Goal: Task Accomplishment & Management: Complete application form

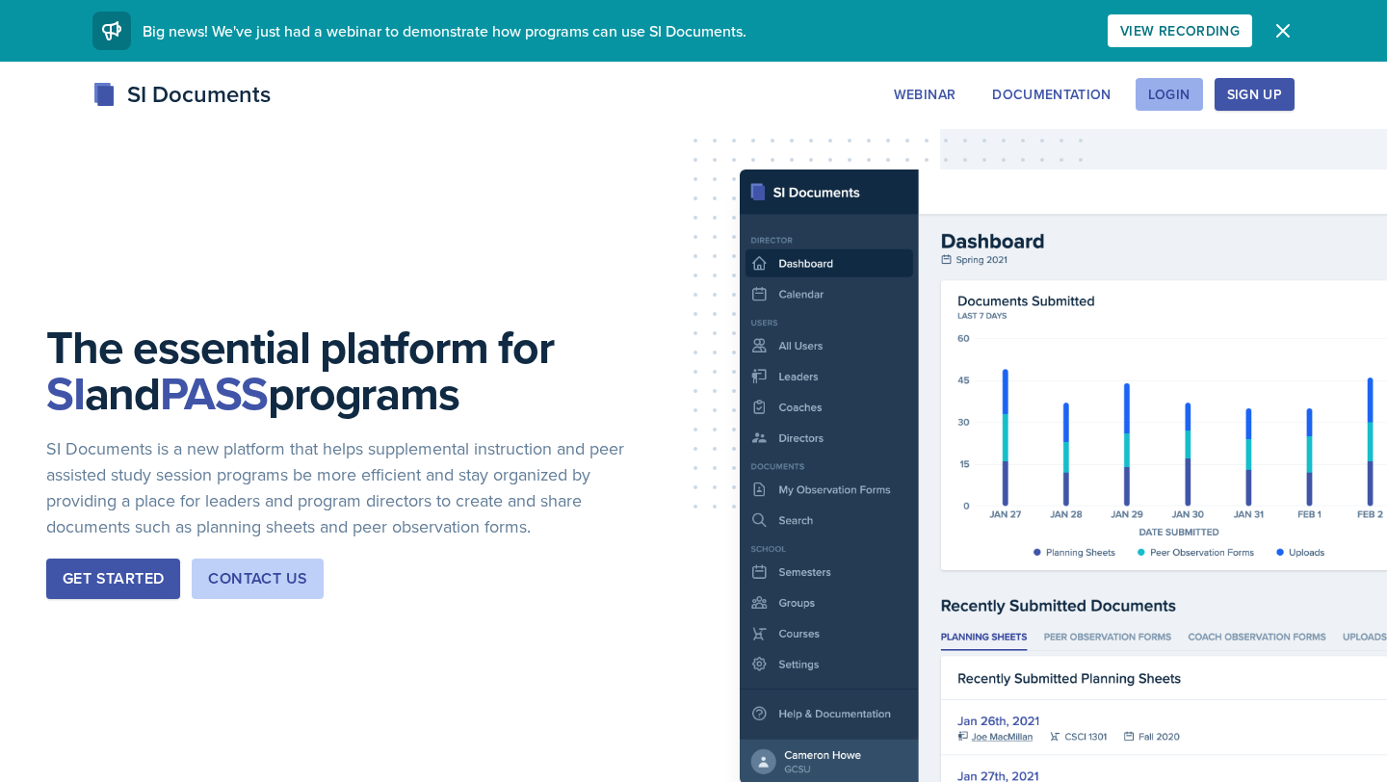
click at [1176, 101] on div "Login" at bounding box center [1169, 94] width 42 height 15
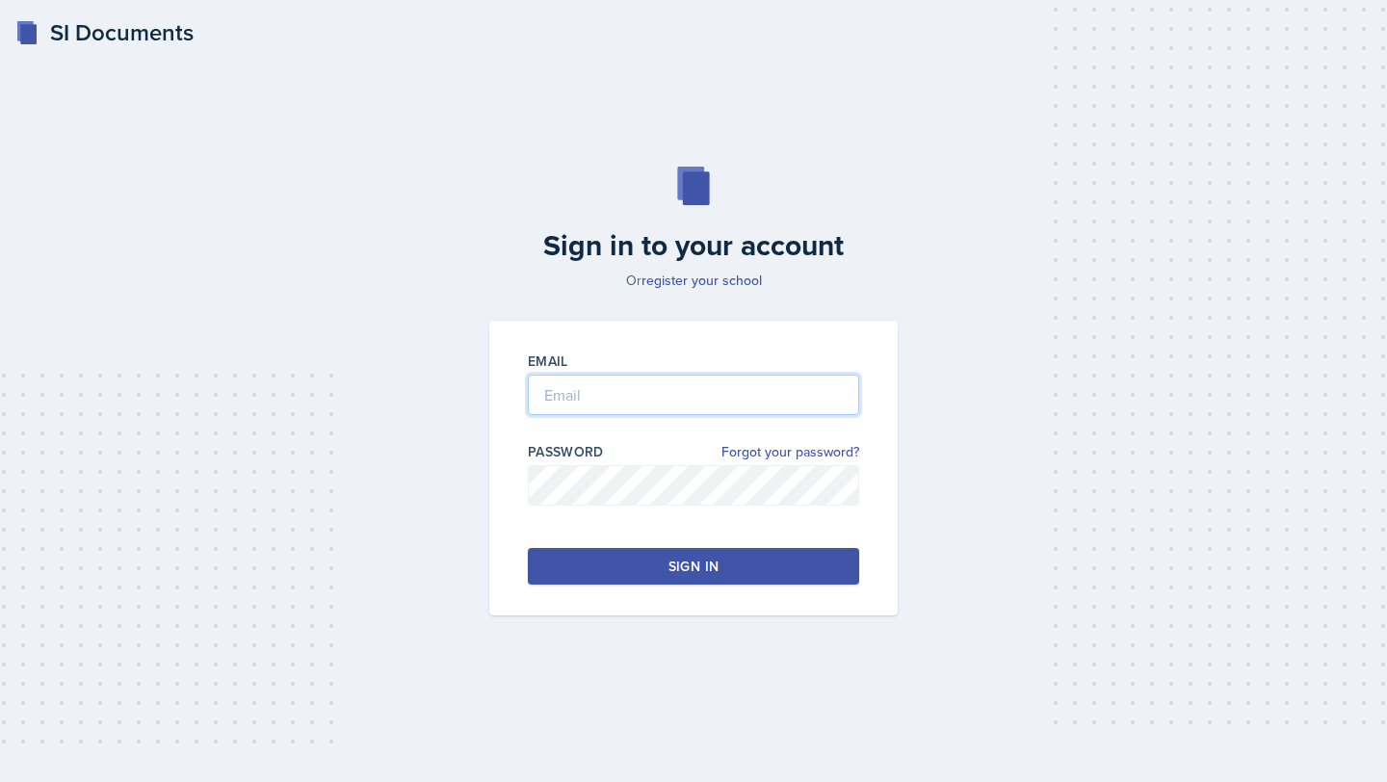
click at [742, 384] on input "email" at bounding box center [693, 395] width 331 height 40
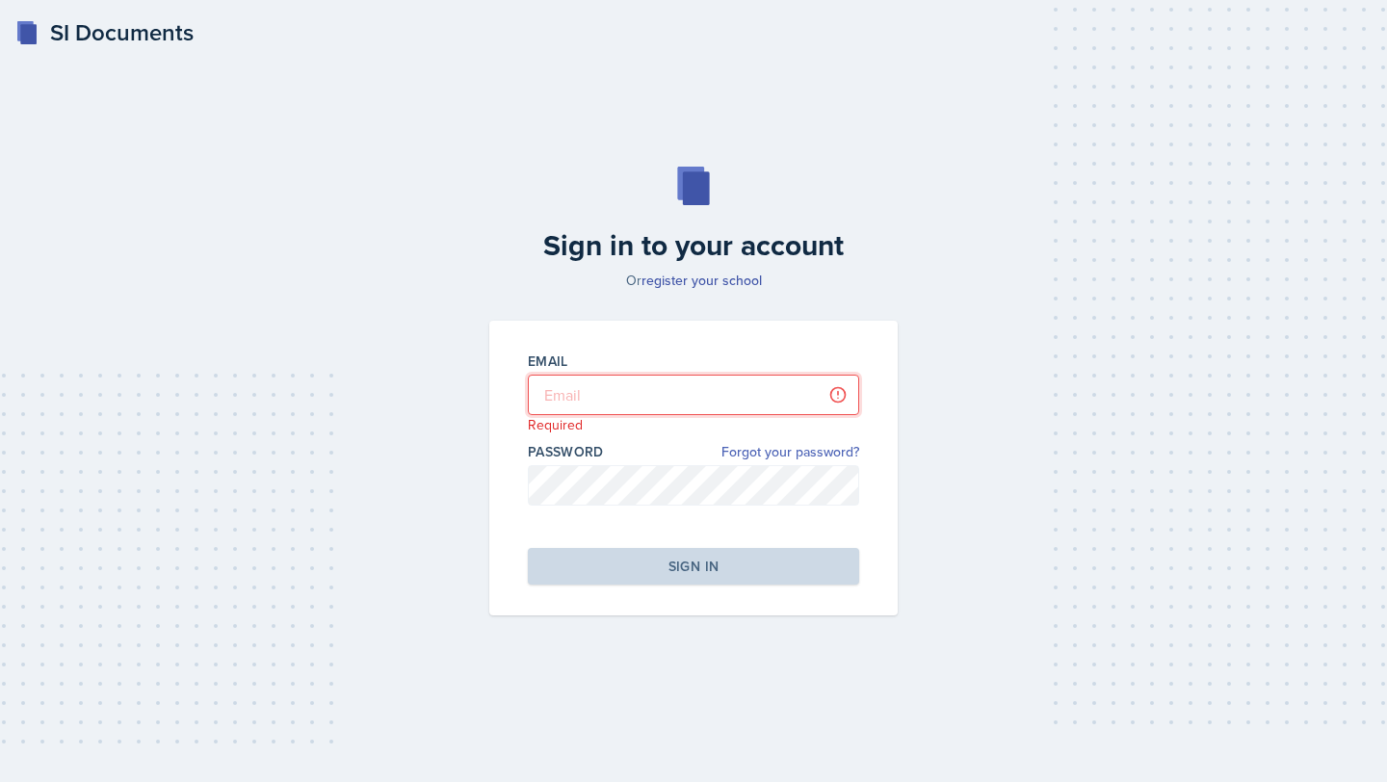
type input "[EMAIL_ADDRESS][DOMAIN_NAME]"
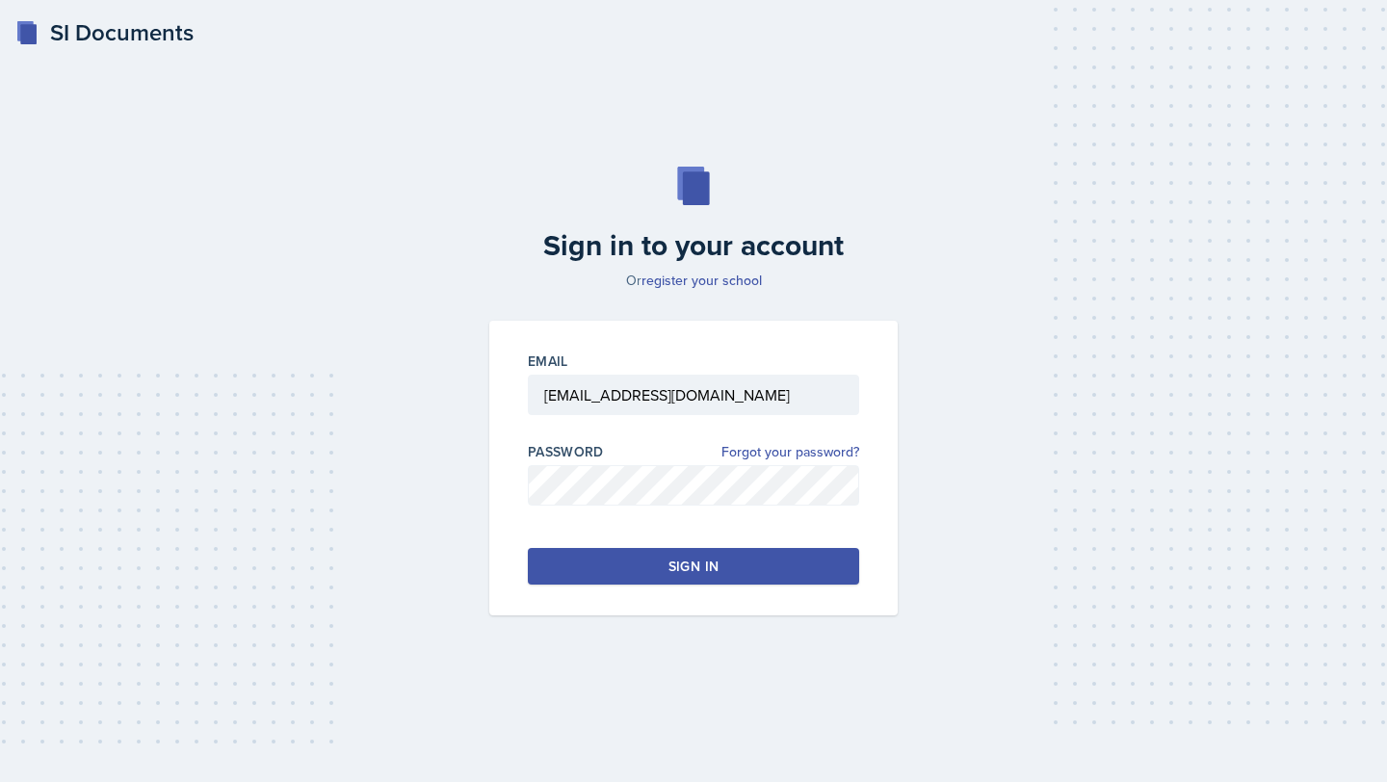
click at [814, 584] on button "Sign in" at bounding box center [693, 566] width 331 height 37
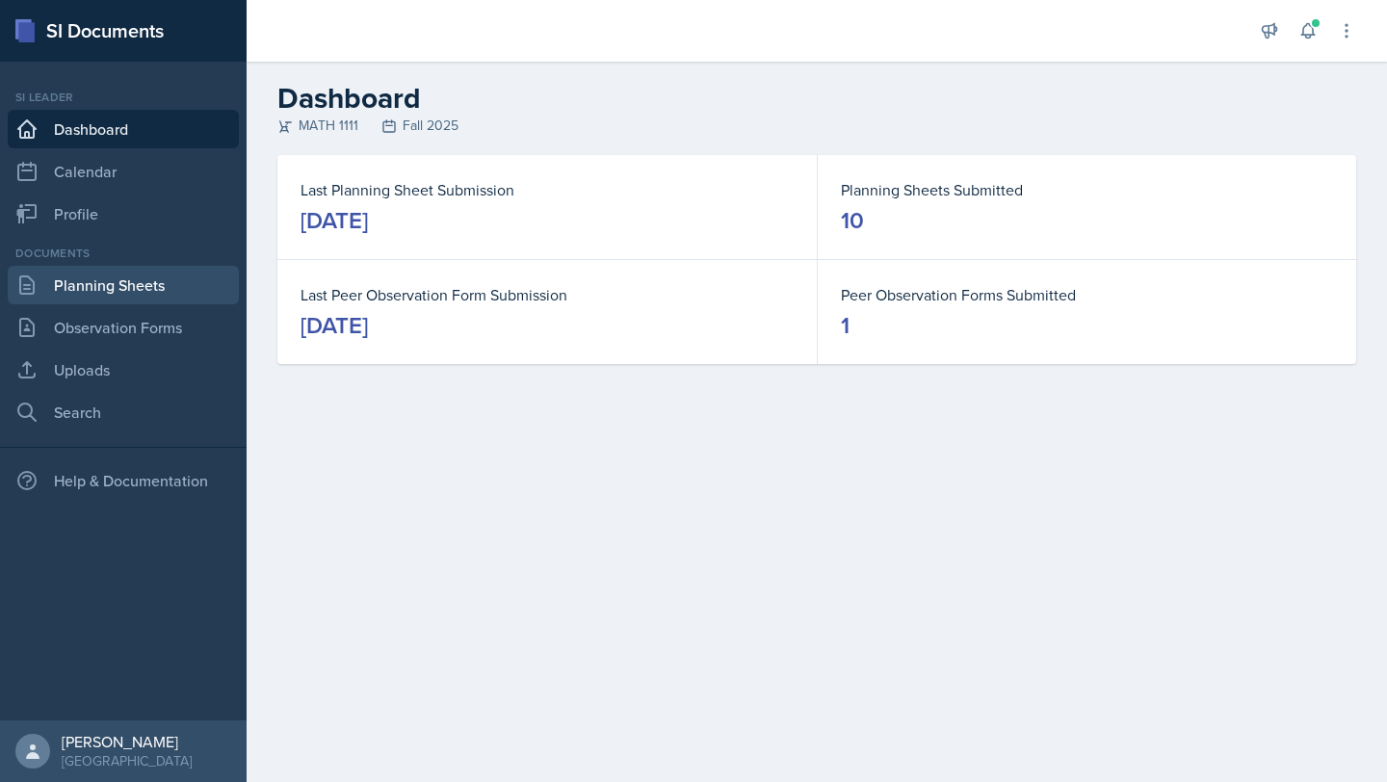
click at [169, 284] on link "Planning Sheets" at bounding box center [123, 285] width 231 height 39
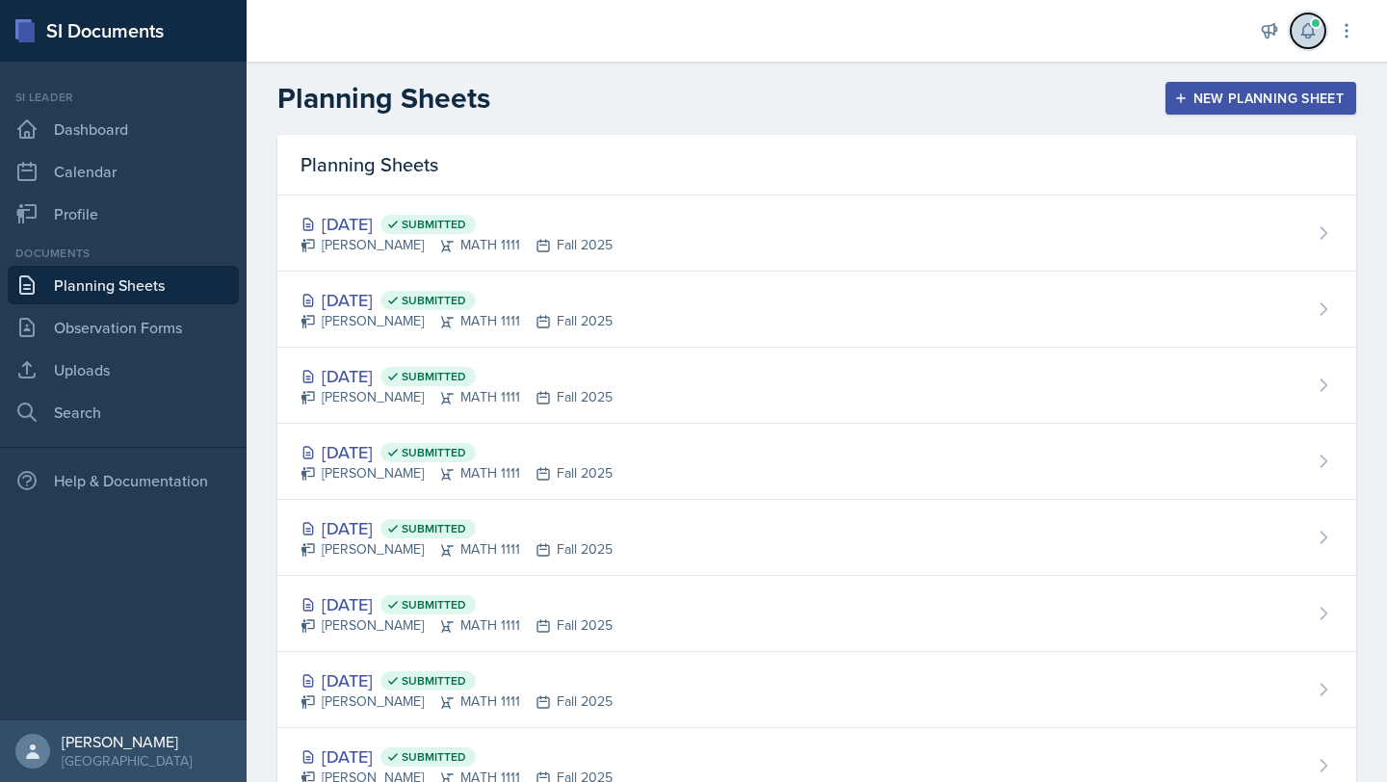
click at [1308, 29] on icon at bounding box center [1308, 30] width 19 height 19
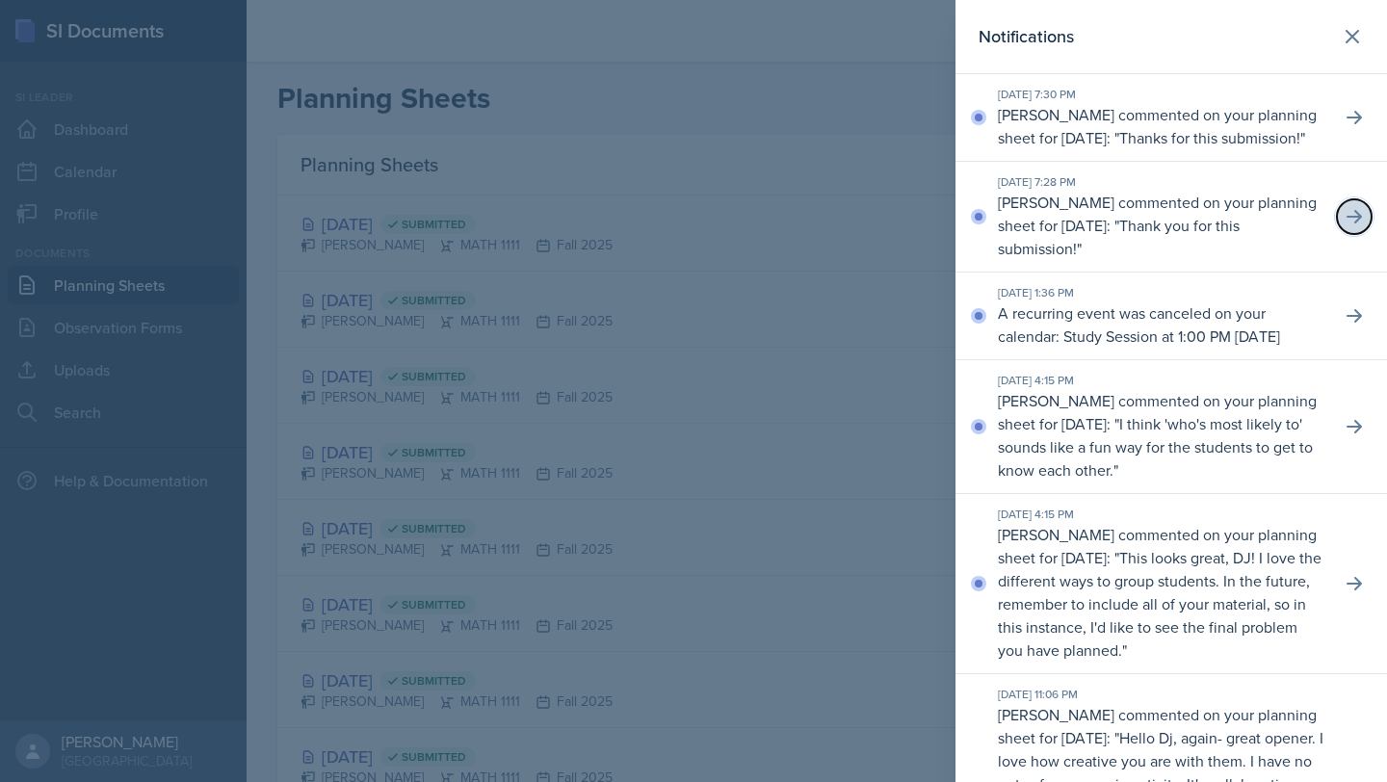
click at [1350, 226] on icon at bounding box center [1354, 216] width 19 height 19
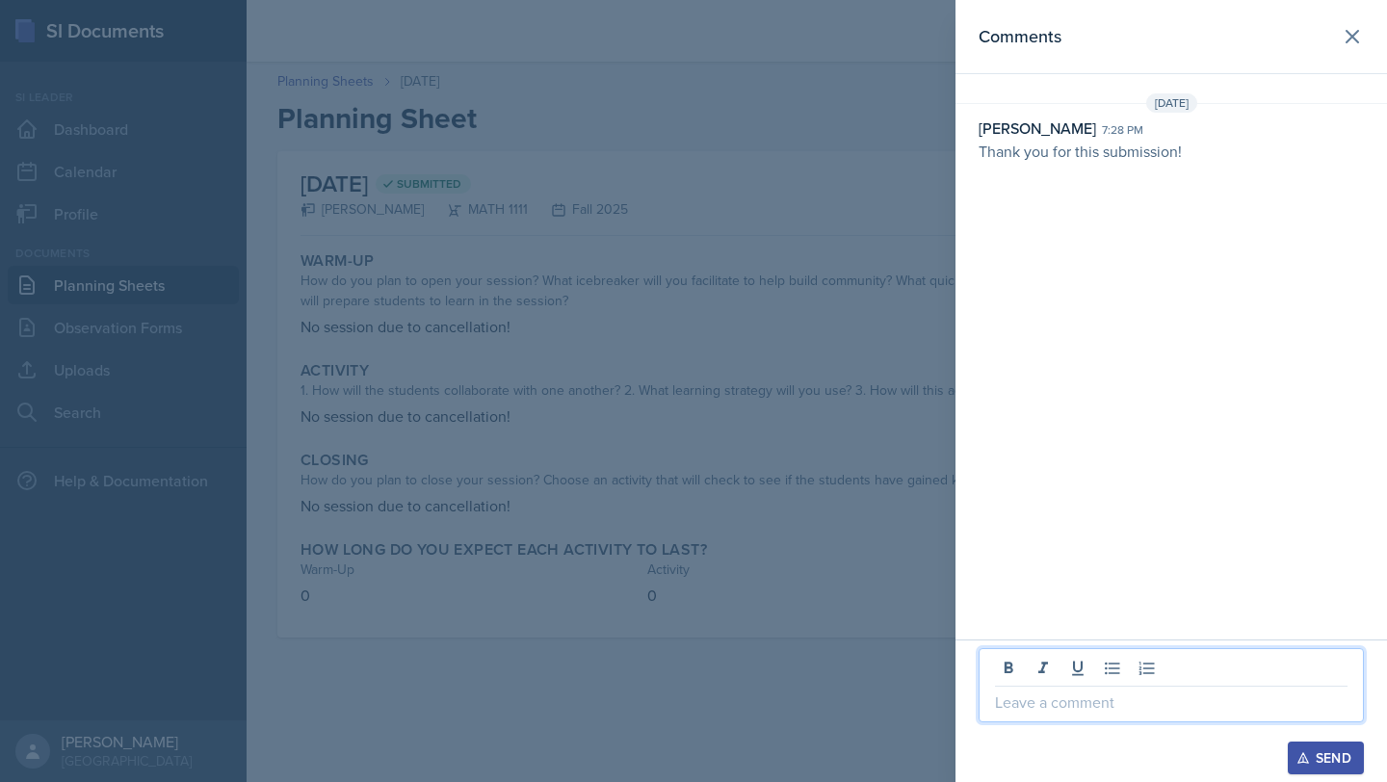
click at [1056, 705] on p at bounding box center [1171, 702] width 353 height 23
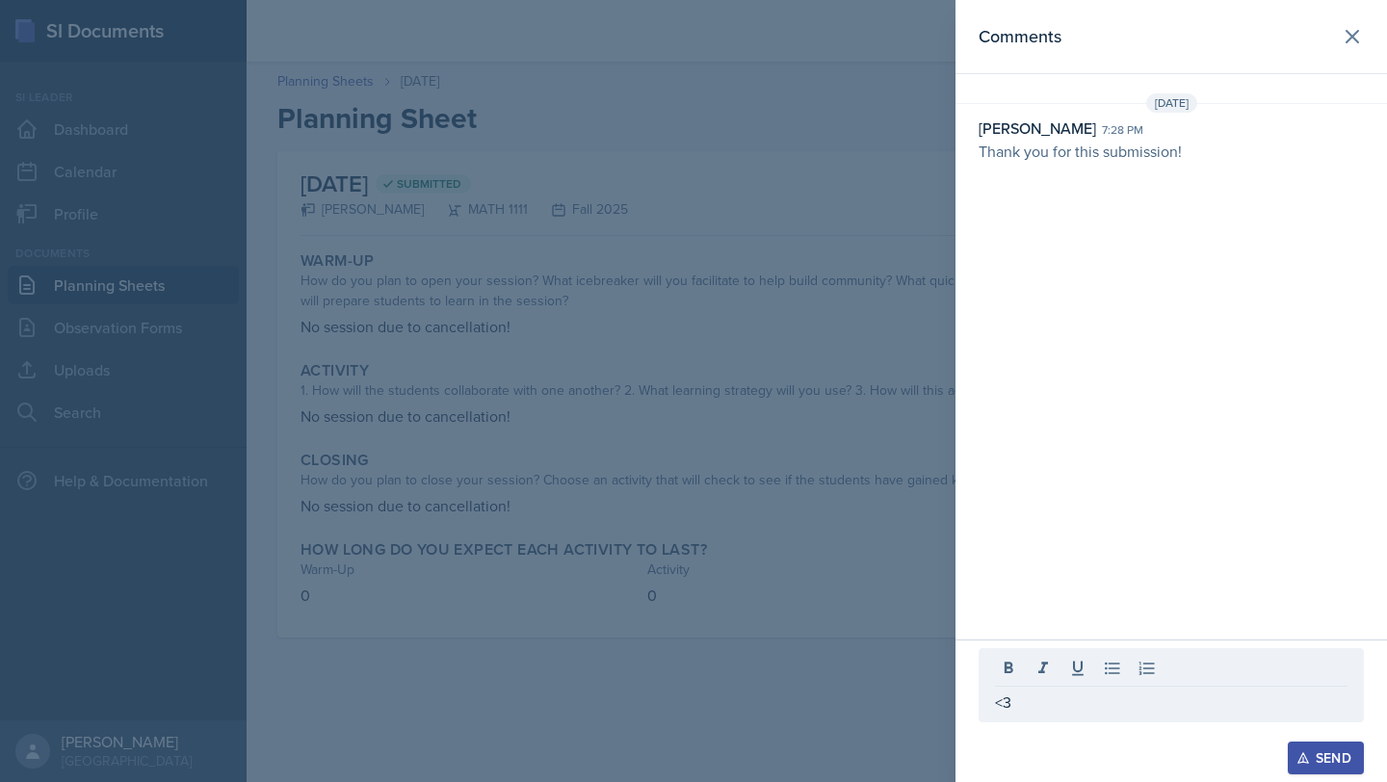
click at [1340, 760] on div "Send" at bounding box center [1326, 758] width 51 height 15
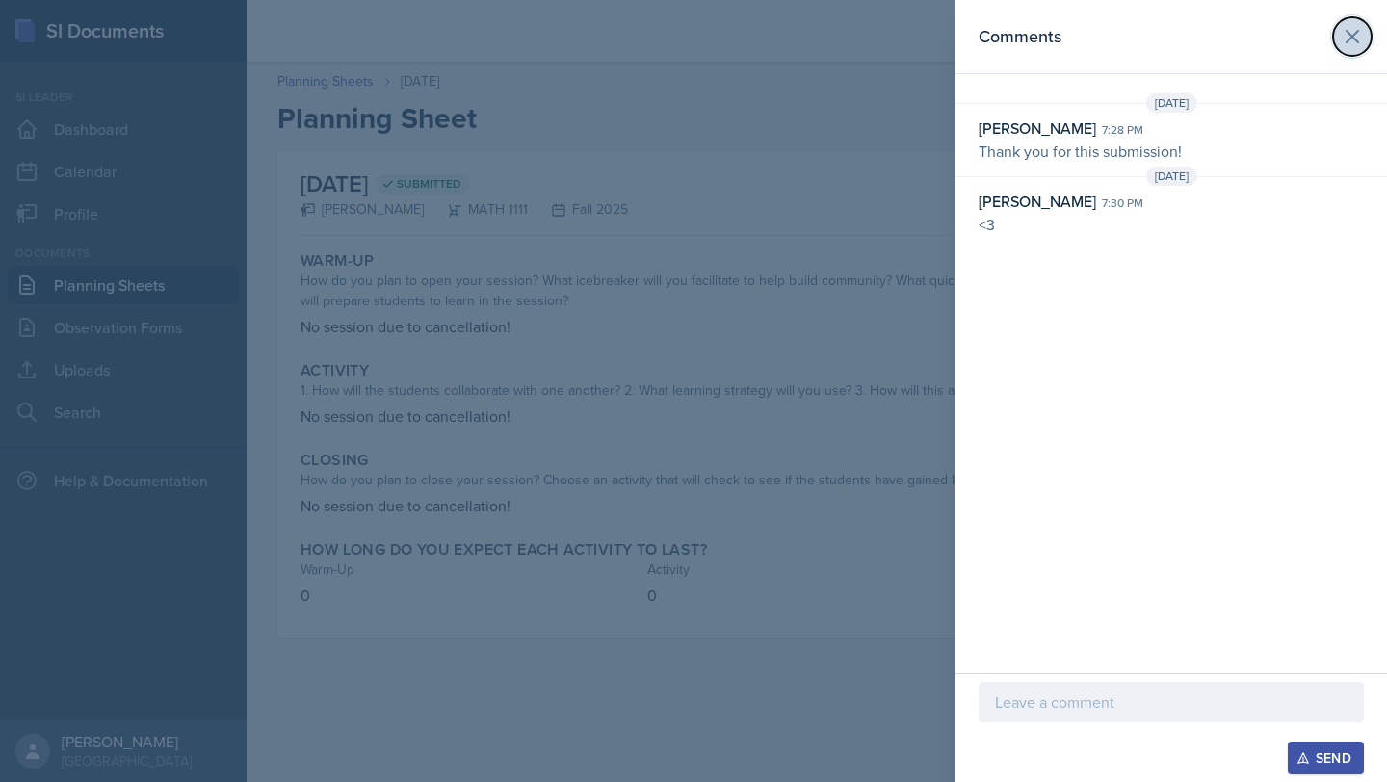
click at [1360, 42] on icon at bounding box center [1352, 36] width 23 height 23
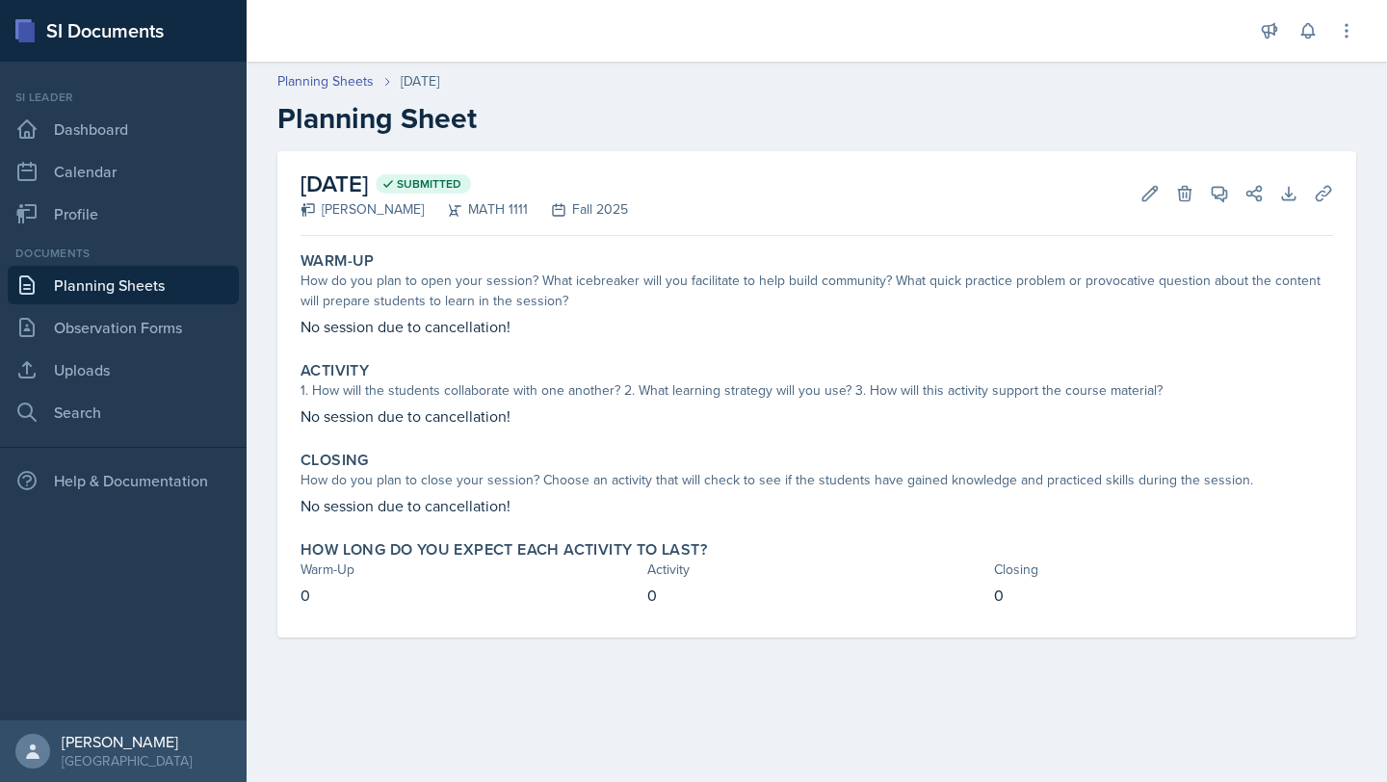
click at [1331, 43] on div "Announcements New Announcement Title Message Create Notifications [DATE] 7:30 P…" at bounding box center [1308, 31] width 96 height 62
click at [1306, 40] on icon at bounding box center [1308, 30] width 19 height 19
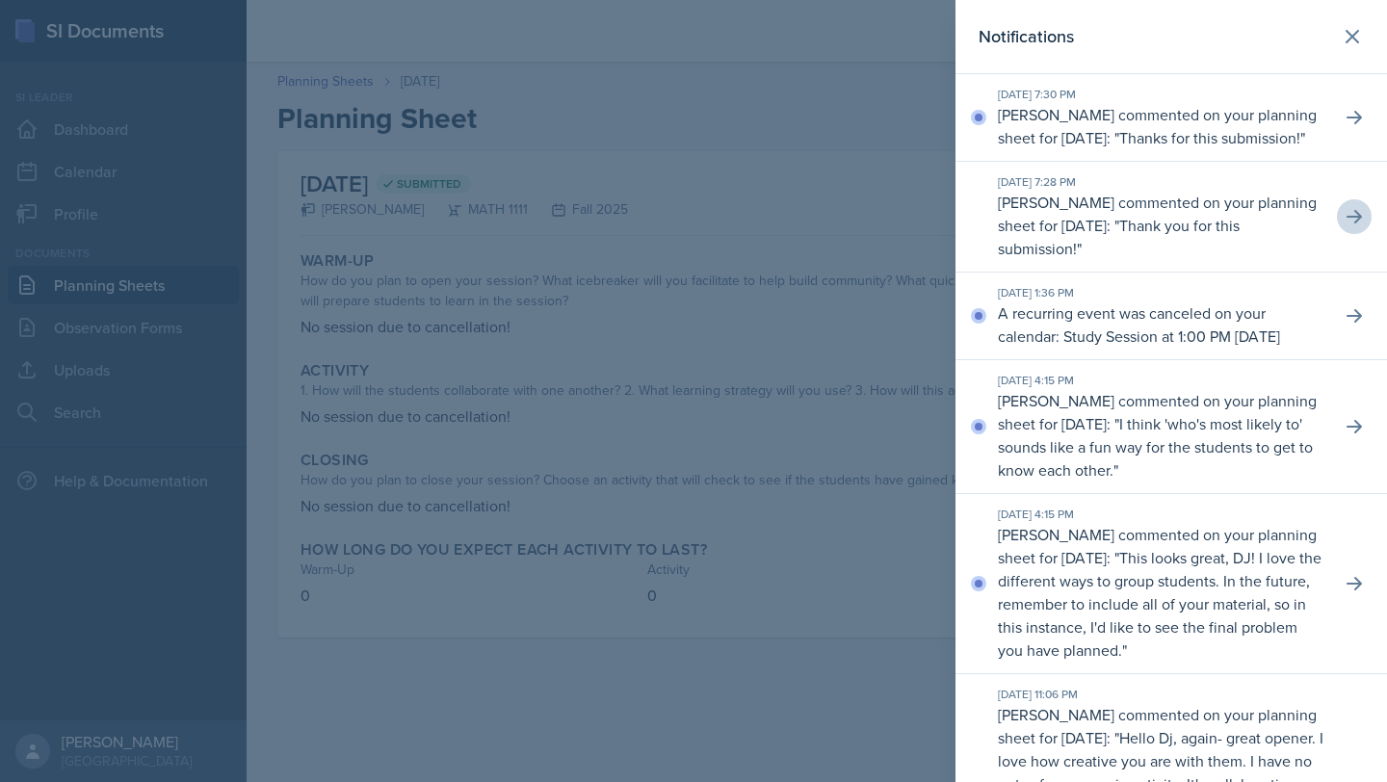
click at [510, 198] on div at bounding box center [693, 391] width 1387 height 782
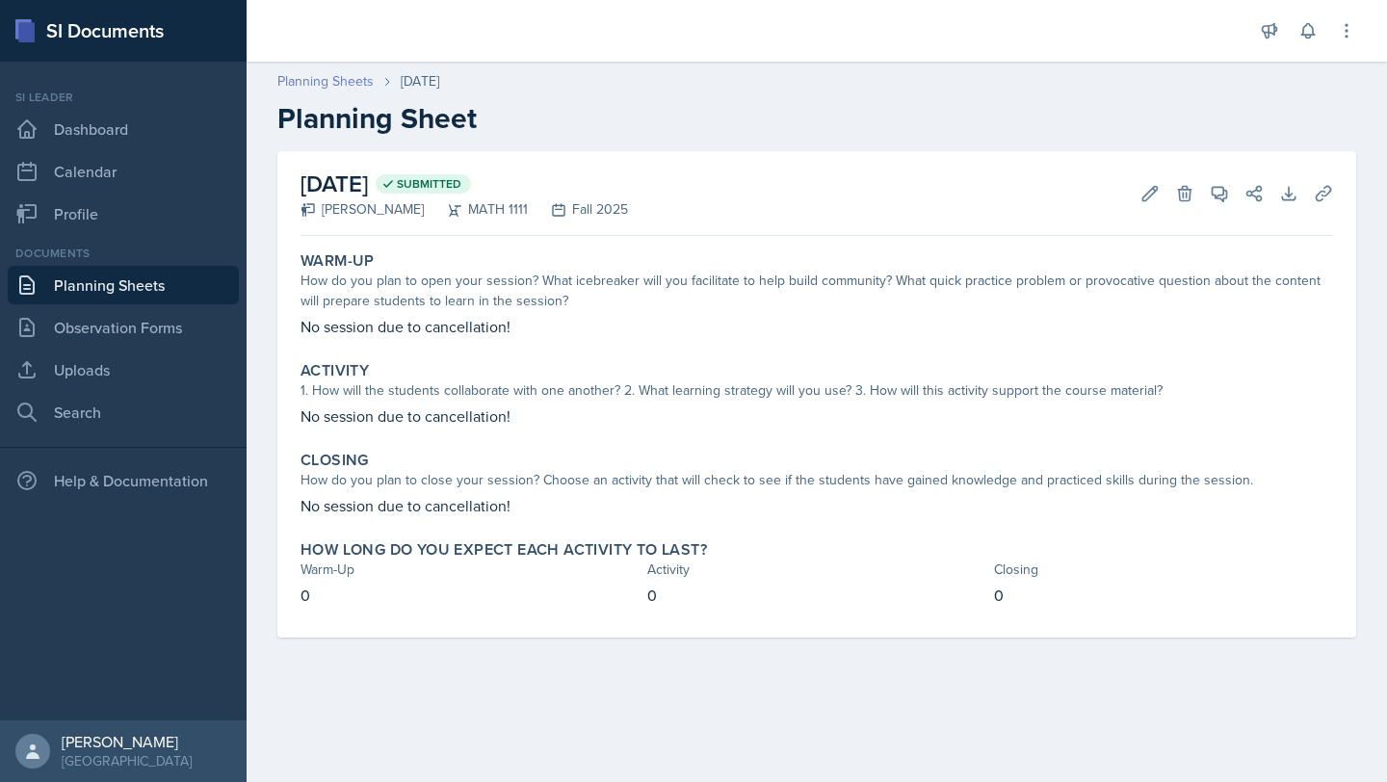
click at [352, 81] on link "Planning Sheets" at bounding box center [325, 81] width 96 height 20
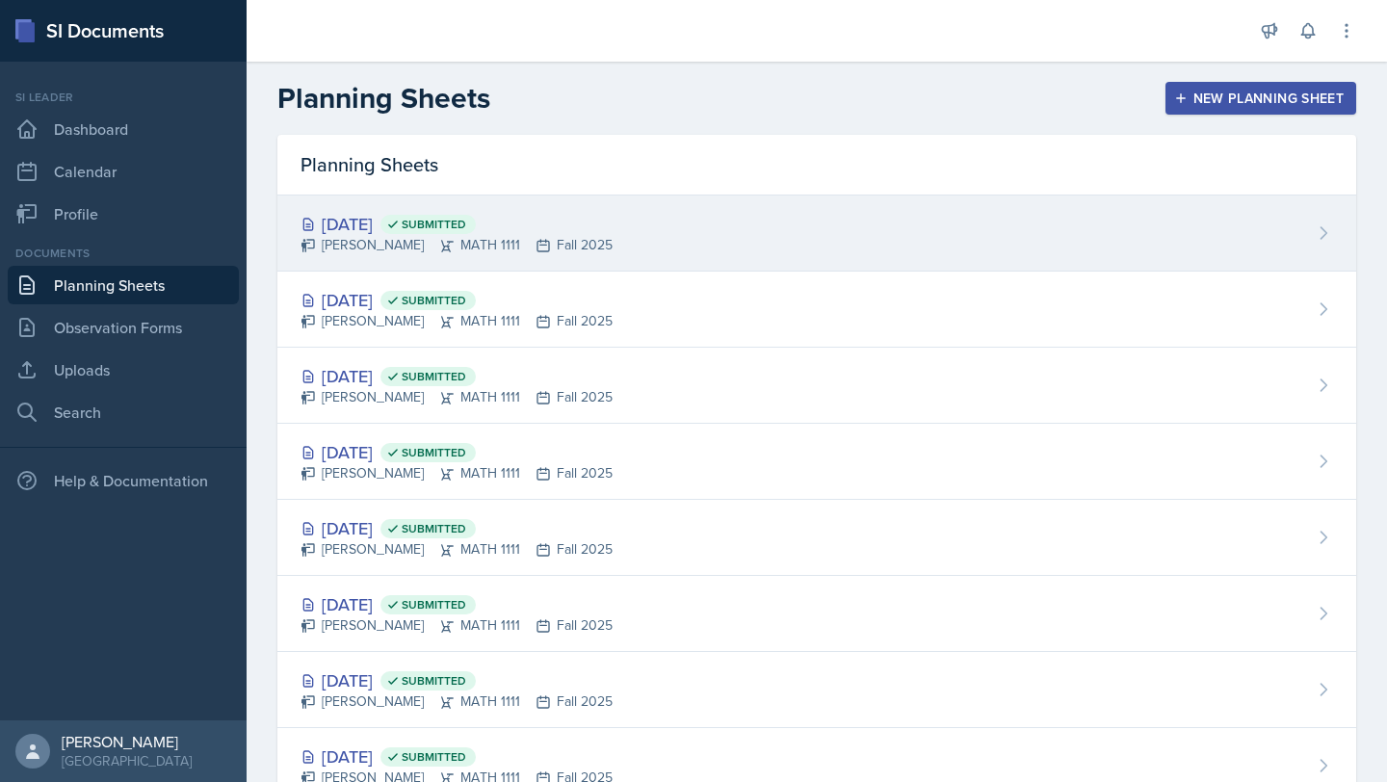
click at [466, 221] on span "Submitted" at bounding box center [434, 224] width 65 height 15
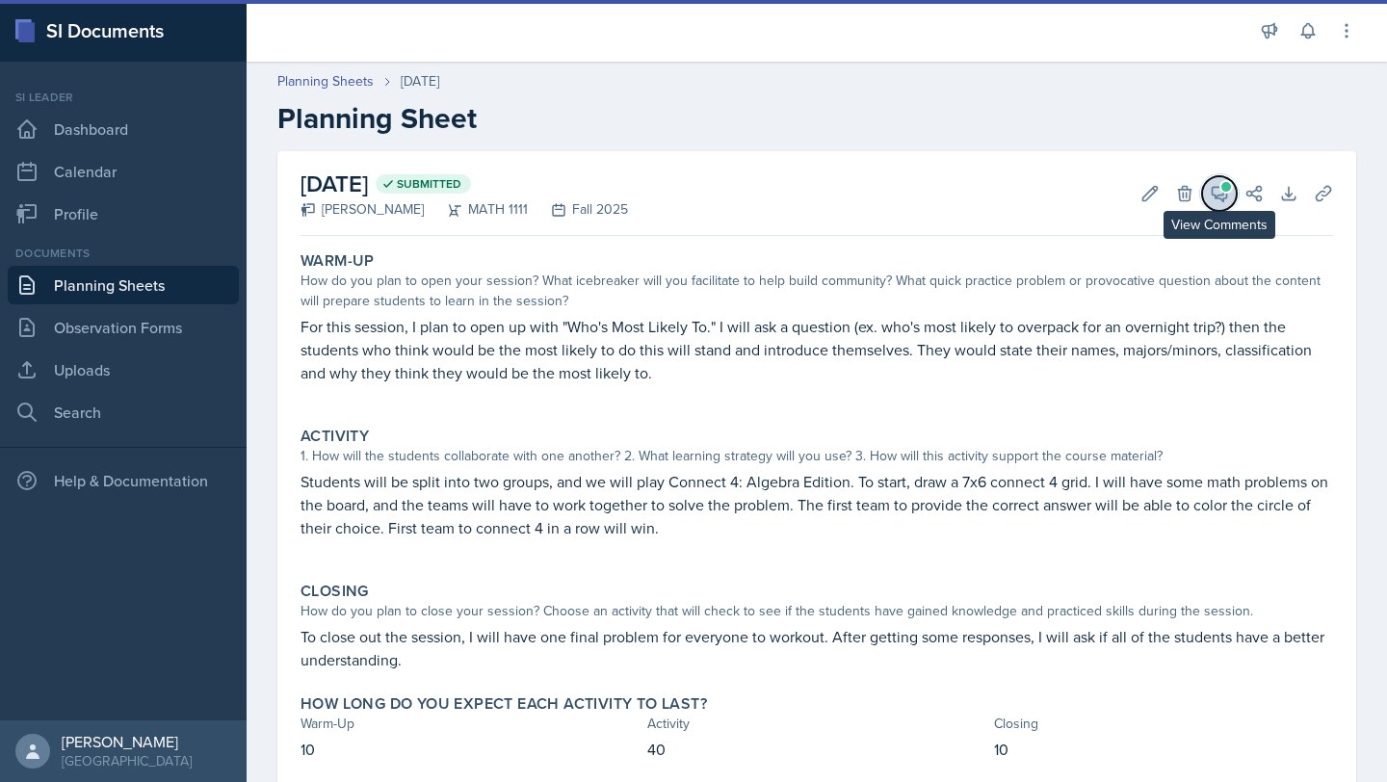
click at [1224, 196] on icon at bounding box center [1219, 193] width 19 height 19
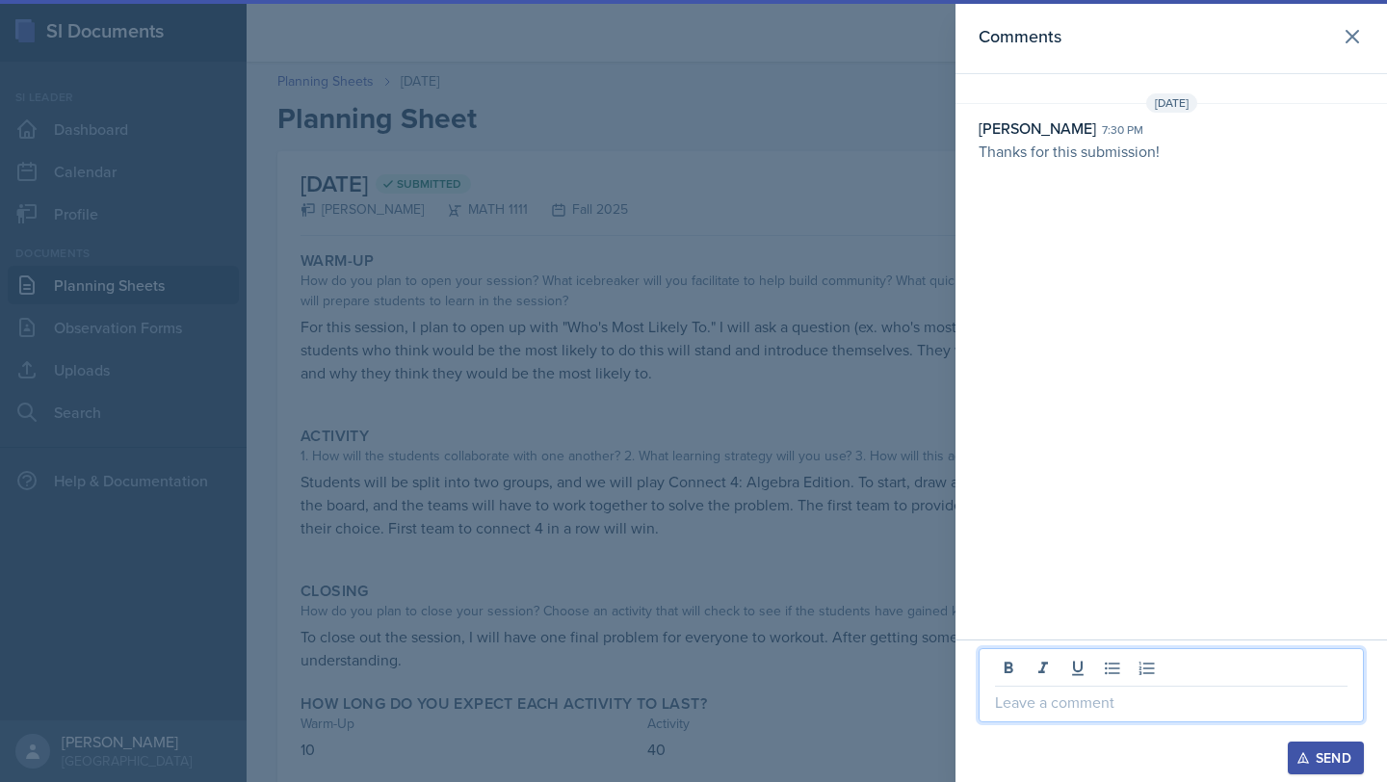
click at [1073, 707] on p at bounding box center [1171, 702] width 353 height 23
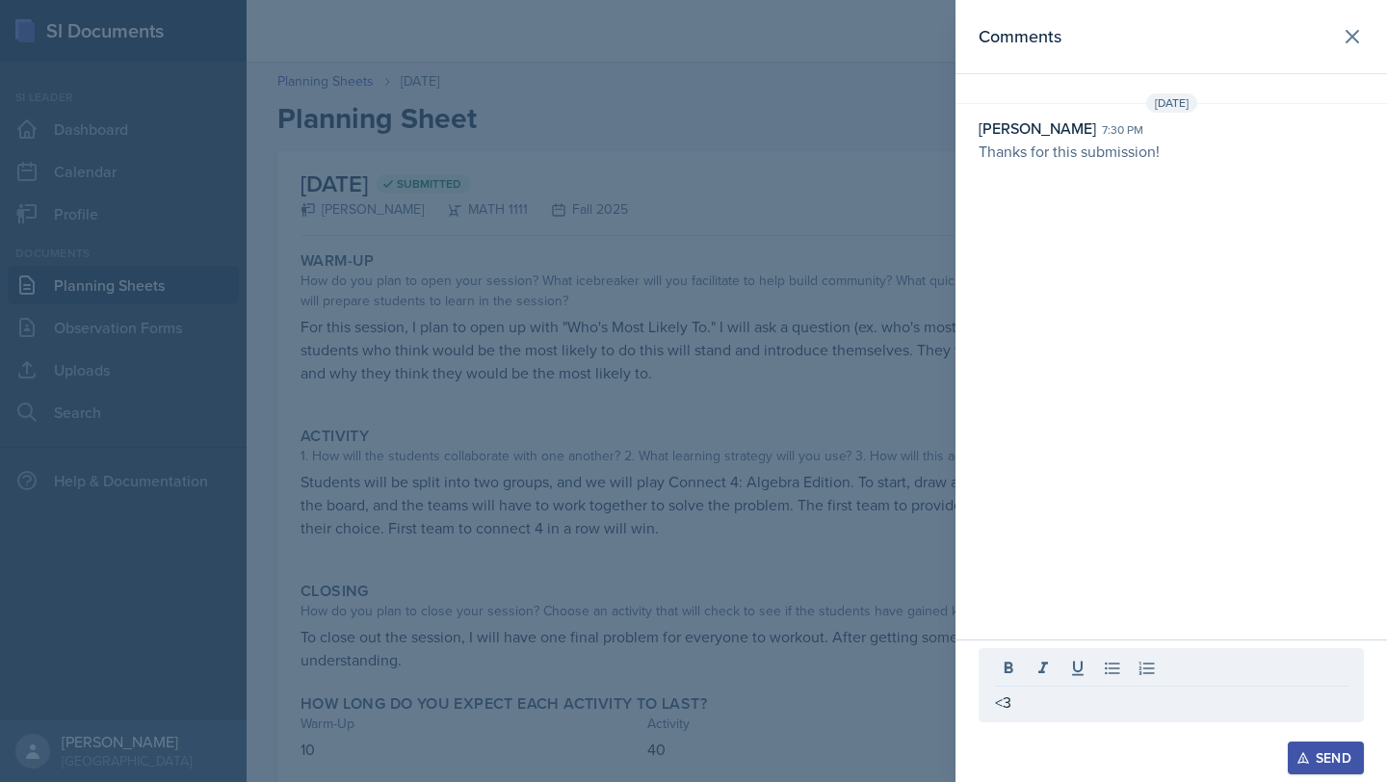
click at [1313, 752] on div "Send" at bounding box center [1326, 758] width 51 height 15
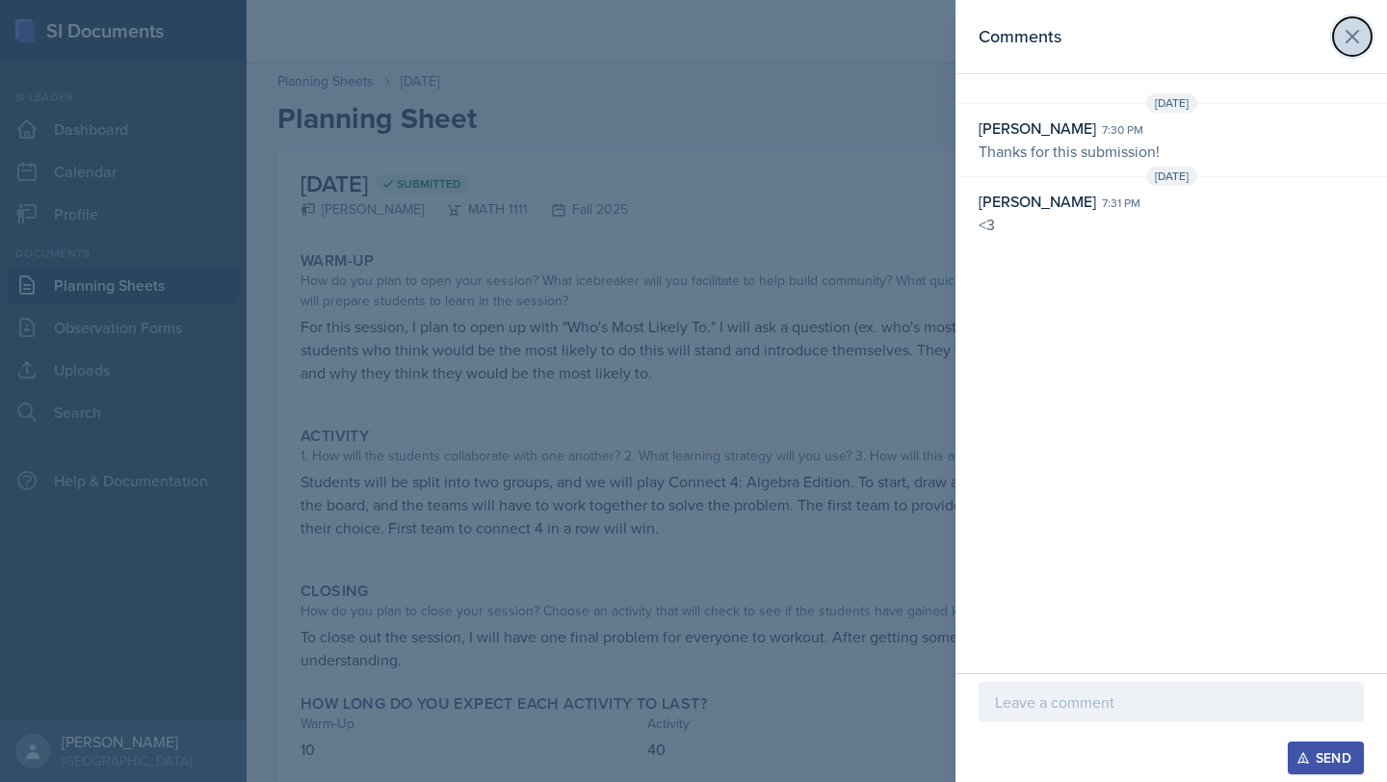
click at [1358, 28] on icon at bounding box center [1352, 36] width 23 height 23
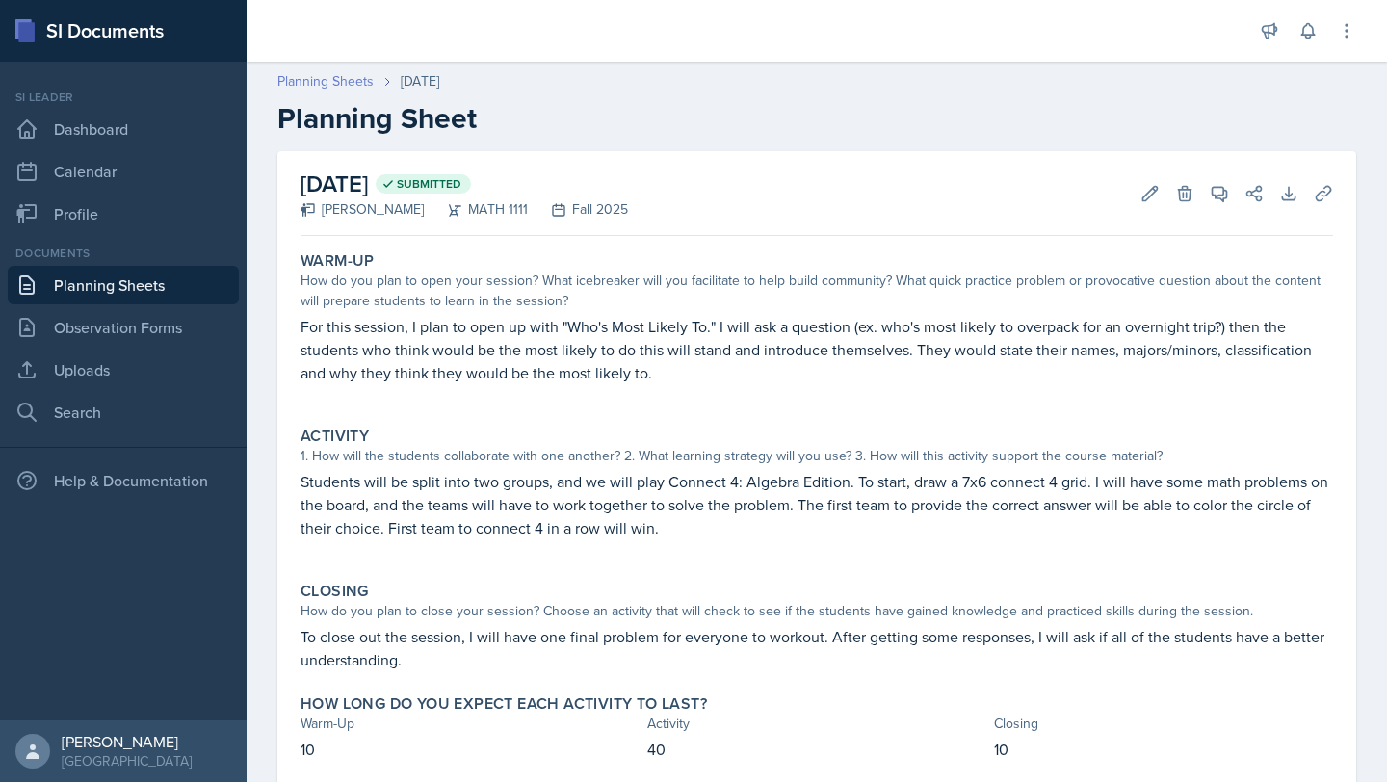
click at [340, 82] on link "Planning Sheets" at bounding box center [325, 81] width 96 height 20
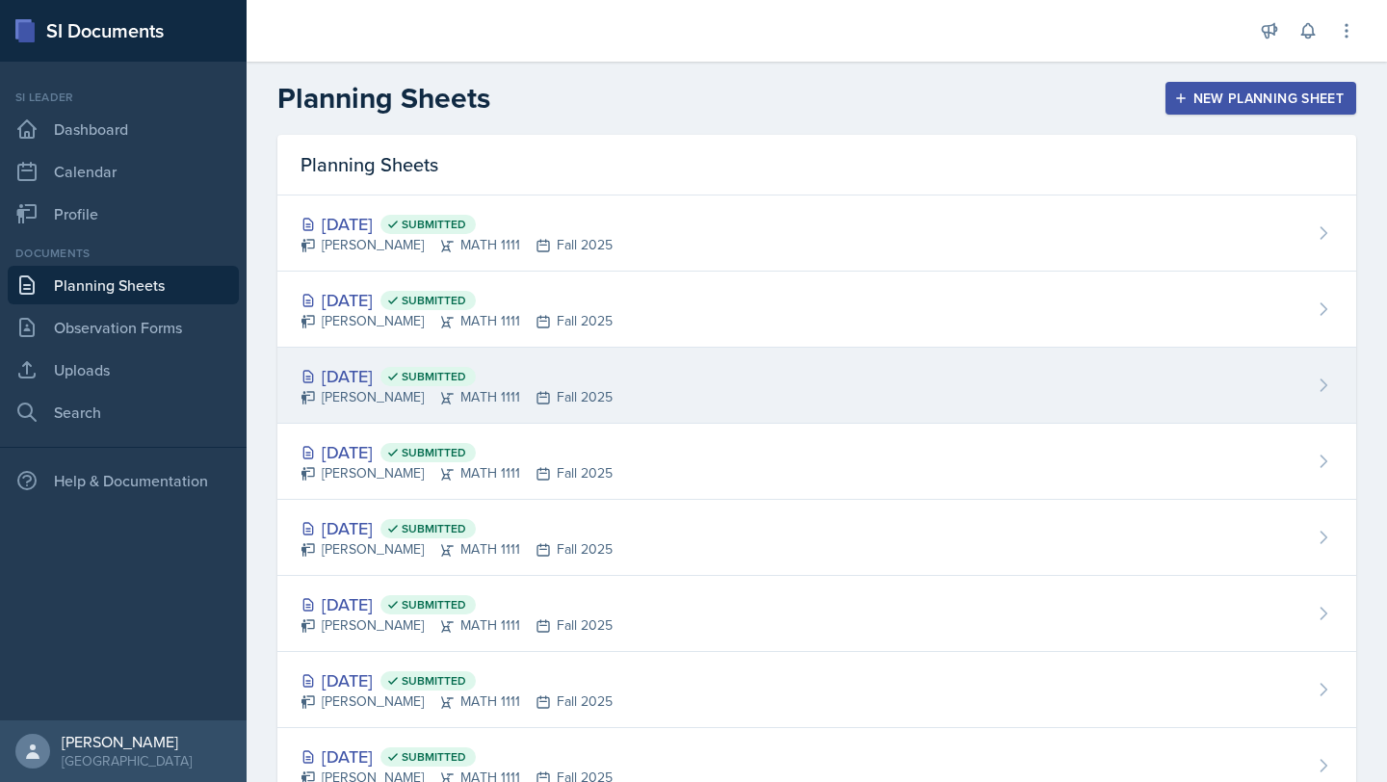
click at [466, 381] on span "Submitted" at bounding box center [434, 376] width 65 height 15
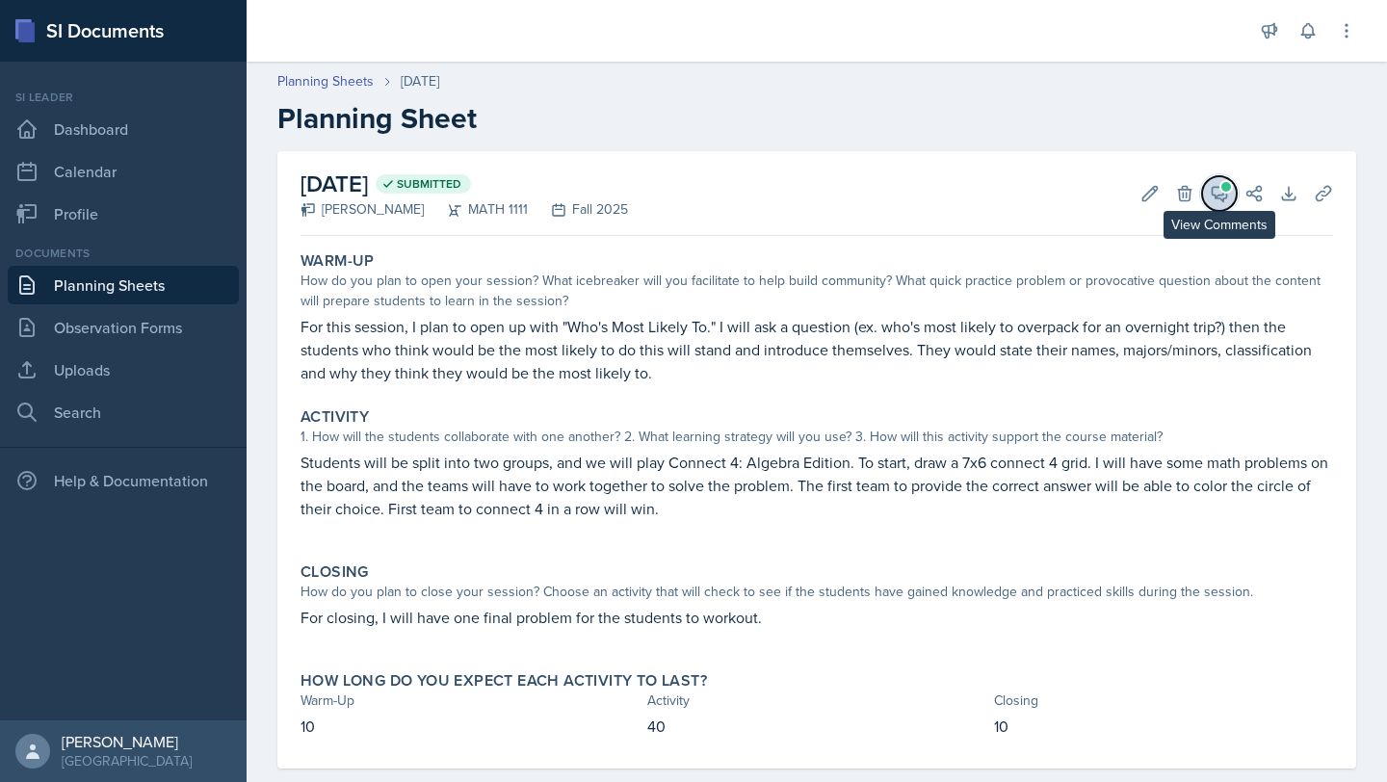
click at [1227, 180] on button "View Comments" at bounding box center [1219, 193] width 35 height 35
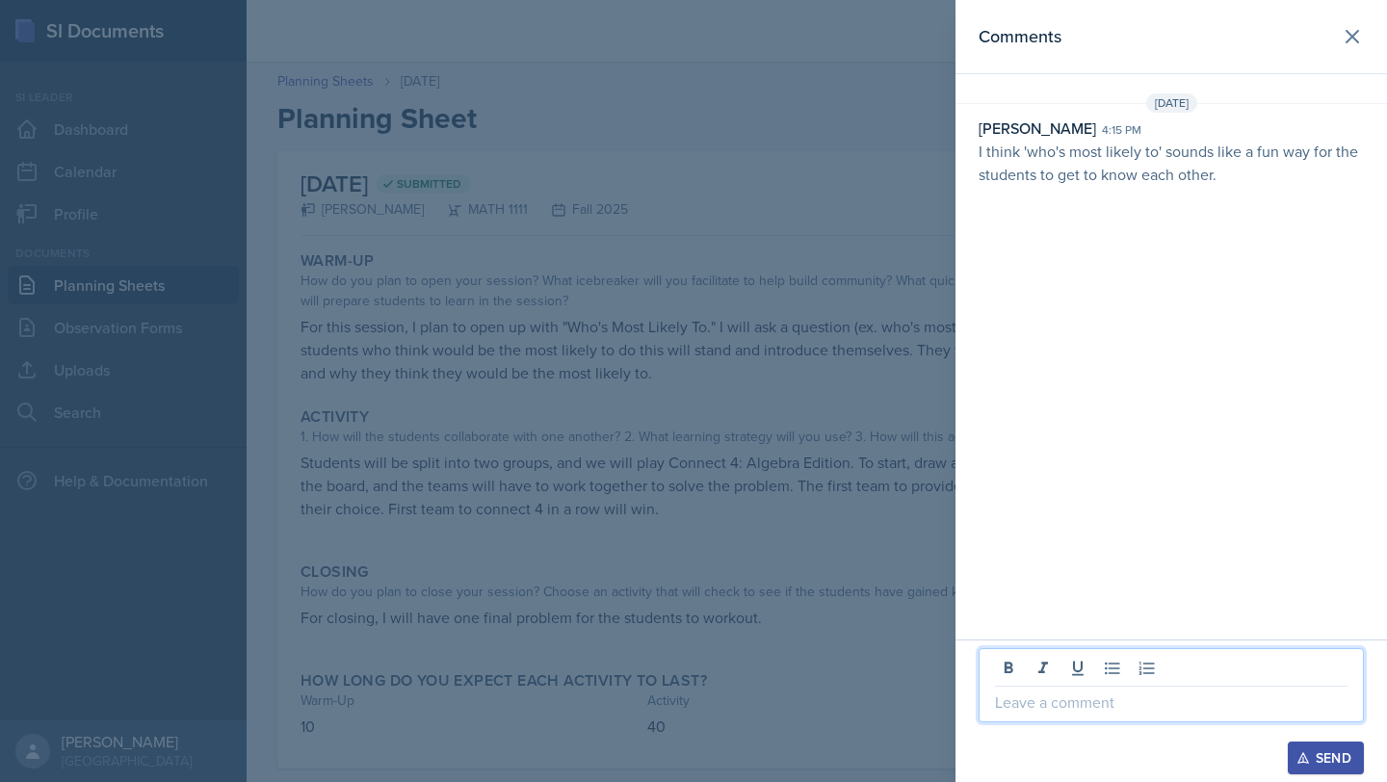
click at [1129, 702] on p at bounding box center [1171, 702] width 353 height 23
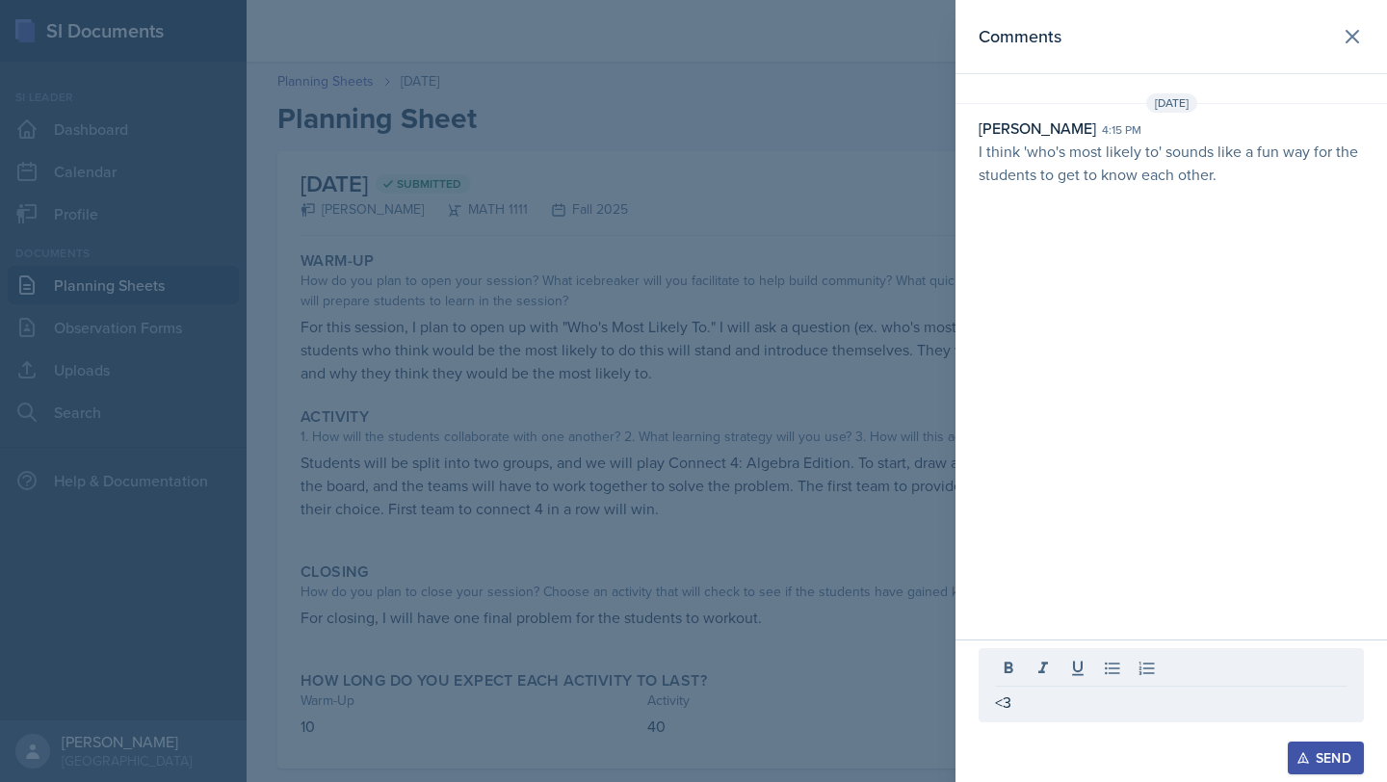
click at [1323, 743] on button "Send" at bounding box center [1326, 758] width 76 height 33
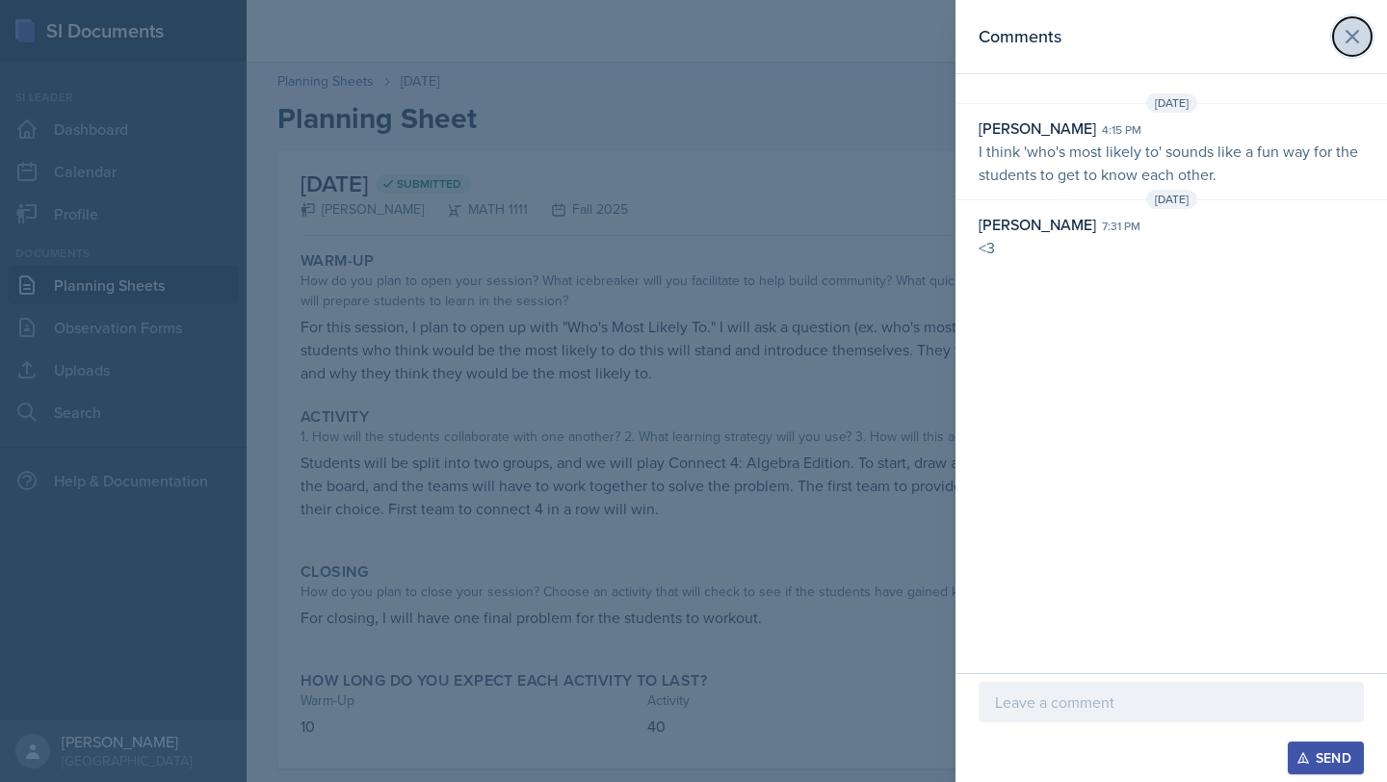
click at [1358, 36] on icon at bounding box center [1352, 36] width 23 height 23
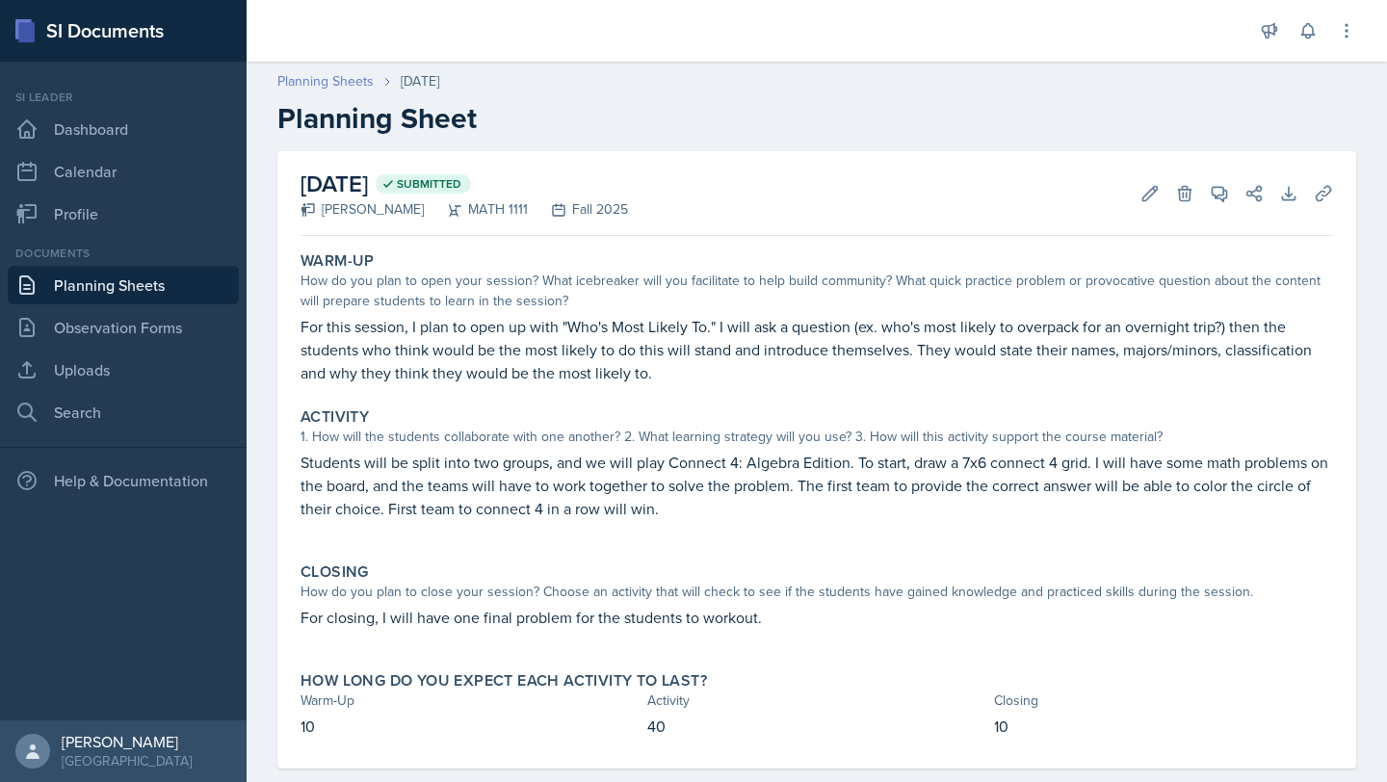
click at [357, 72] on link "Planning Sheets" at bounding box center [325, 81] width 96 height 20
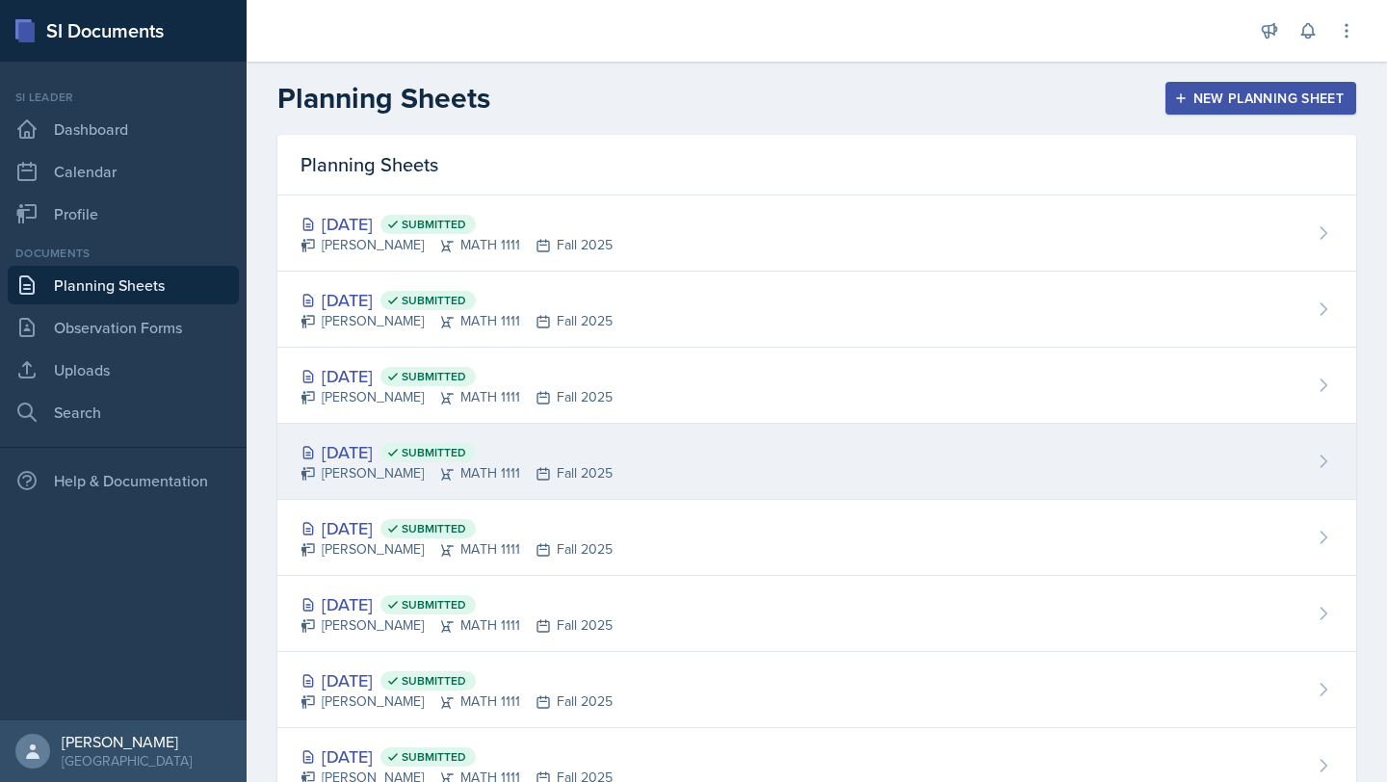
click at [462, 438] on div "[DATE] Submitted [PERSON_NAME] MATH 1111 Fall 2025" at bounding box center [816, 462] width 1079 height 76
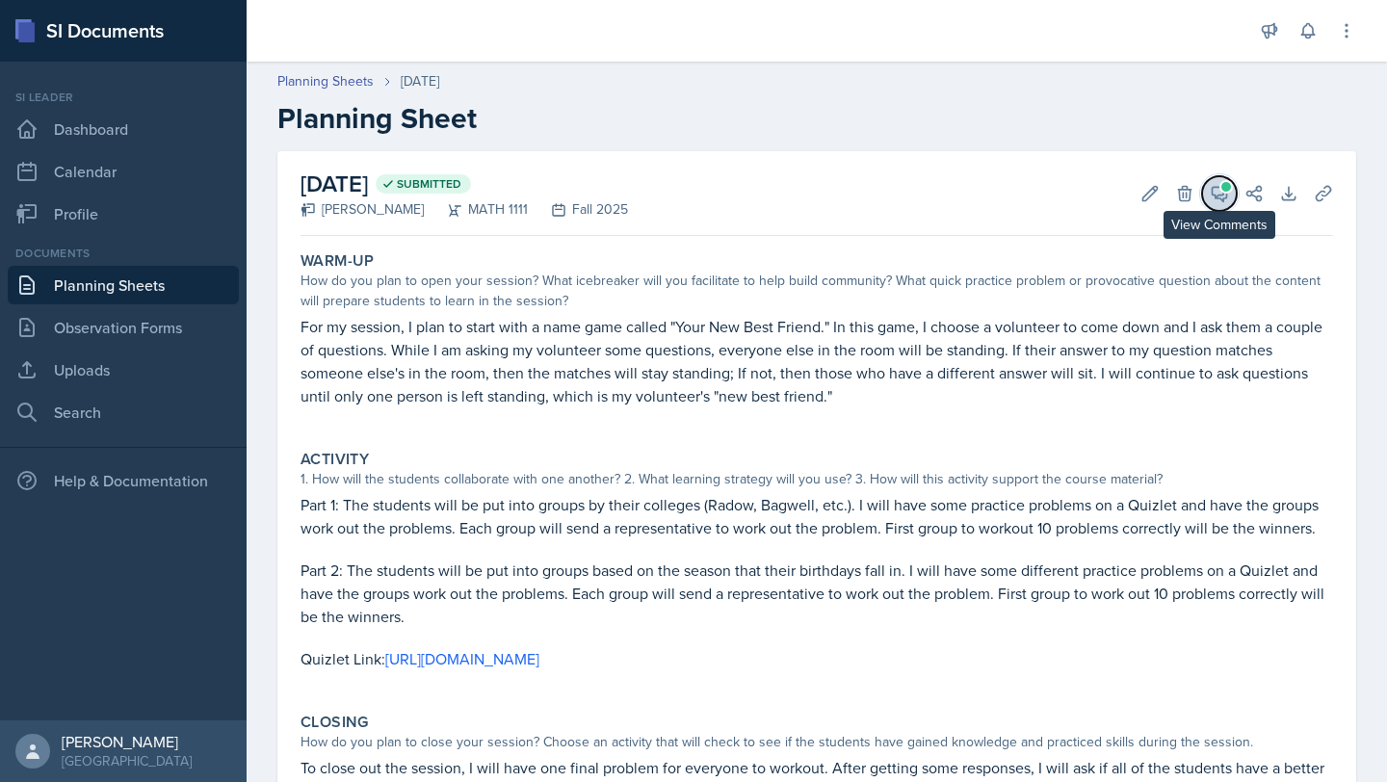
click at [1223, 186] on span at bounding box center [1227, 187] width 10 height 10
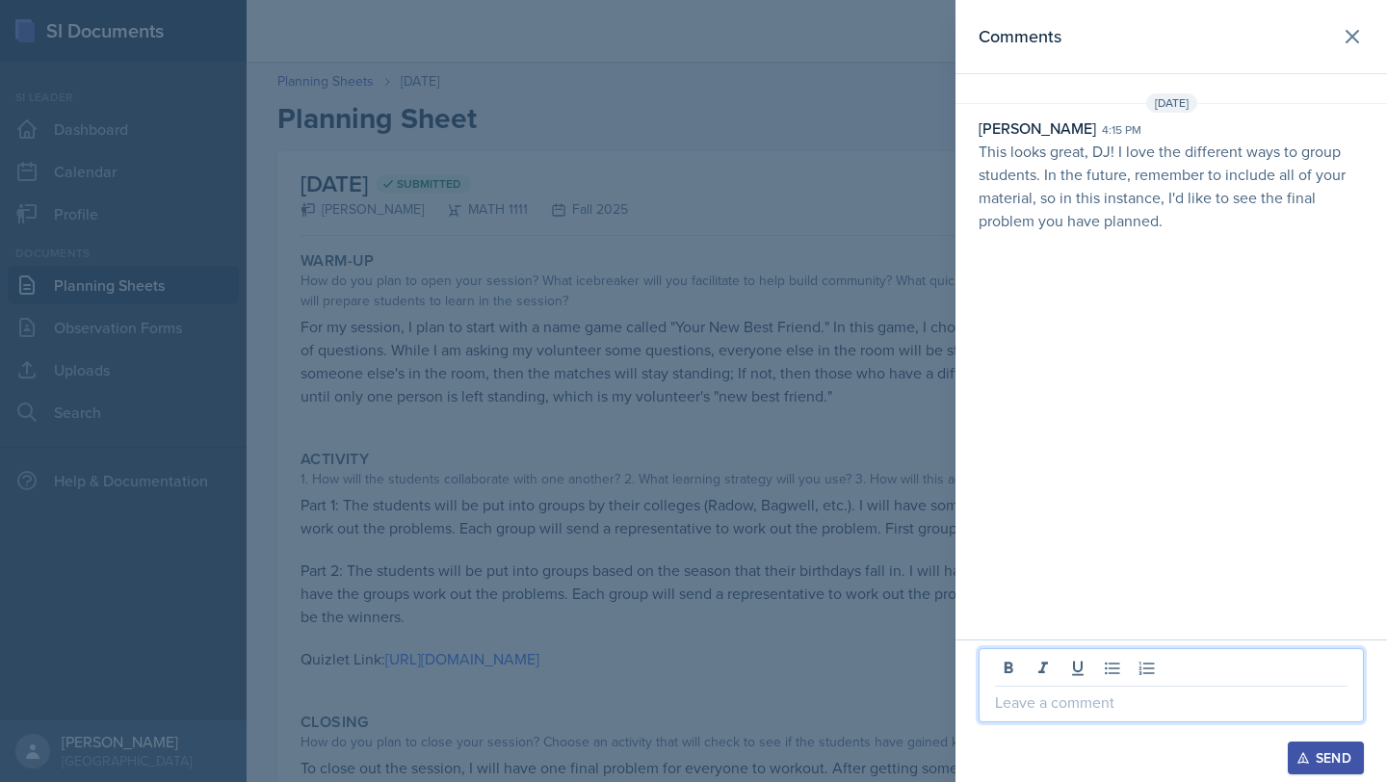
click at [1167, 708] on p at bounding box center [1171, 702] width 353 height 23
click at [1331, 761] on div "Send" at bounding box center [1326, 758] width 51 height 15
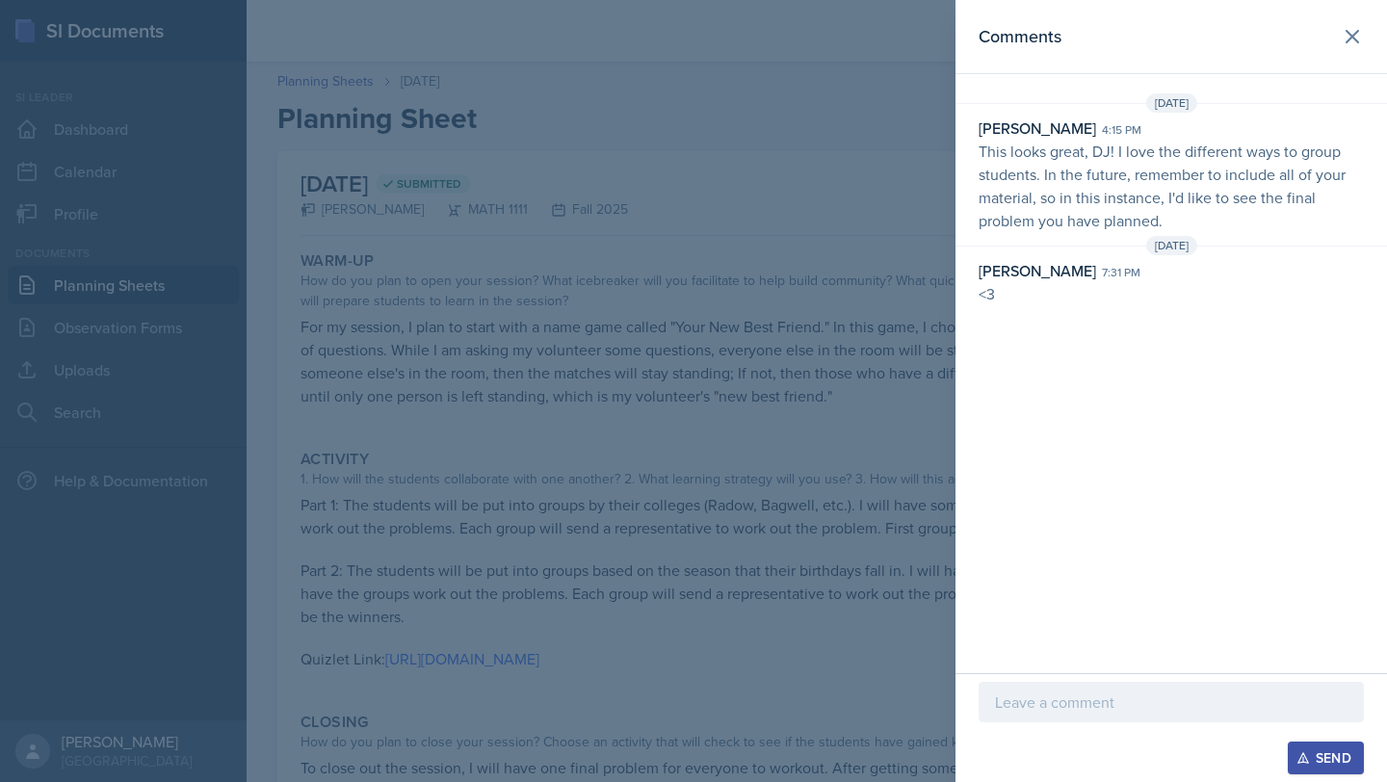
click at [920, 328] on div at bounding box center [693, 391] width 1387 height 782
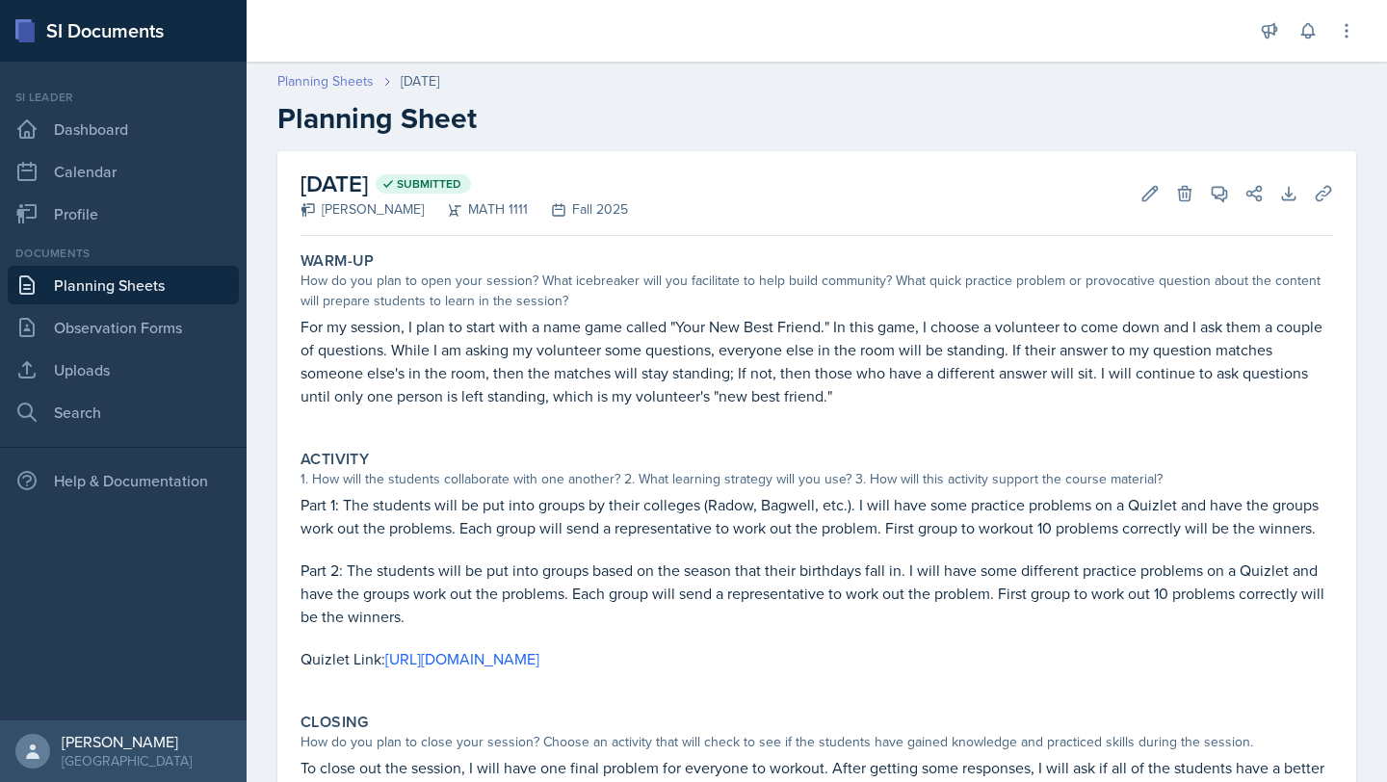
click at [342, 75] on link "Planning Sheets" at bounding box center [325, 81] width 96 height 20
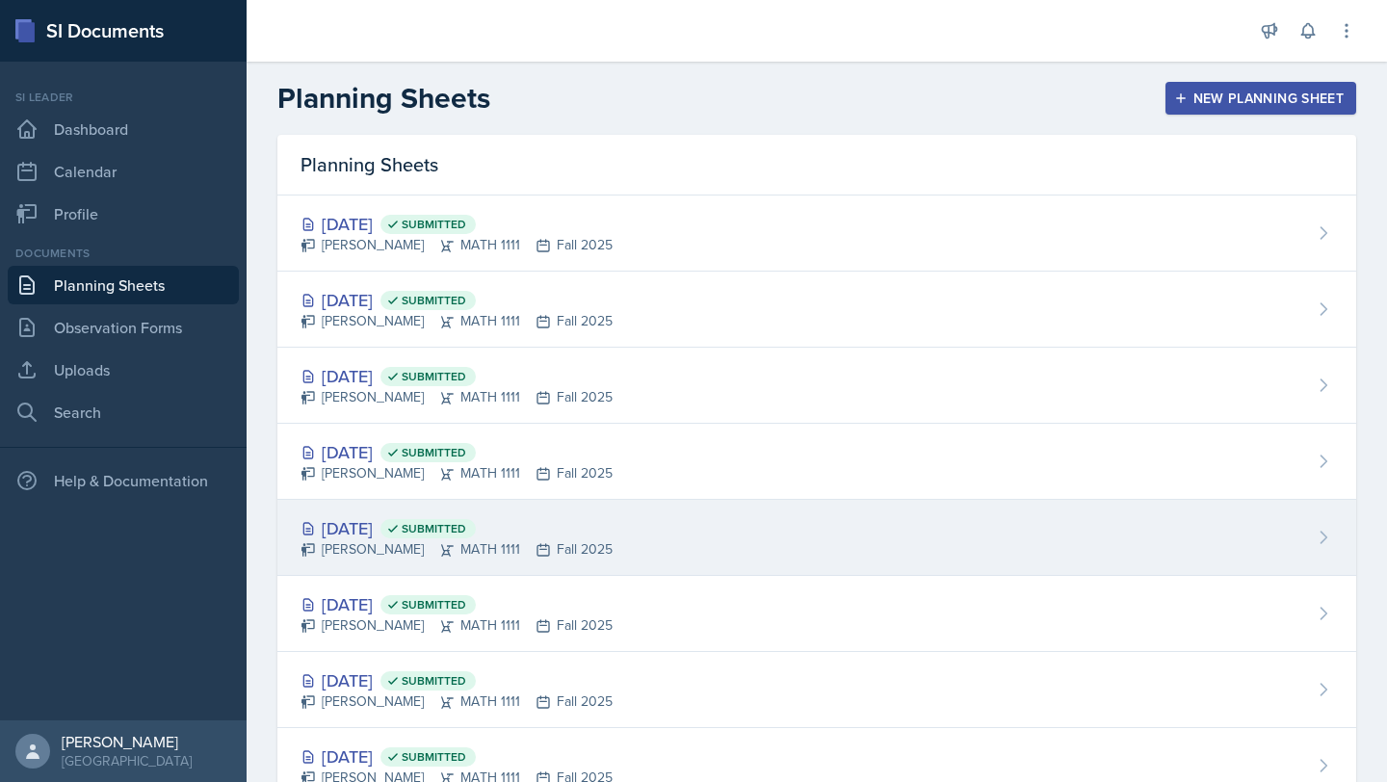
click at [721, 528] on div "[DATE] Submitted [PERSON_NAME] MATH 1111 Fall 2025" at bounding box center [816, 538] width 1079 height 76
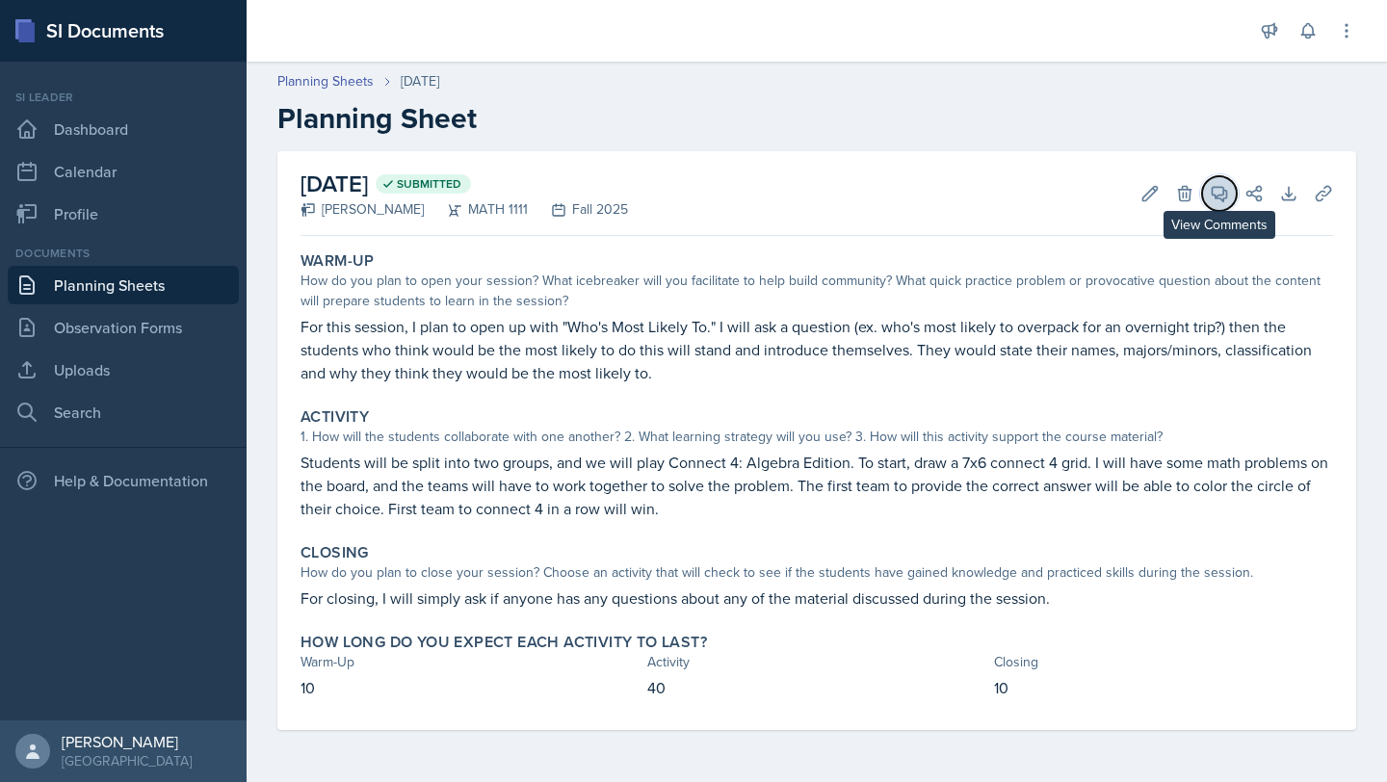
click at [1217, 204] on button "View Comments" at bounding box center [1219, 193] width 35 height 35
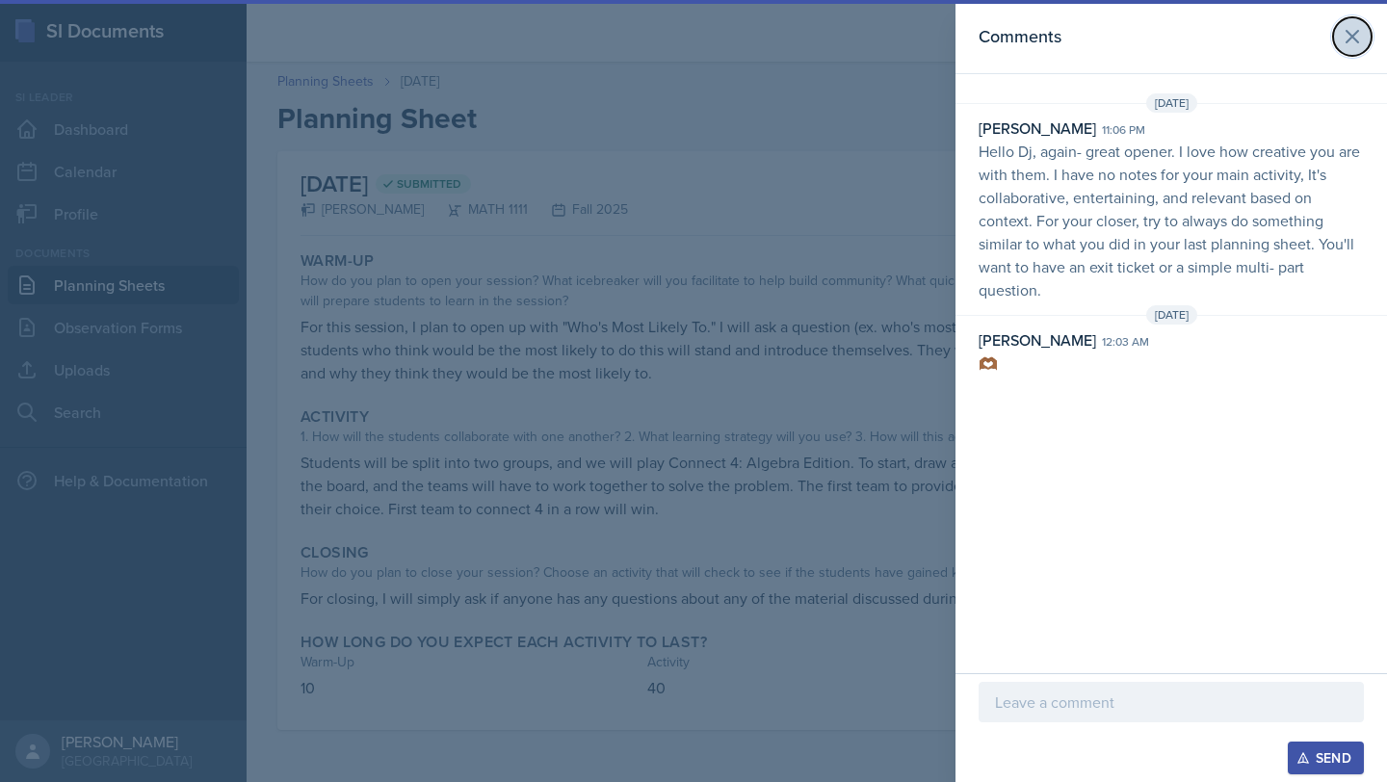
click at [1361, 37] on icon at bounding box center [1352, 36] width 23 height 23
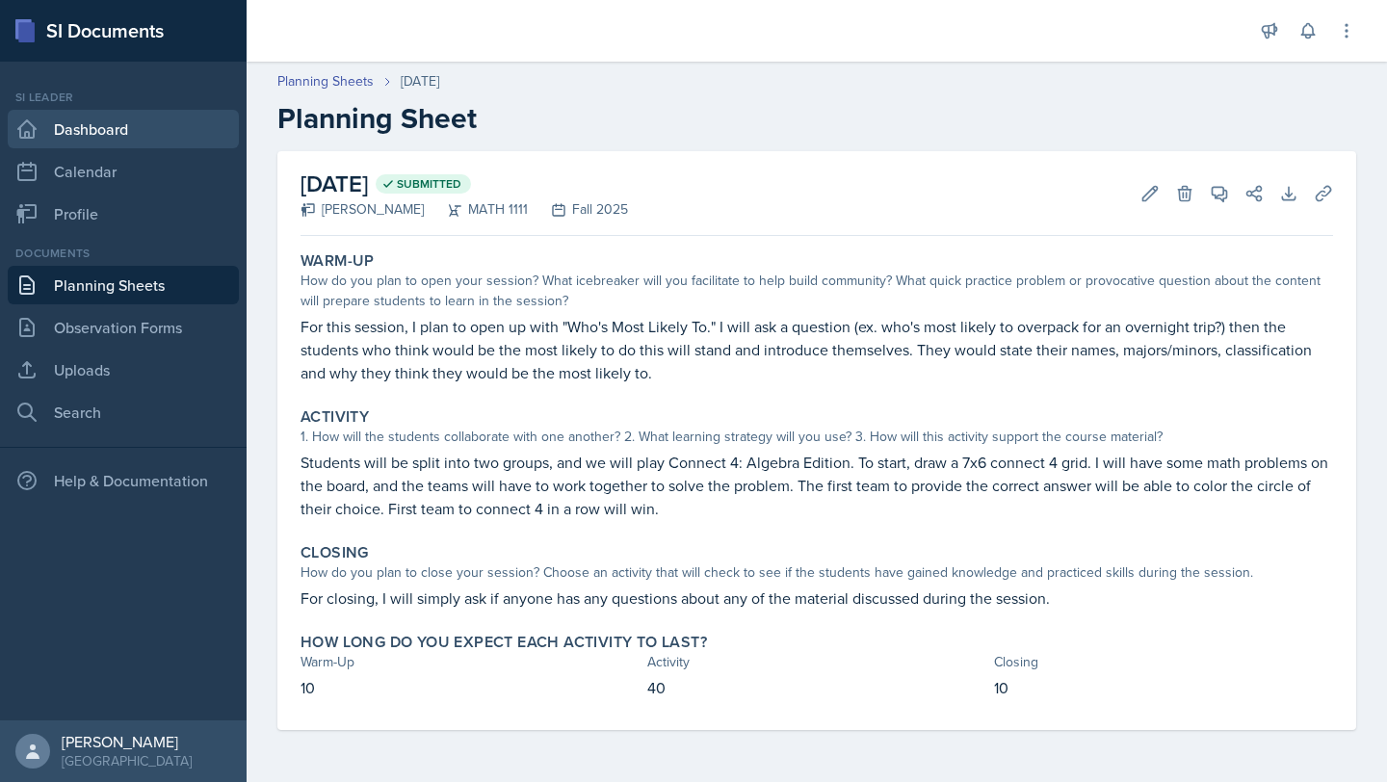
click at [133, 128] on link "Dashboard" at bounding box center [123, 129] width 231 height 39
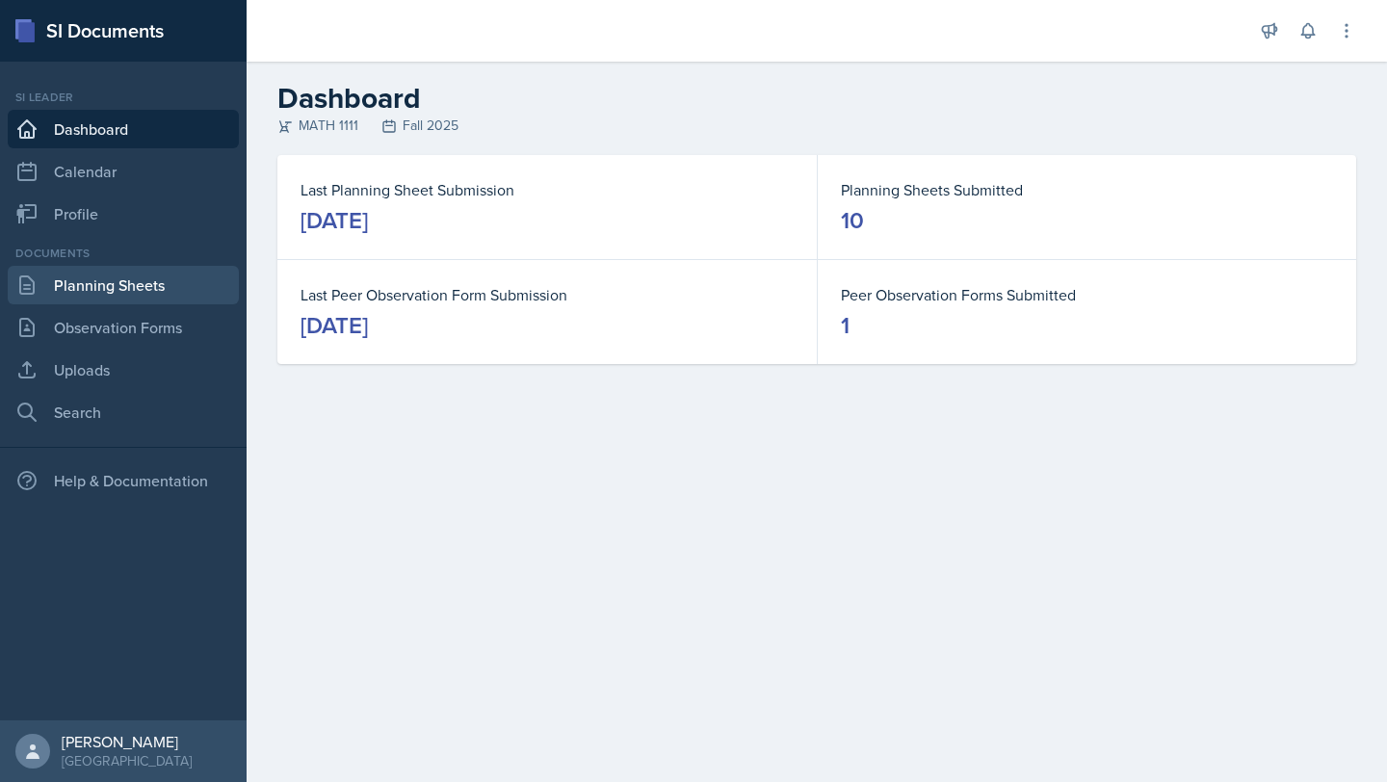
click at [141, 296] on link "Planning Sheets" at bounding box center [123, 285] width 231 height 39
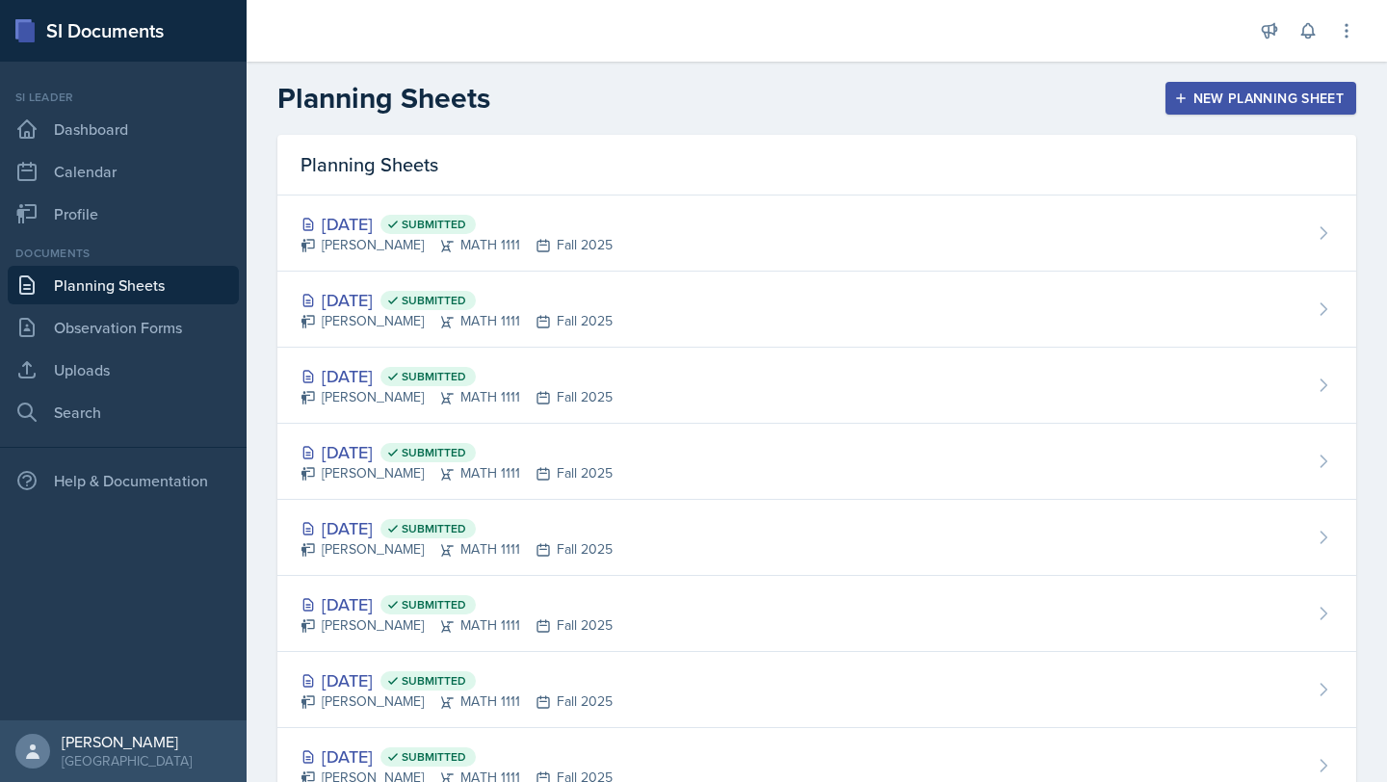
click at [1237, 95] on div "New Planning Sheet" at bounding box center [1261, 98] width 166 height 15
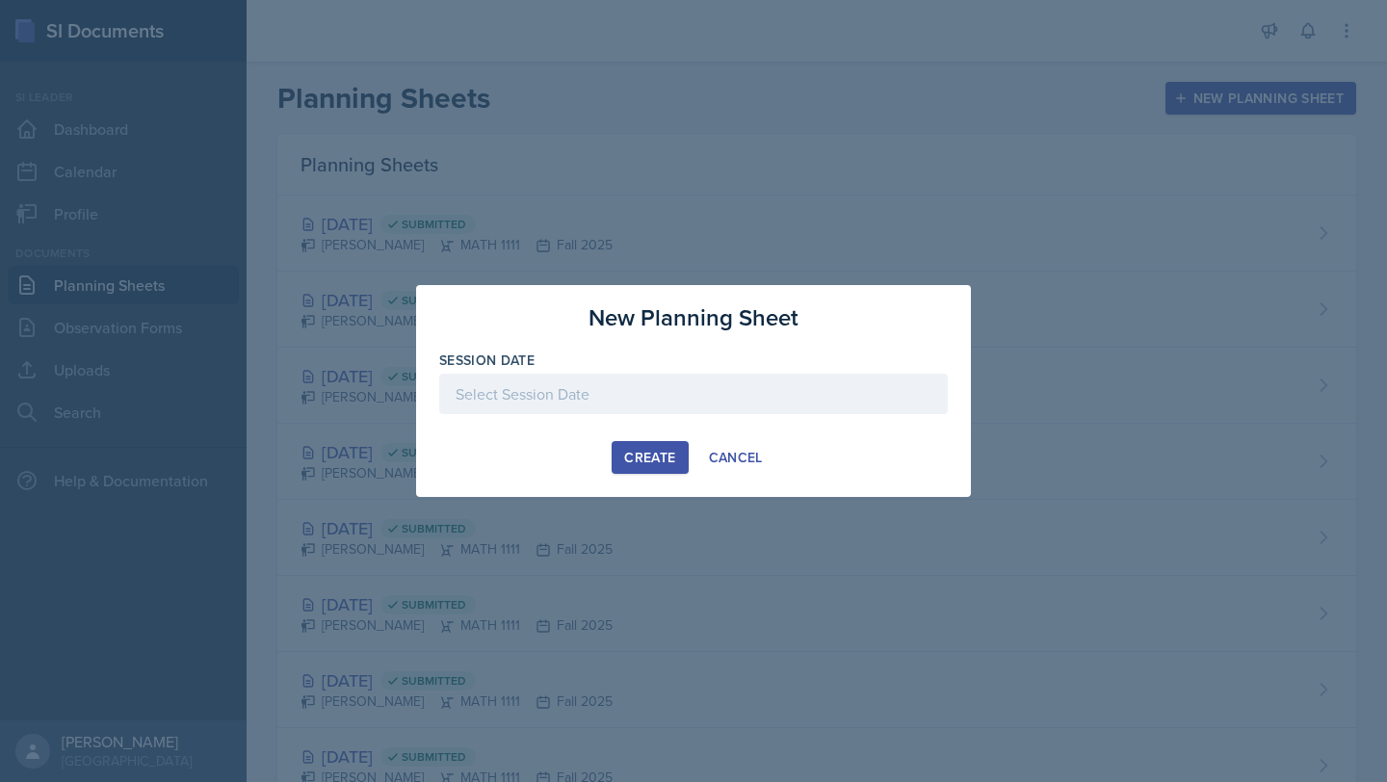
click at [626, 397] on div at bounding box center [693, 394] width 509 height 40
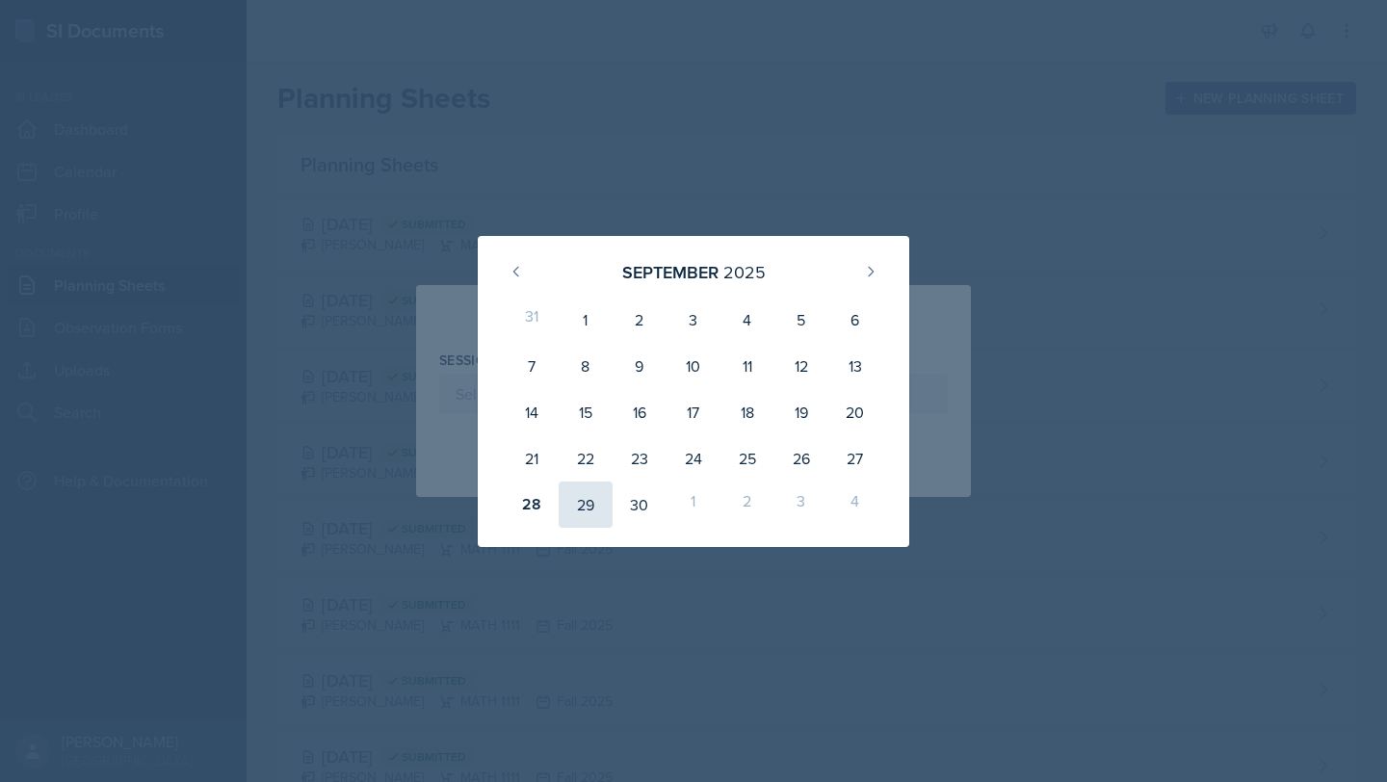
click at [590, 499] on div "29" at bounding box center [586, 505] width 54 height 46
type input "[DATE]"
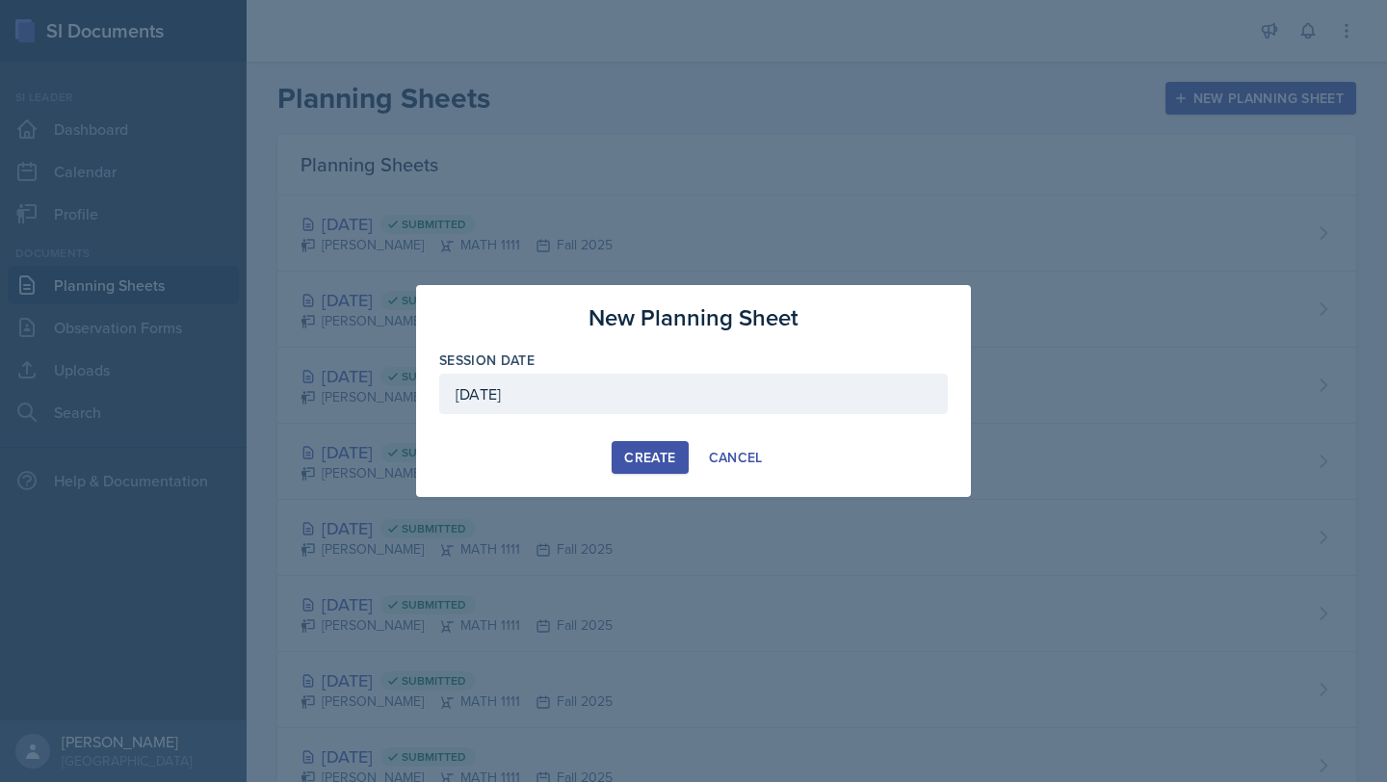
click at [613, 450] on button "Create" at bounding box center [650, 457] width 76 height 33
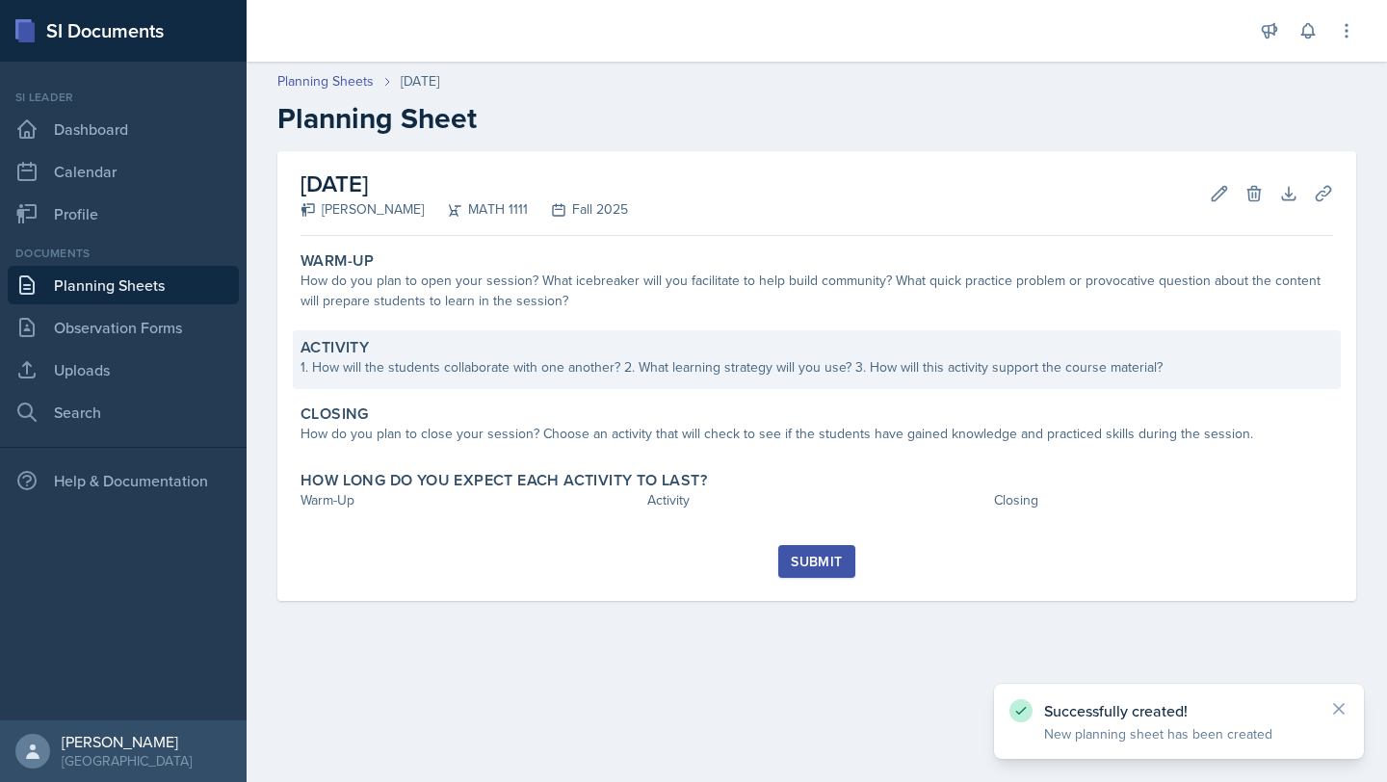
click at [695, 371] on div "1. How will the students collaborate with one another? 2. What learning strateg…" at bounding box center [817, 367] width 1033 height 20
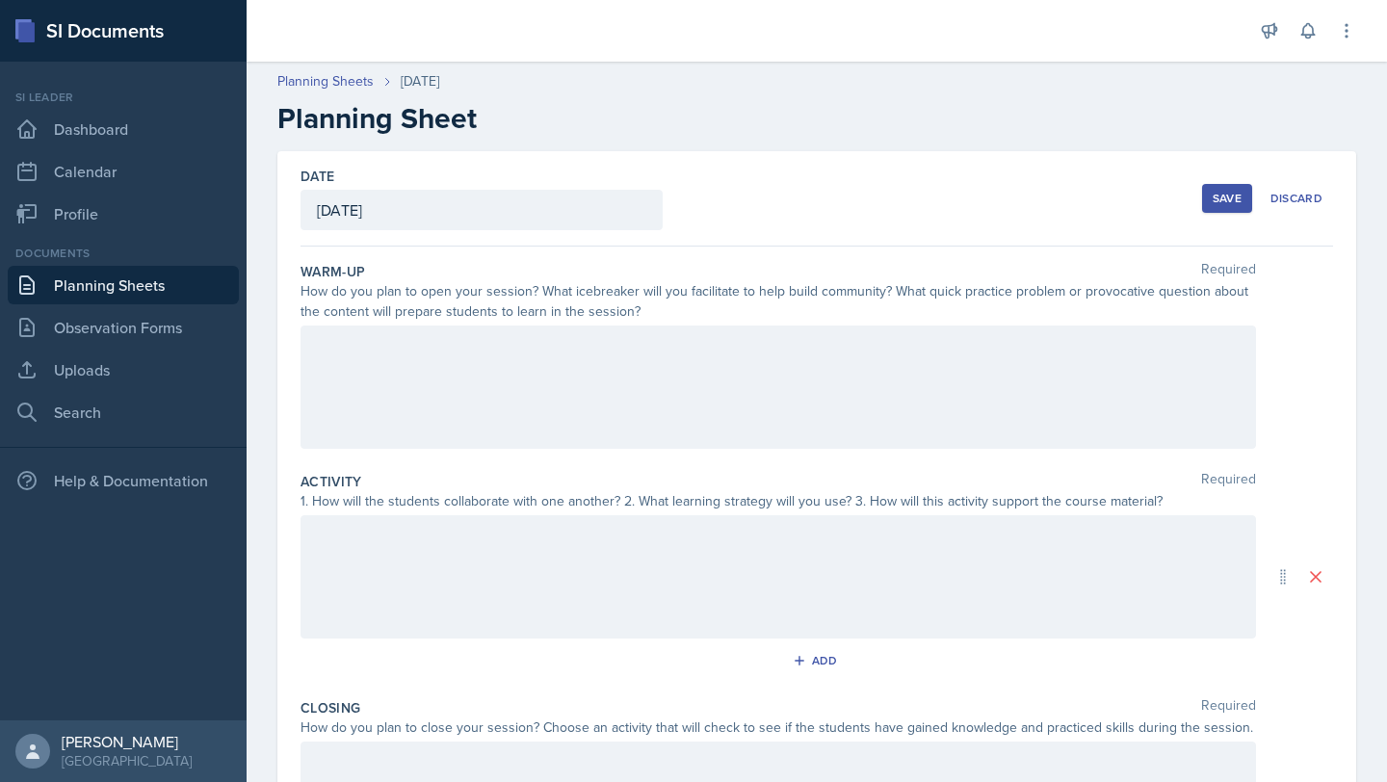
click at [695, 371] on div at bounding box center [779, 387] width 956 height 123
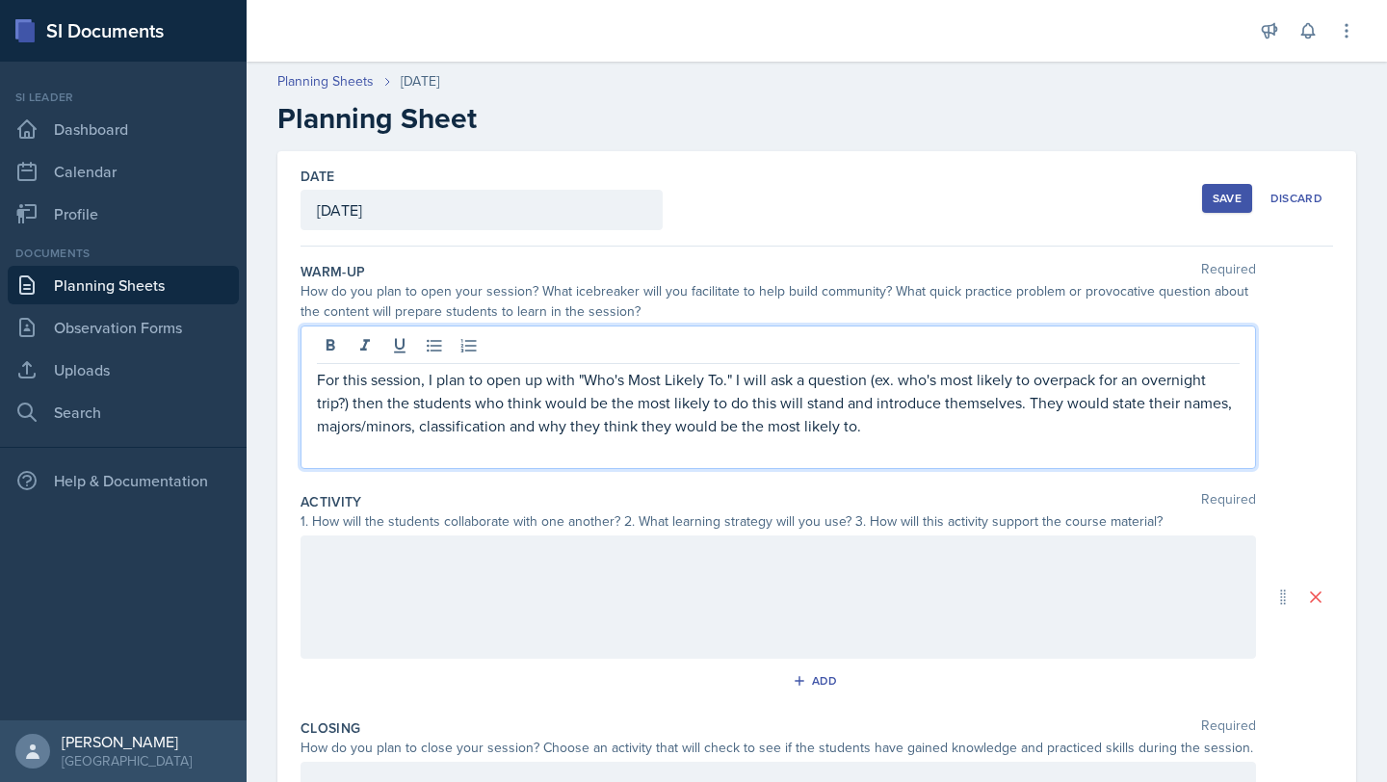
click at [769, 592] on div at bounding box center [779, 597] width 956 height 123
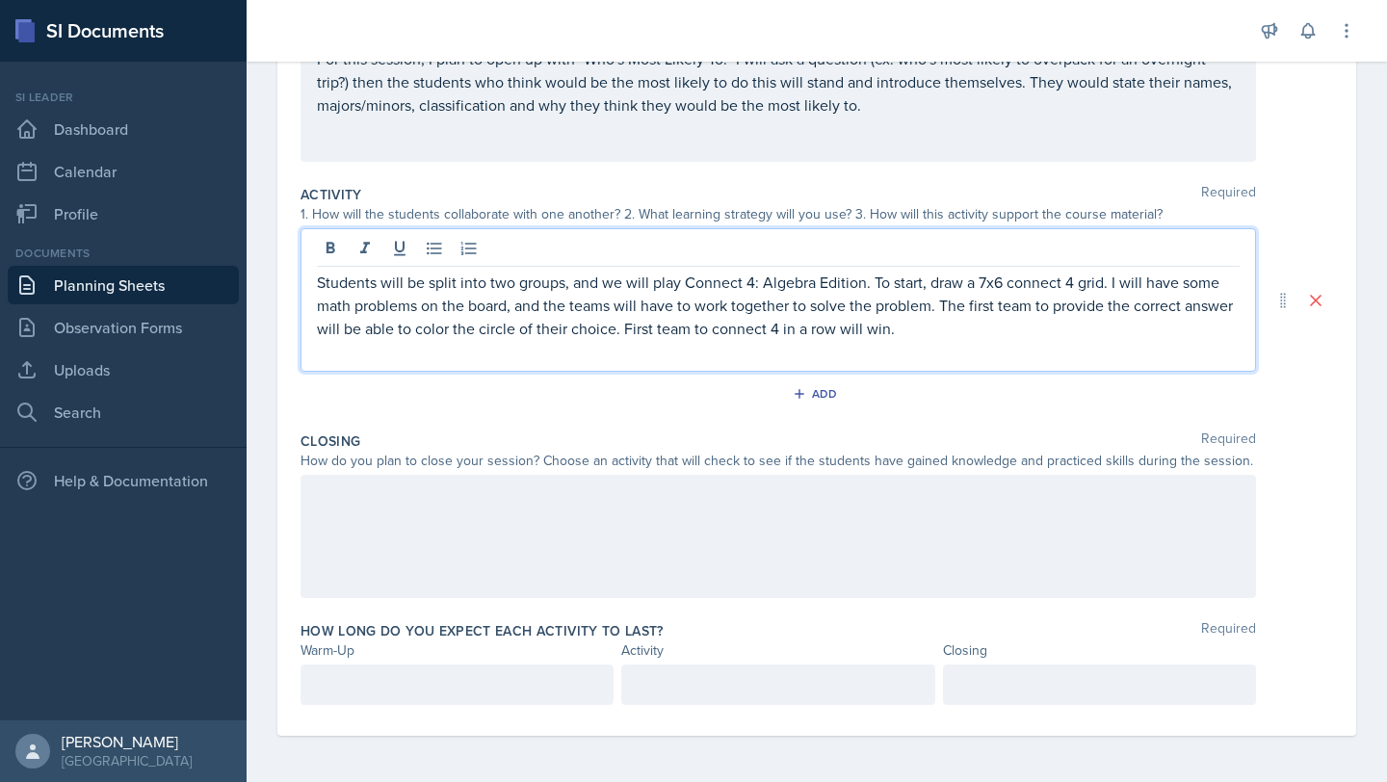
click at [909, 567] on div at bounding box center [779, 536] width 956 height 123
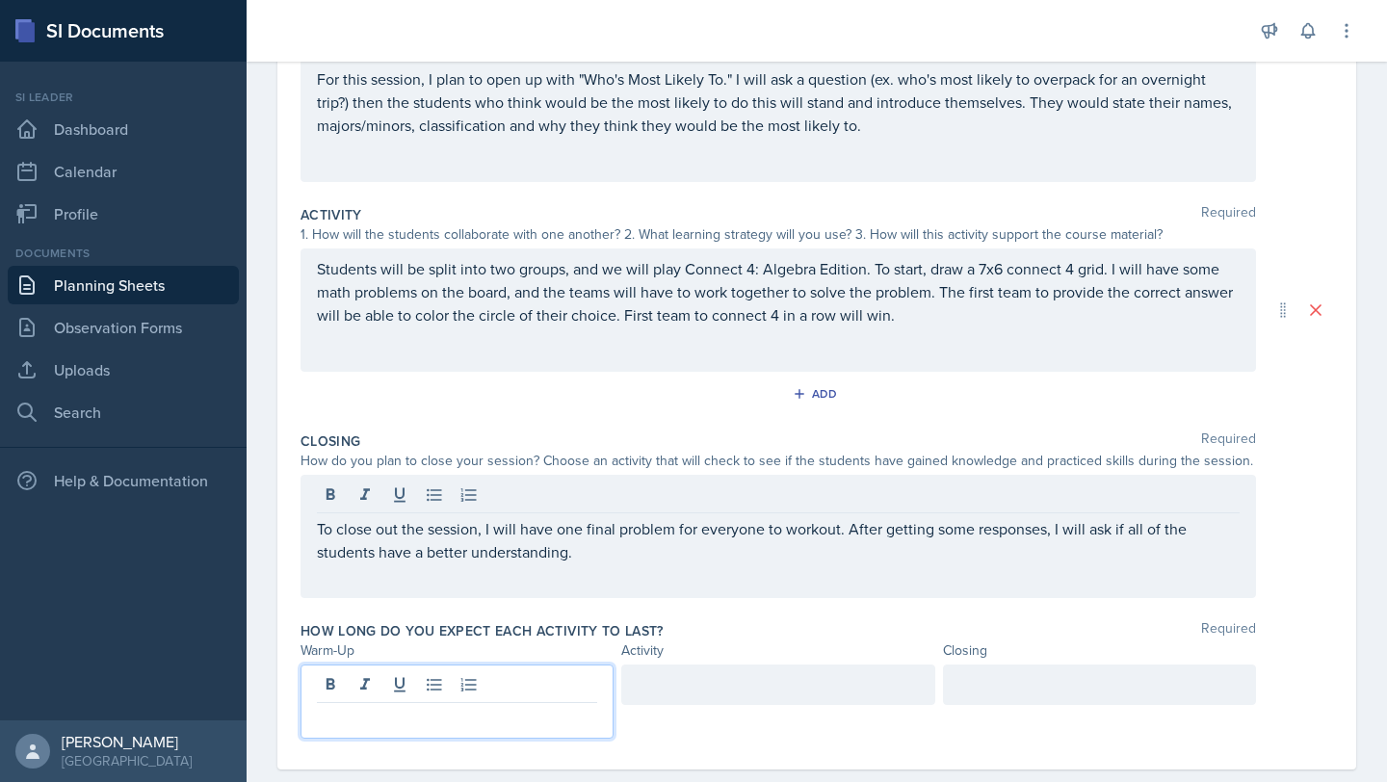
scroll to position [301, 0]
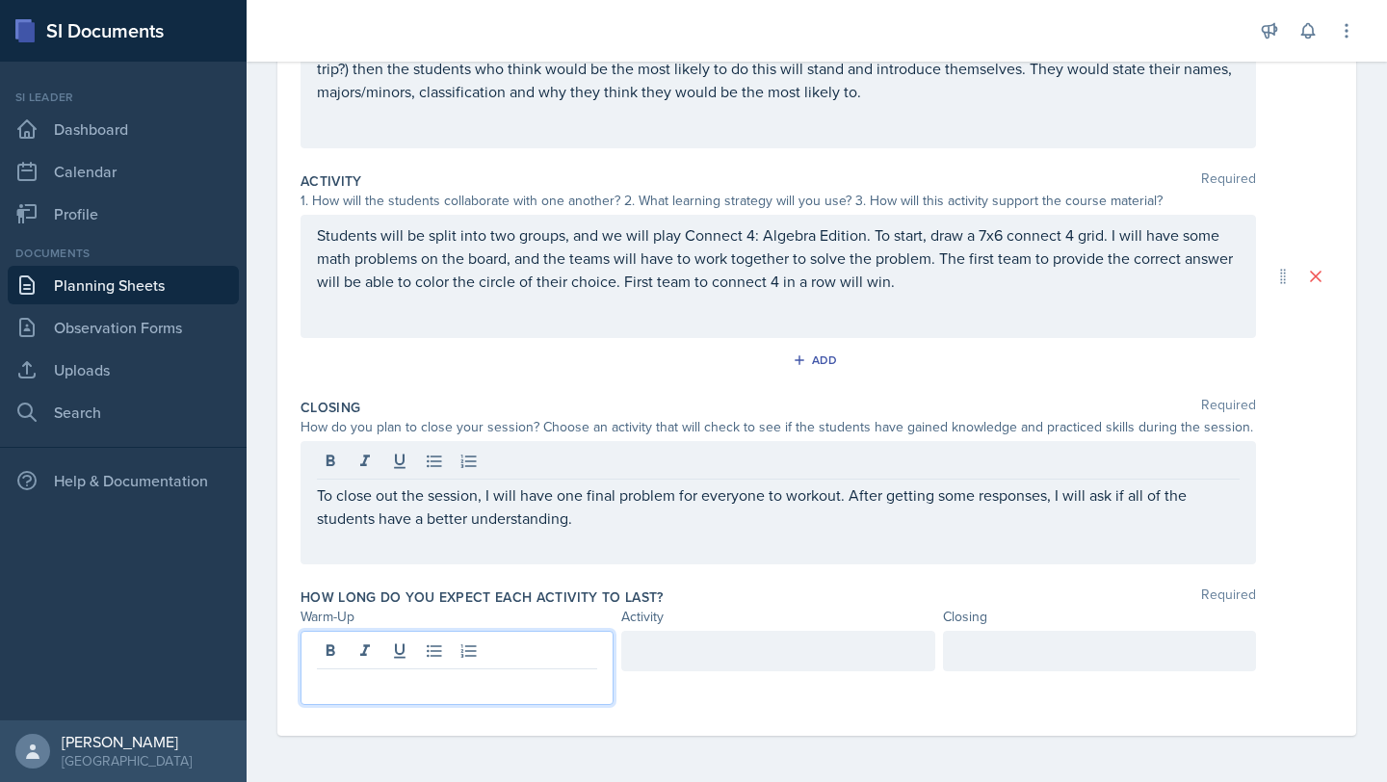
click at [507, 689] on p at bounding box center [457, 684] width 280 height 23
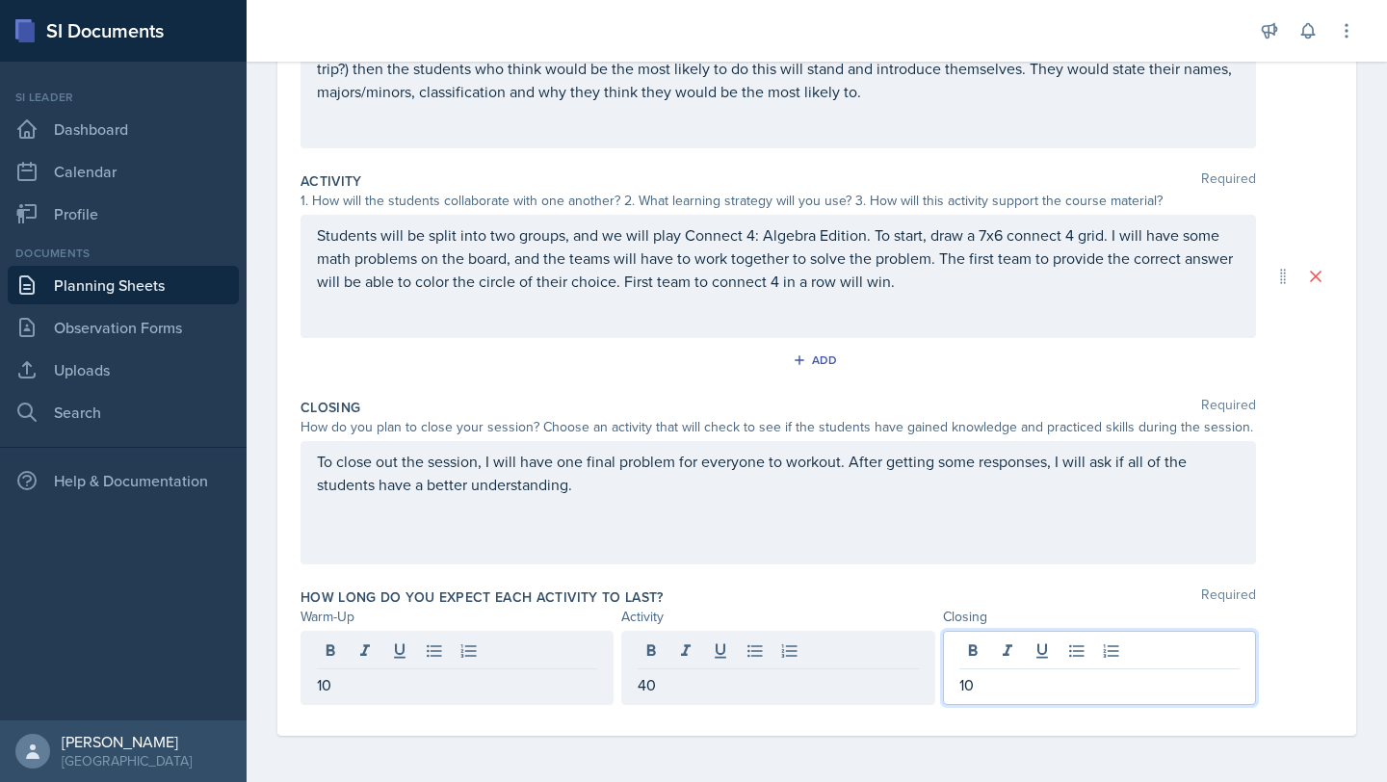
scroll to position [0, 0]
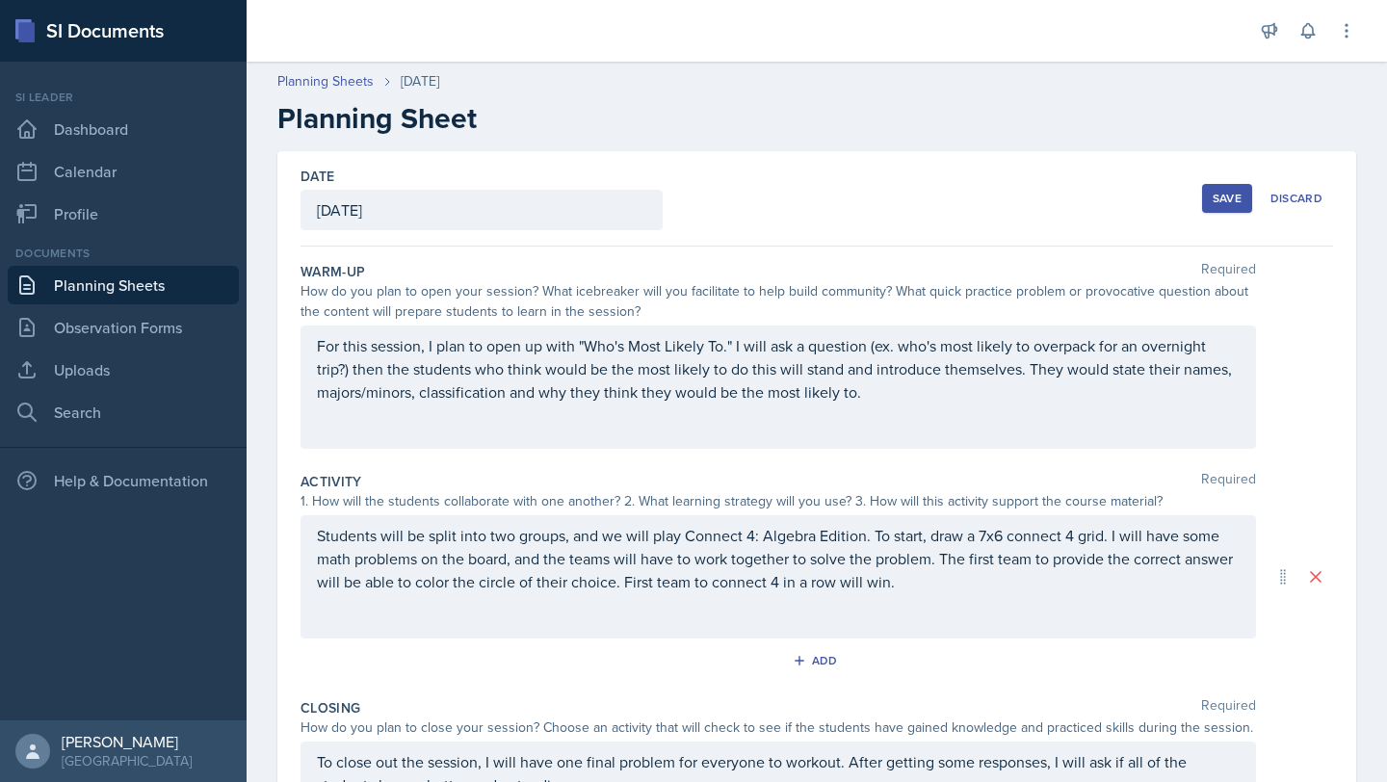
click at [1223, 199] on div "Save" at bounding box center [1227, 198] width 29 height 15
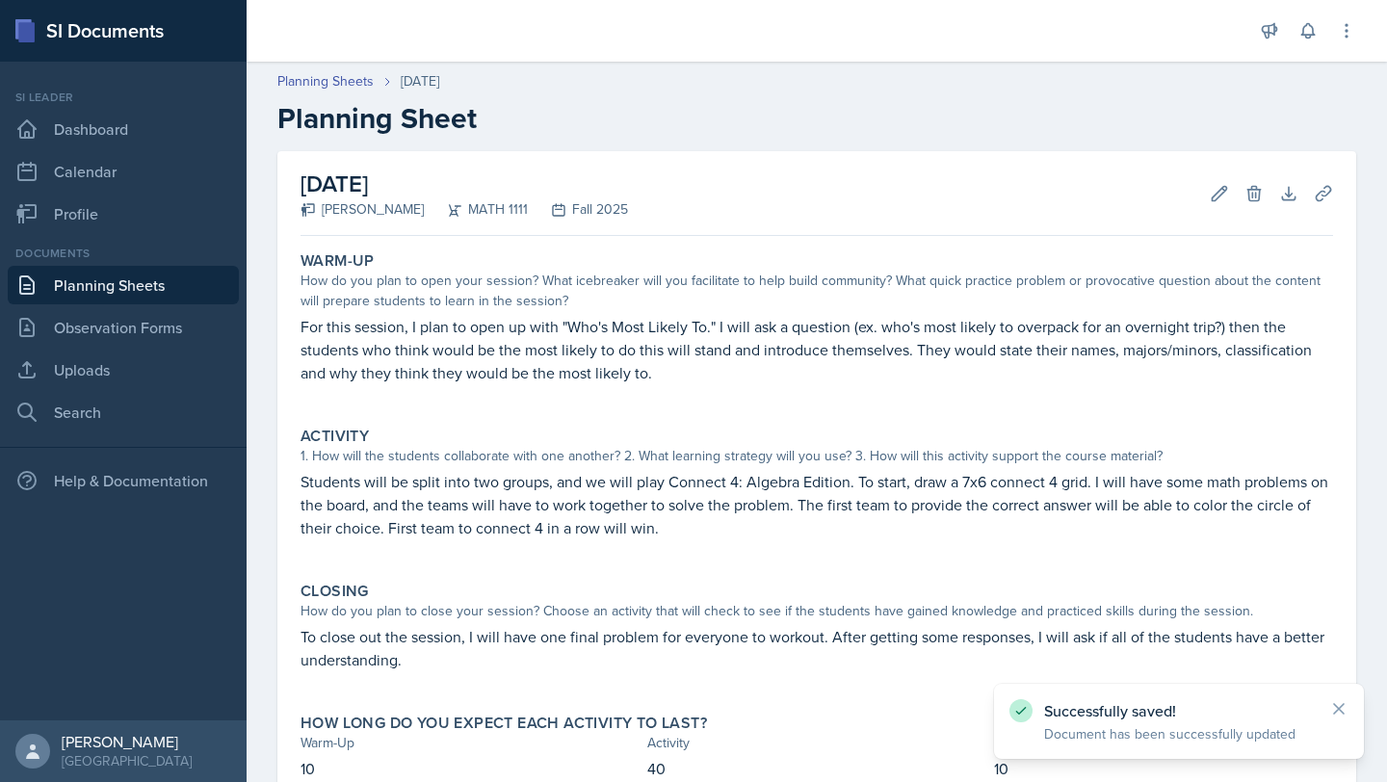
scroll to position [131, 0]
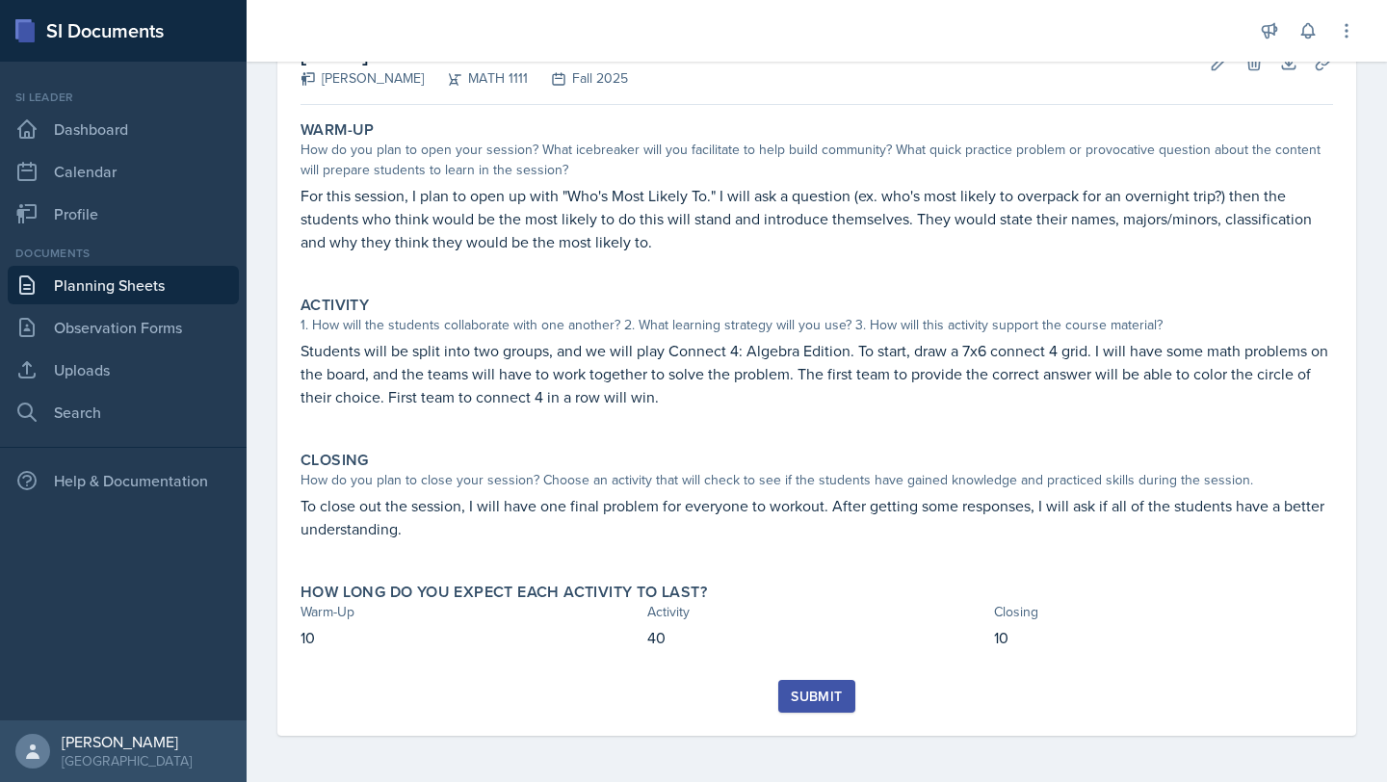
click at [803, 699] on div "Submit" at bounding box center [816, 696] width 51 height 15
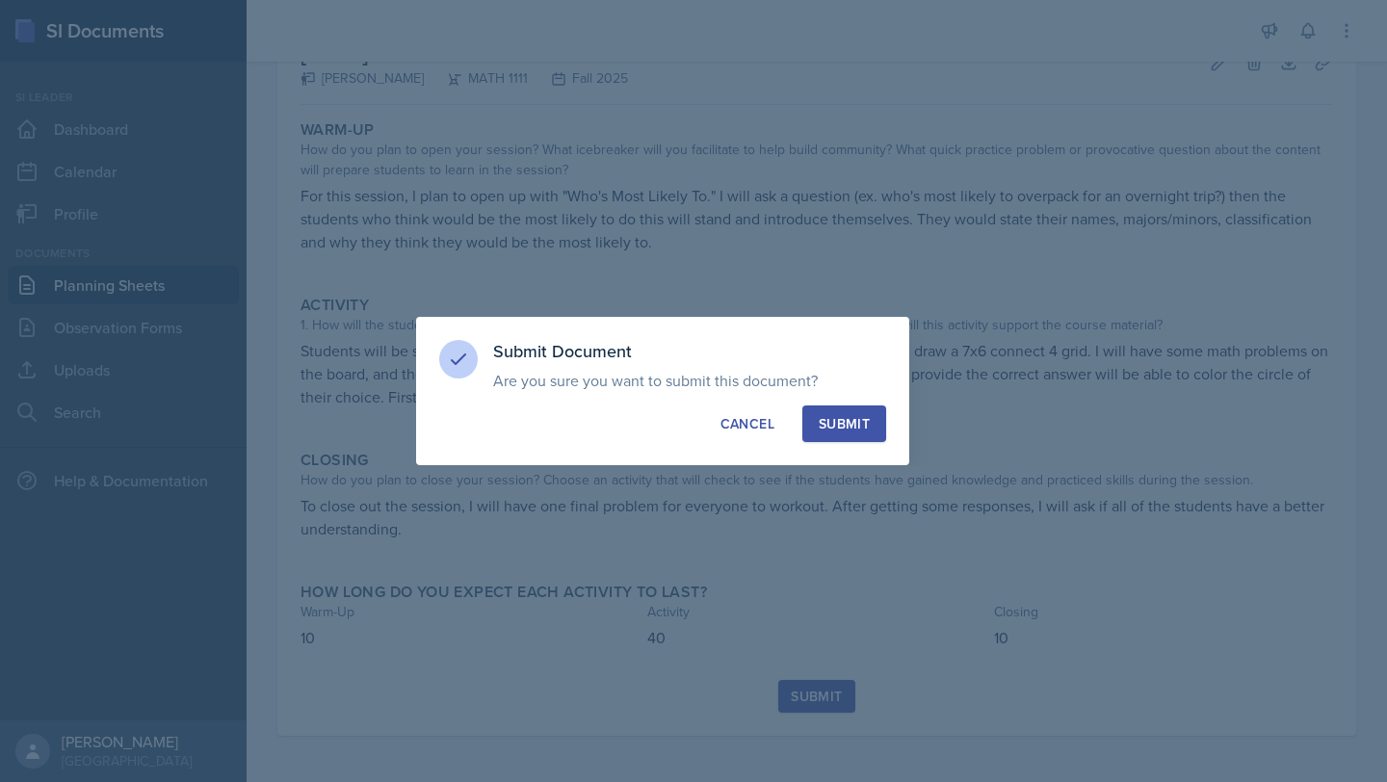
click at [861, 422] on div "Submit" at bounding box center [844, 423] width 51 height 19
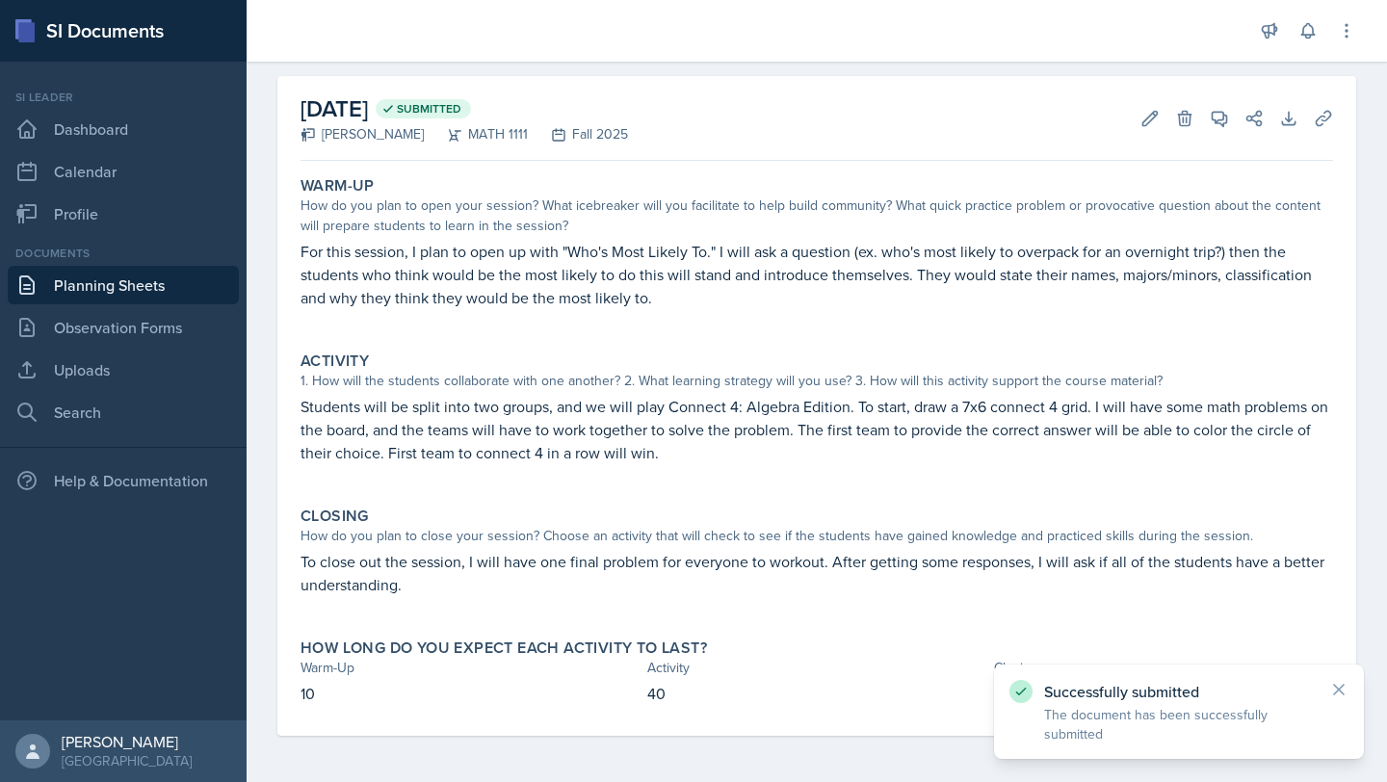
scroll to position [0, 0]
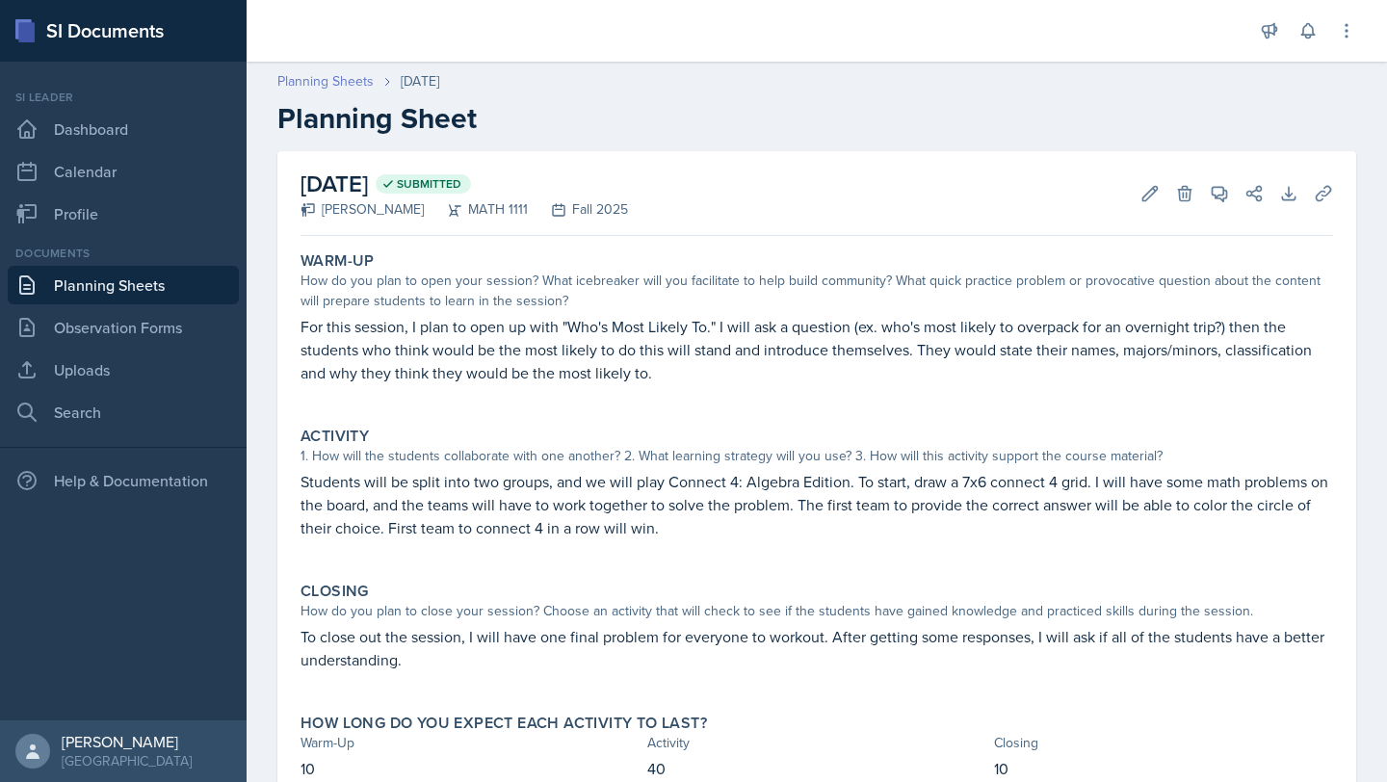
click at [350, 80] on link "Planning Sheets" at bounding box center [325, 81] width 96 height 20
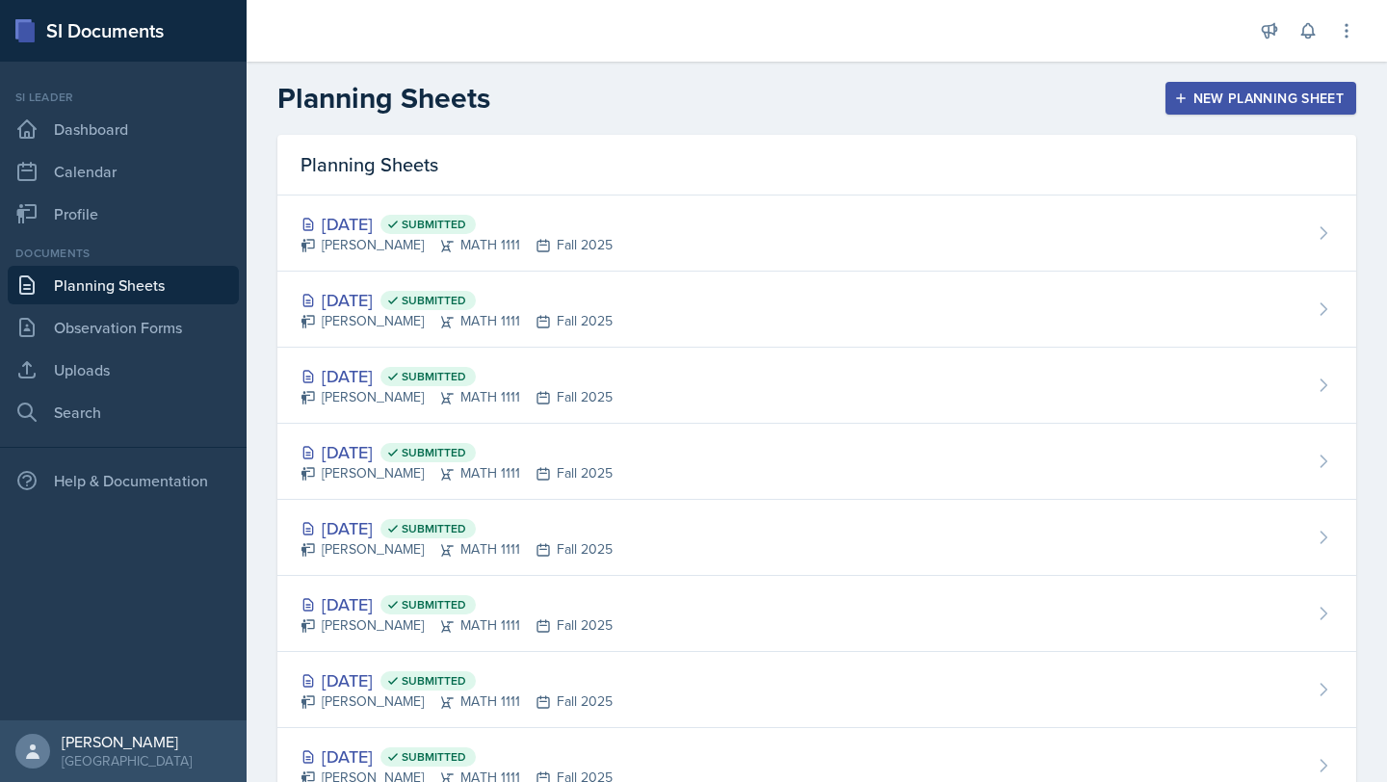
click at [1280, 93] on div "New Planning Sheet" at bounding box center [1261, 98] width 166 height 15
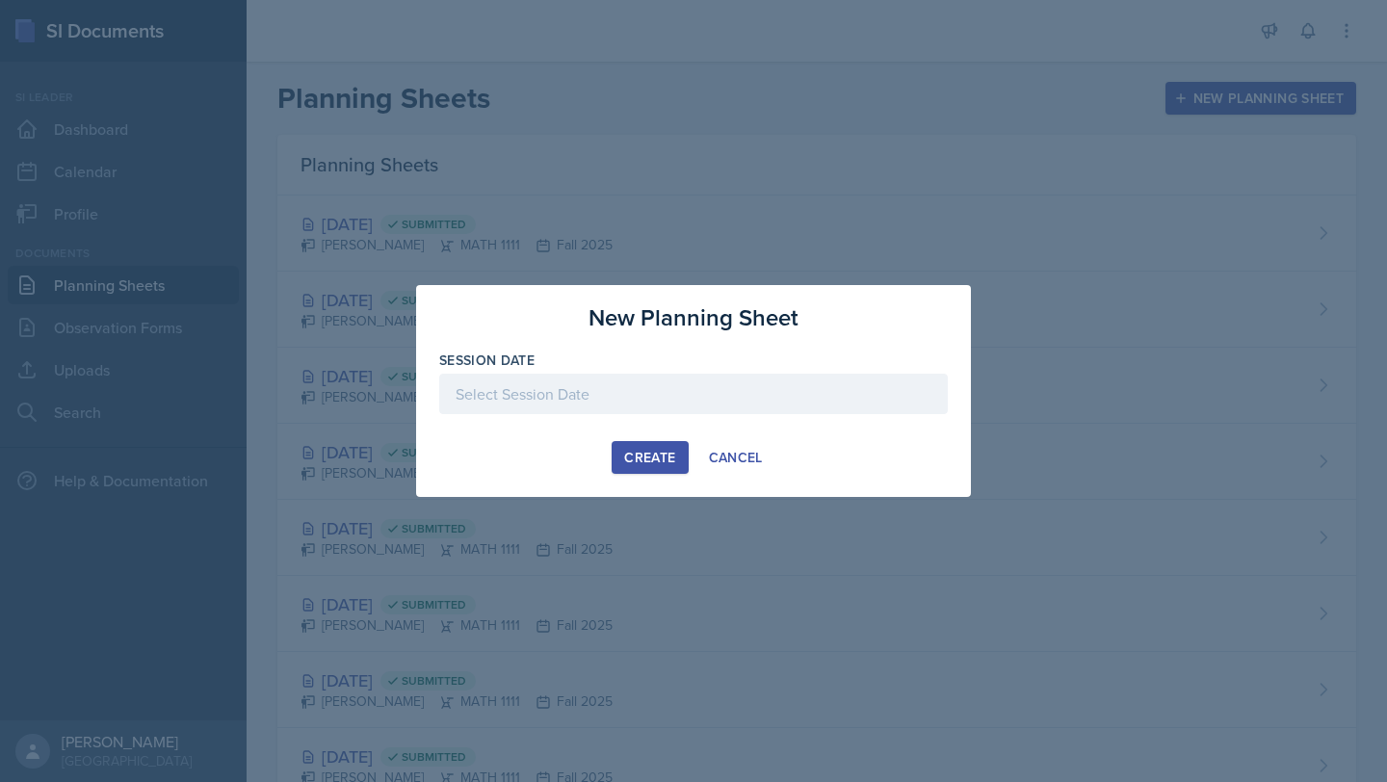
click at [793, 385] on div at bounding box center [693, 394] width 509 height 40
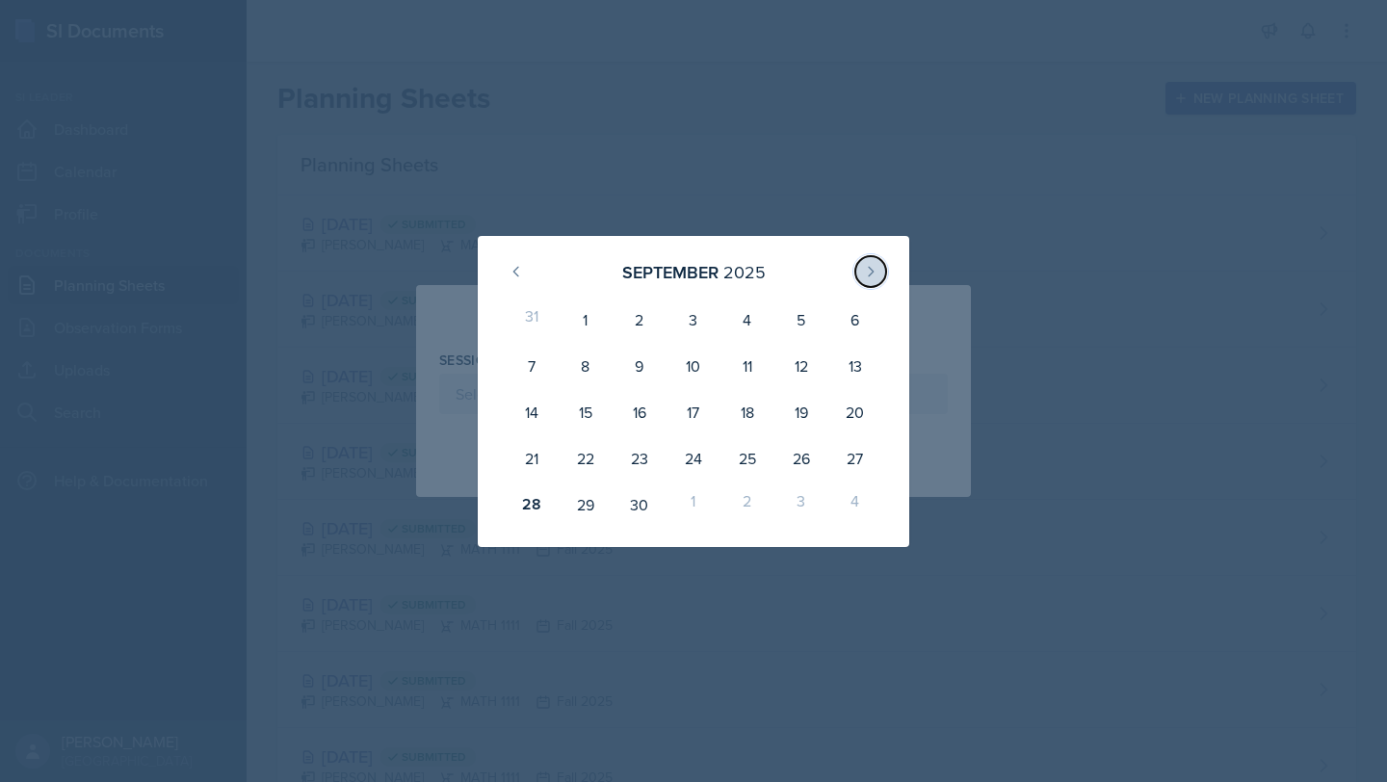
click at [863, 277] on icon at bounding box center [870, 271] width 15 height 15
click at [691, 323] on div "1" at bounding box center [694, 320] width 54 height 46
type input "[DATE]"
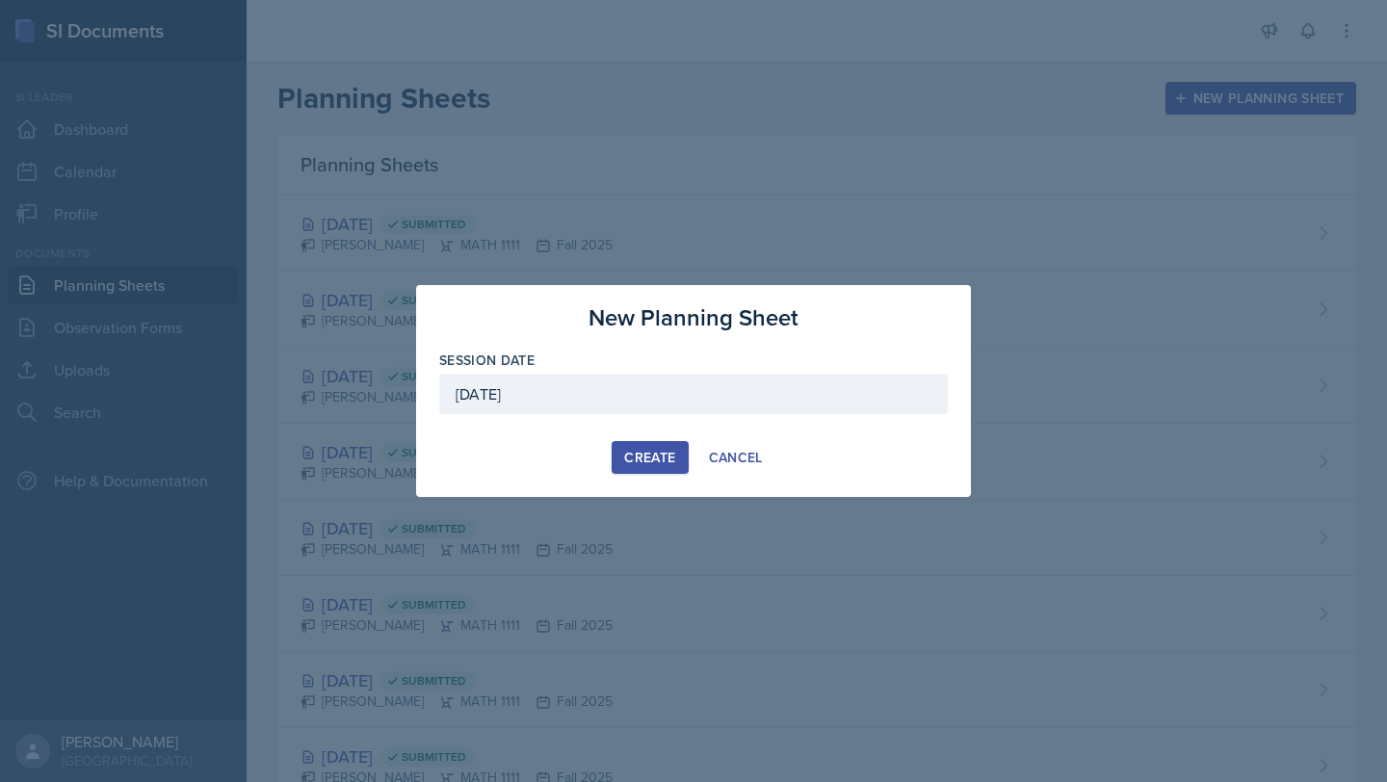
click at [643, 460] on div "Create" at bounding box center [649, 457] width 51 height 15
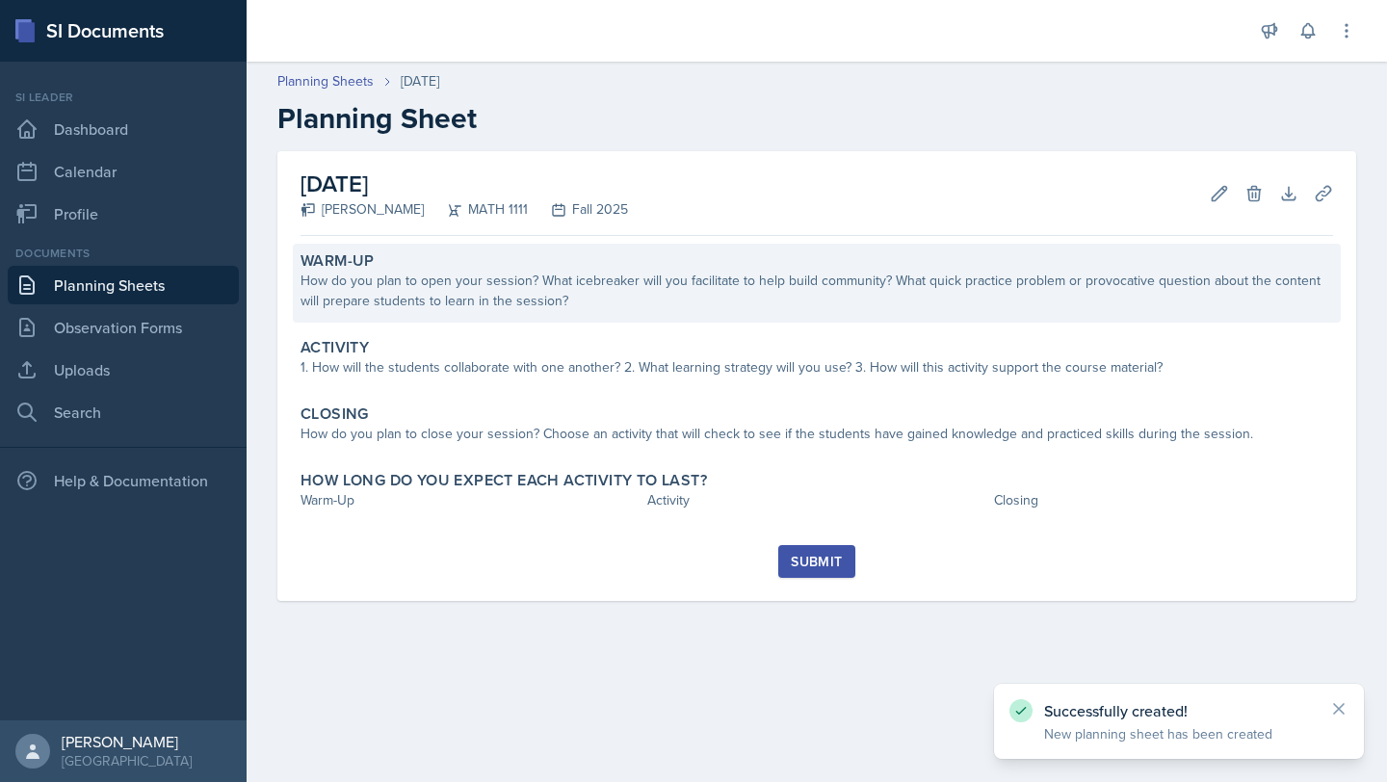
click at [889, 279] on div "How do you plan to open your session? What icebreaker will you facilitate to he…" at bounding box center [817, 291] width 1033 height 40
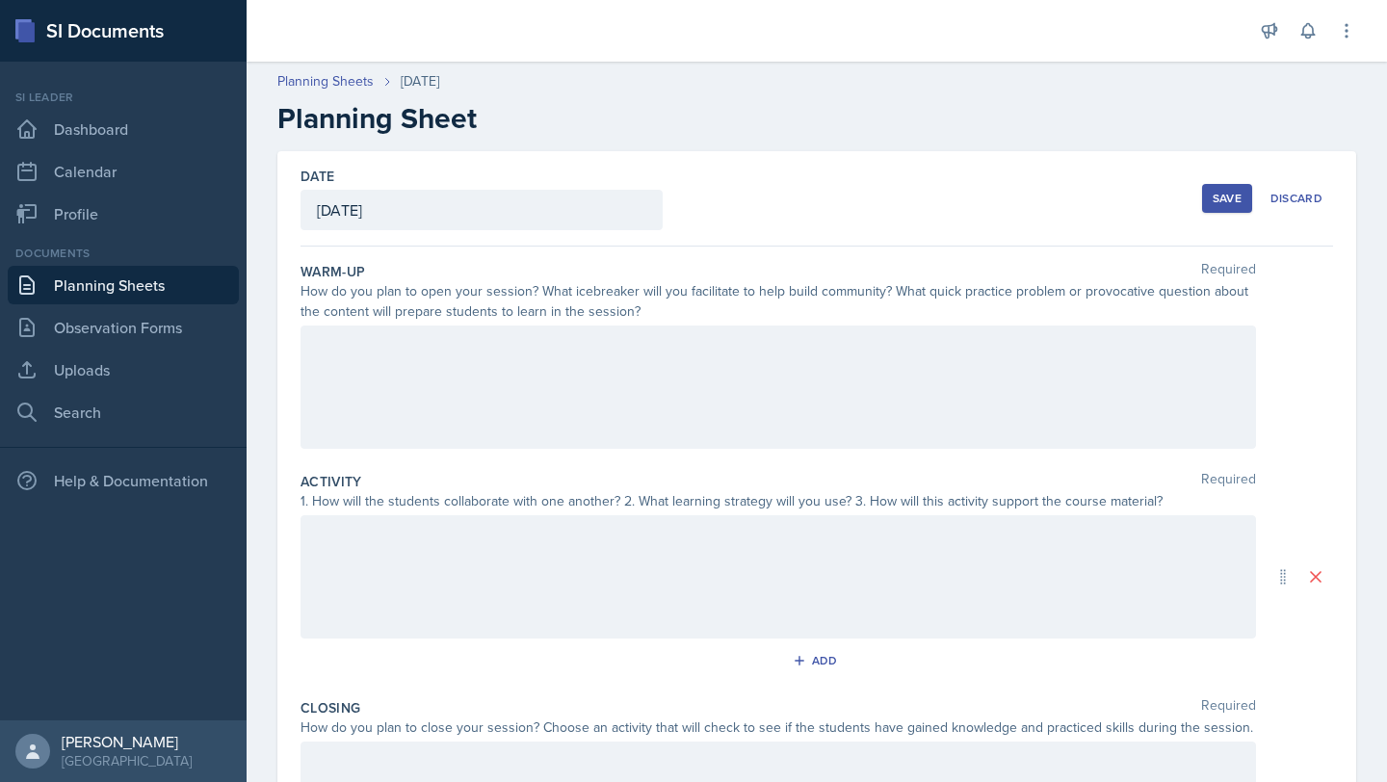
click at [804, 398] on div at bounding box center [779, 387] width 956 height 123
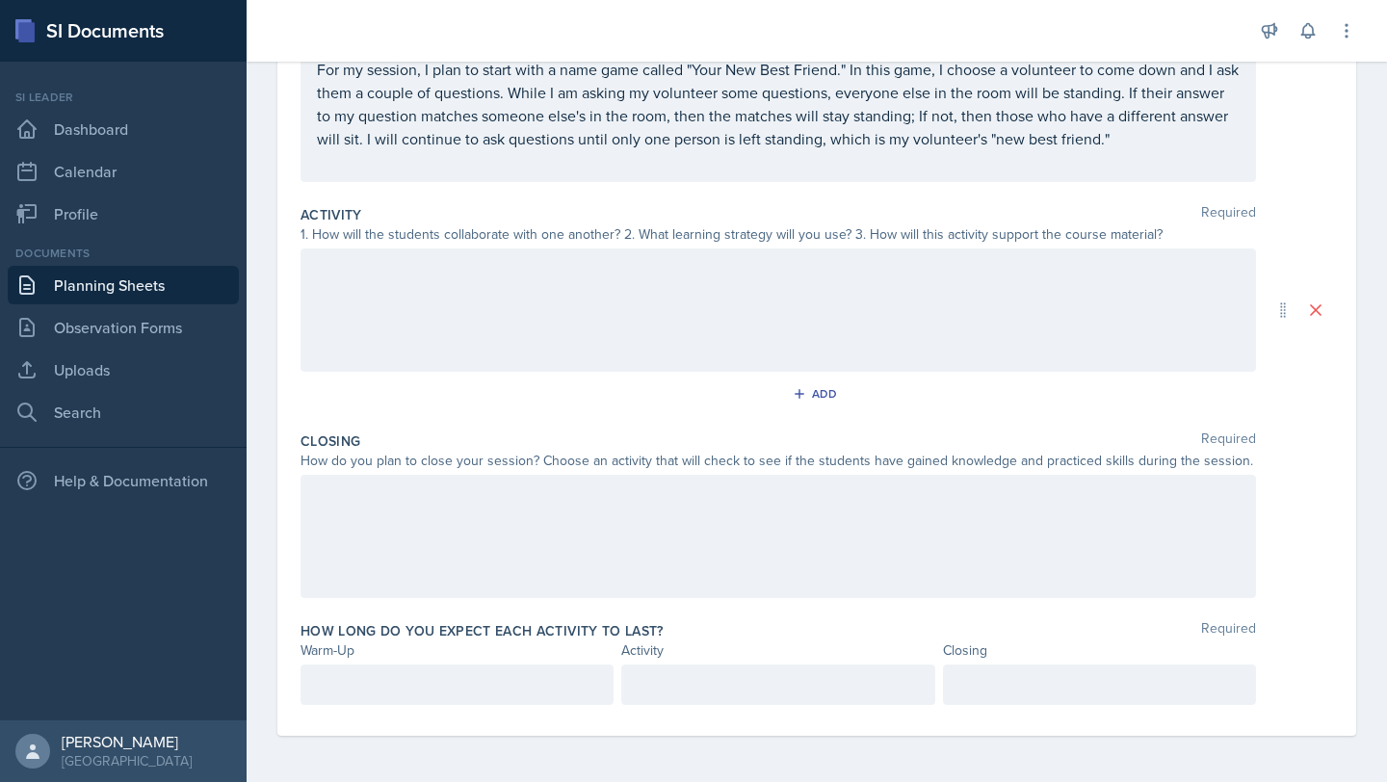
click at [805, 330] on div at bounding box center [779, 310] width 956 height 123
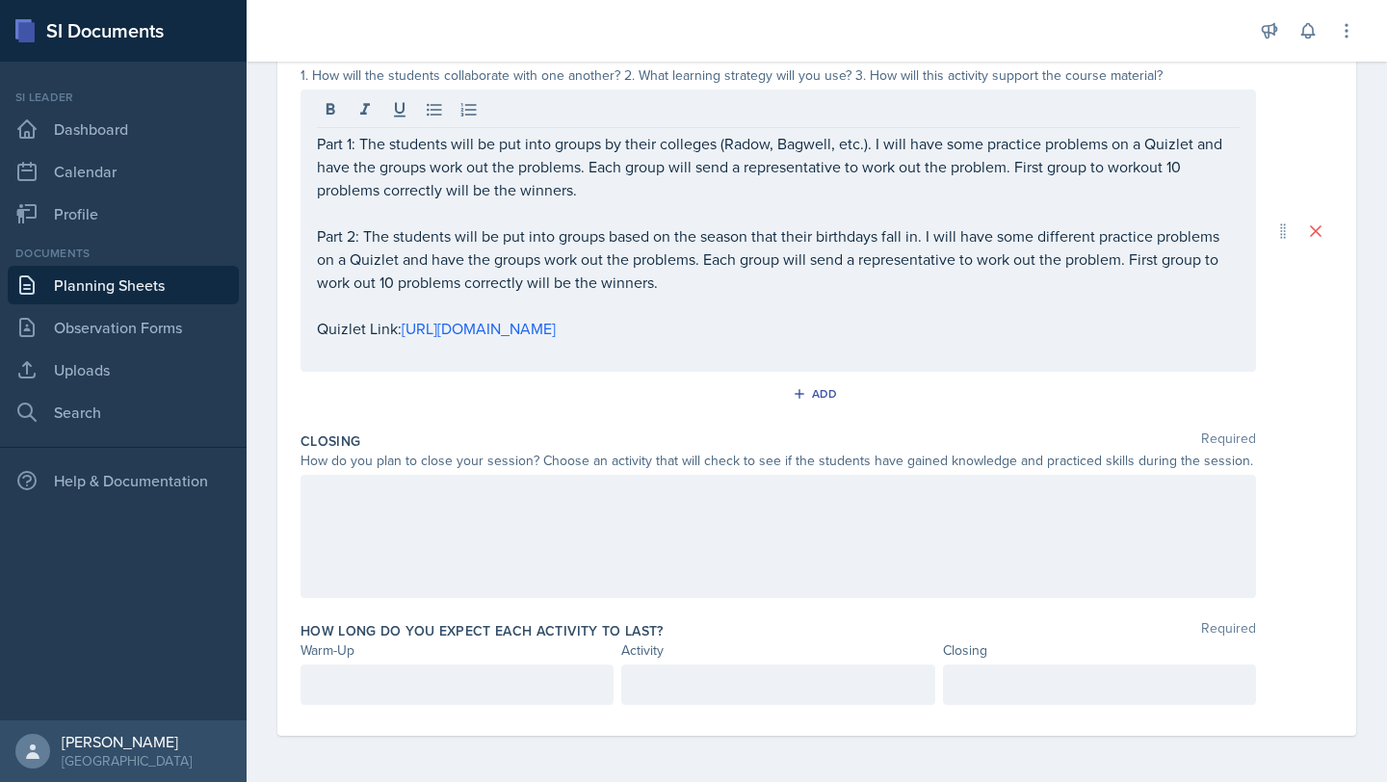
click at [769, 549] on div at bounding box center [779, 536] width 956 height 123
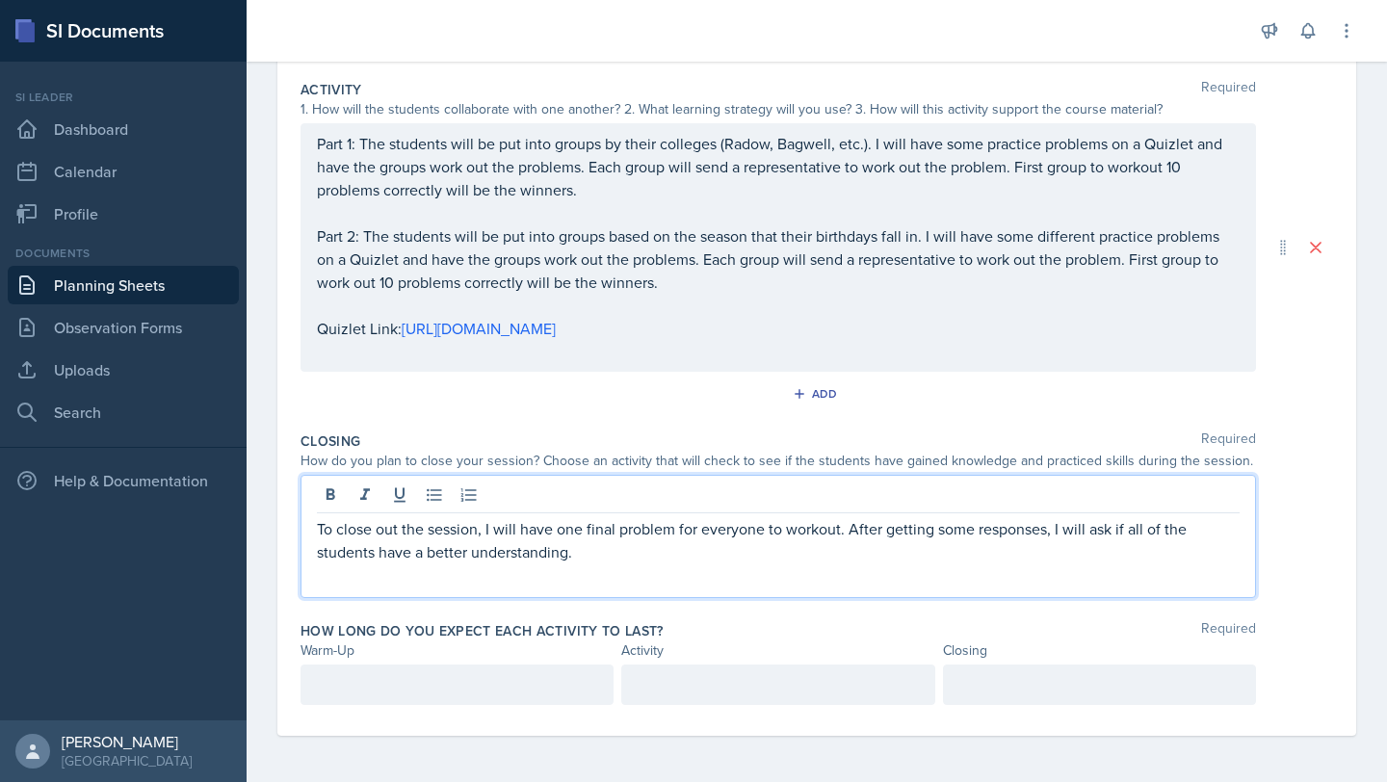
click at [494, 690] on p at bounding box center [457, 684] width 280 height 23
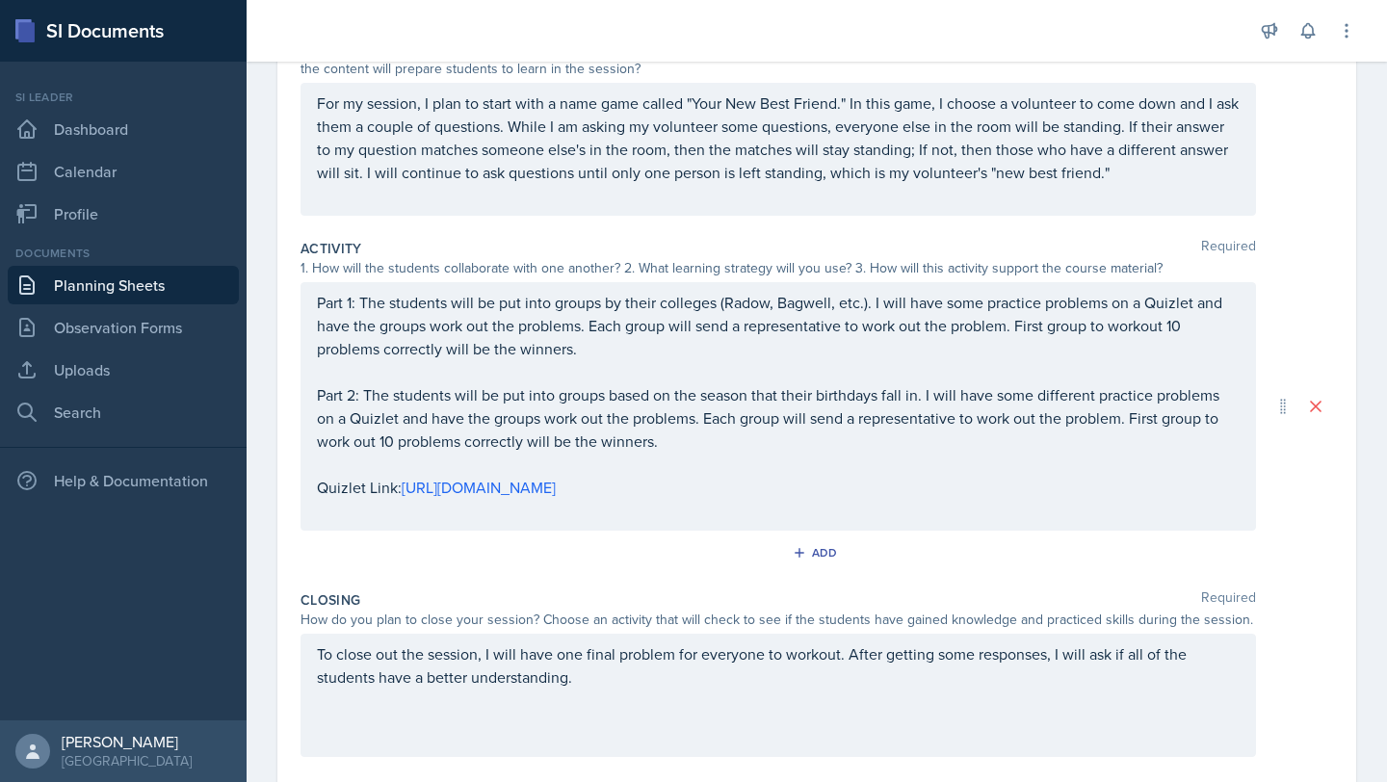
scroll to position [0, 0]
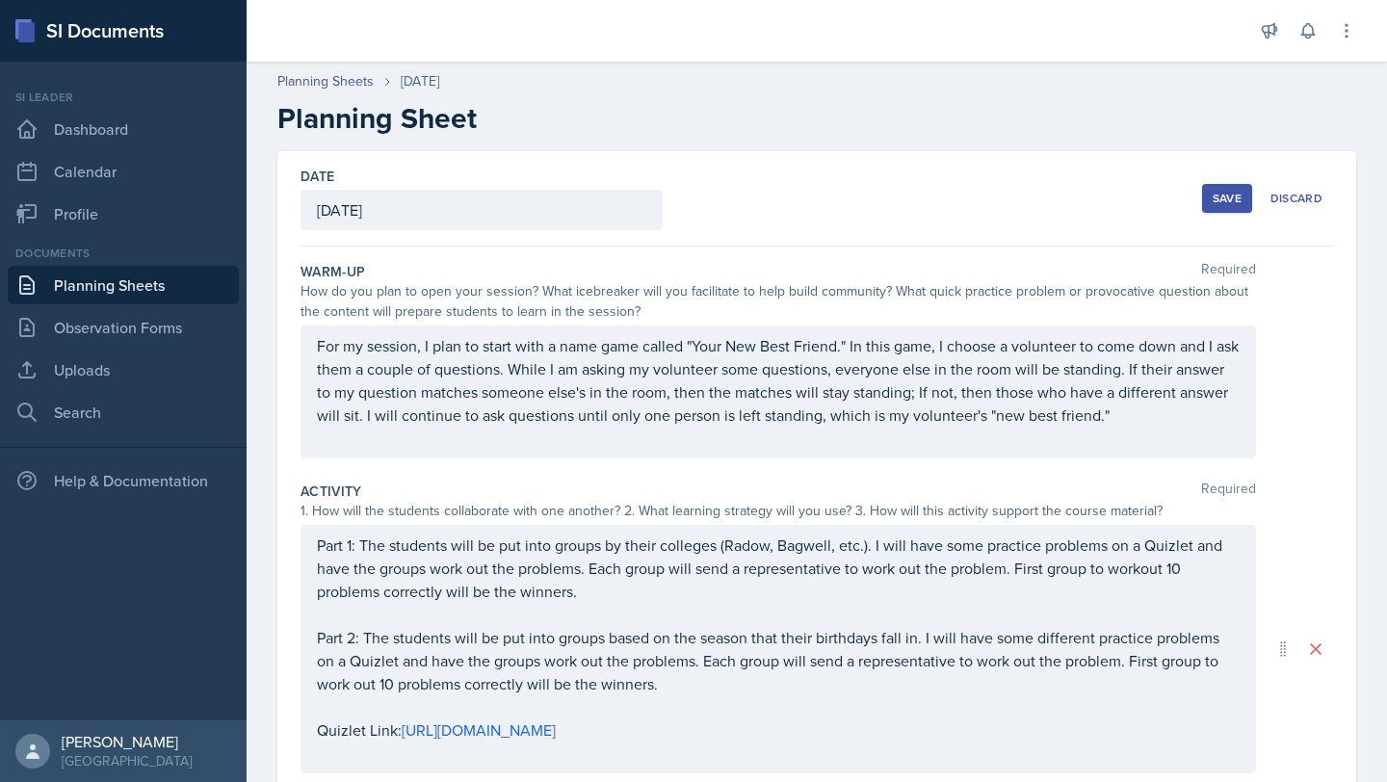
click at [1229, 198] on div "Save" at bounding box center [1227, 198] width 29 height 15
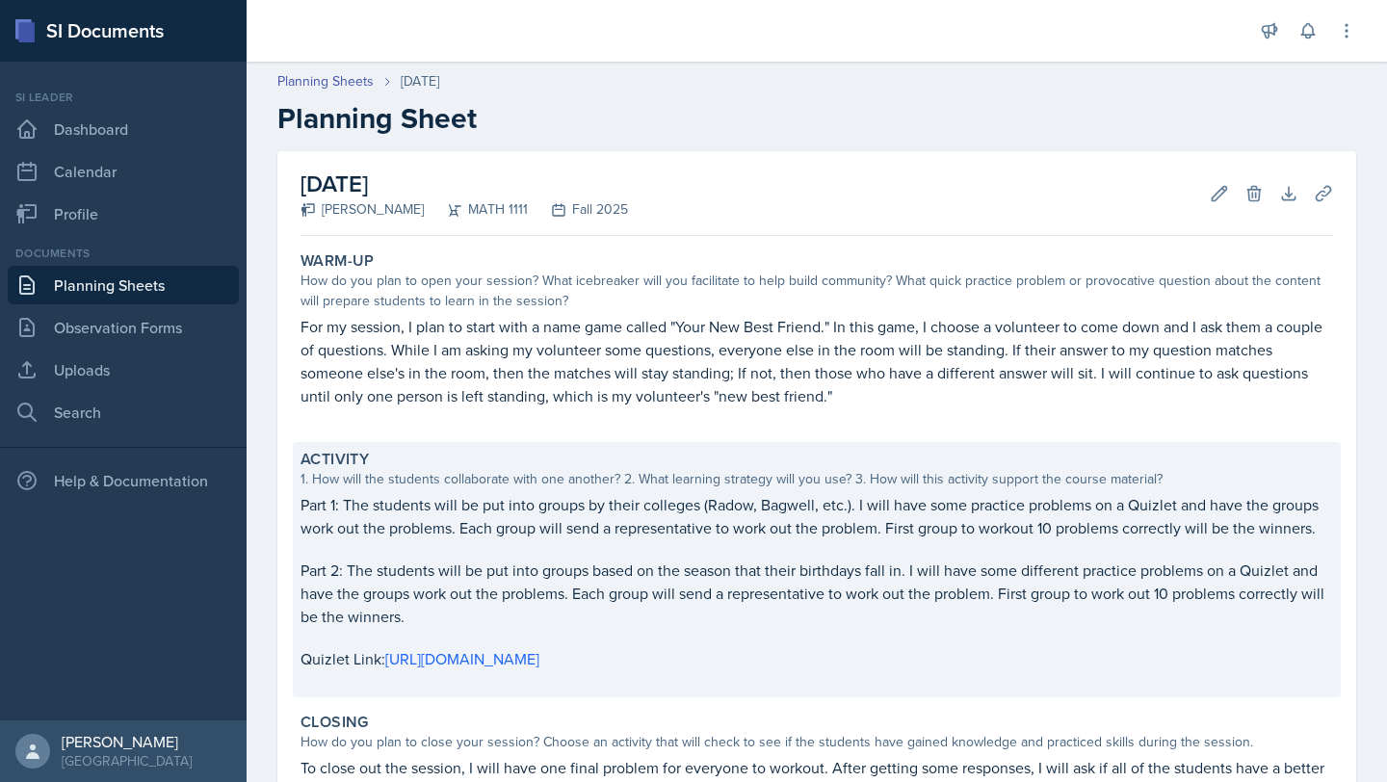
scroll to position [262, 0]
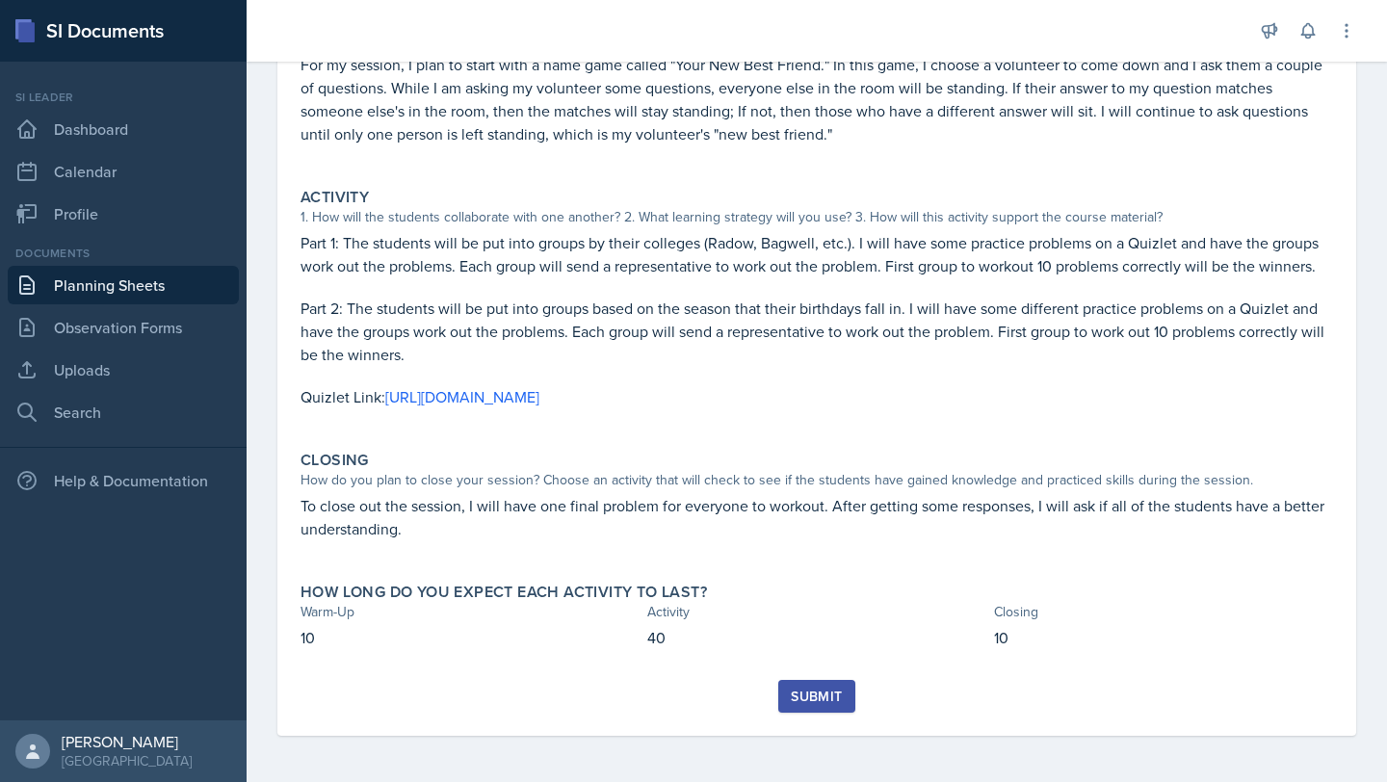
click at [827, 691] on div "Submit" at bounding box center [816, 696] width 51 height 15
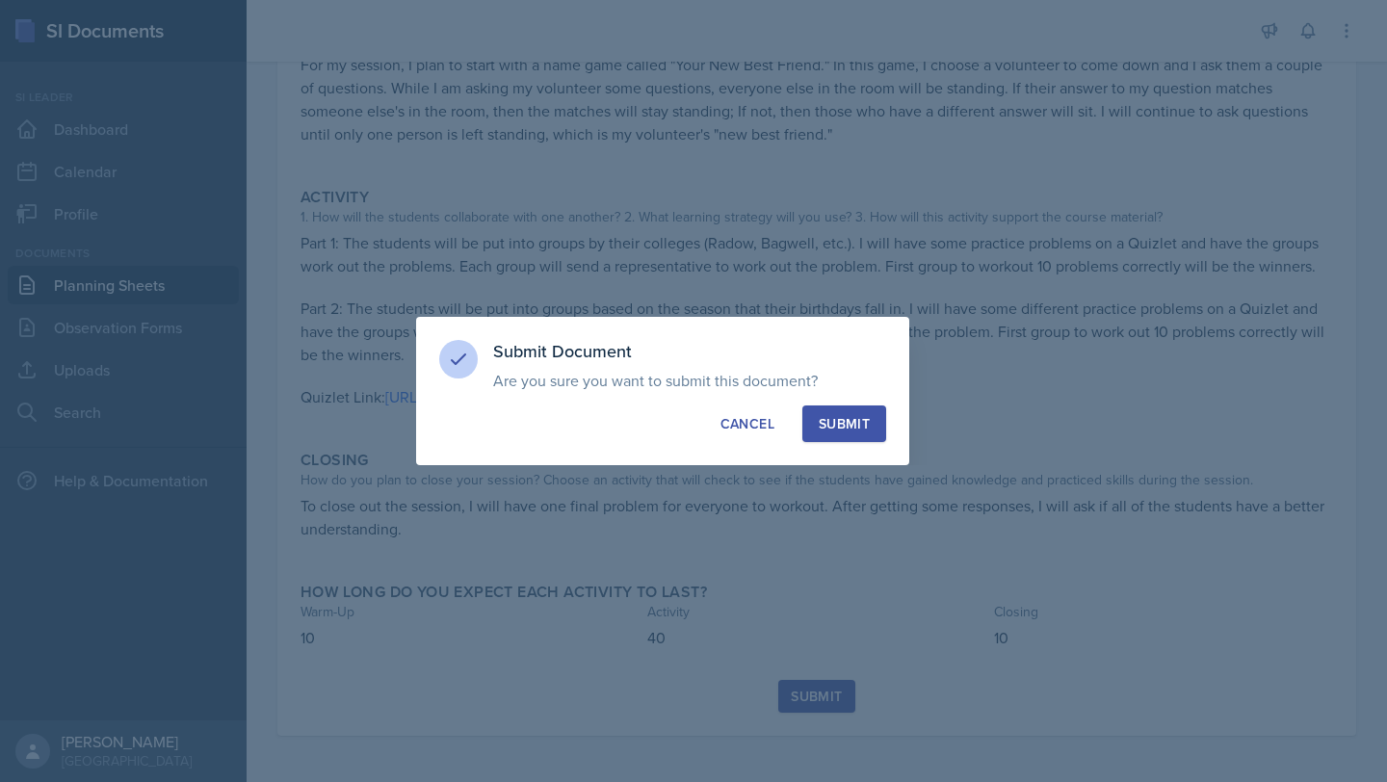
click at [857, 426] on div "Submit" at bounding box center [844, 423] width 51 height 19
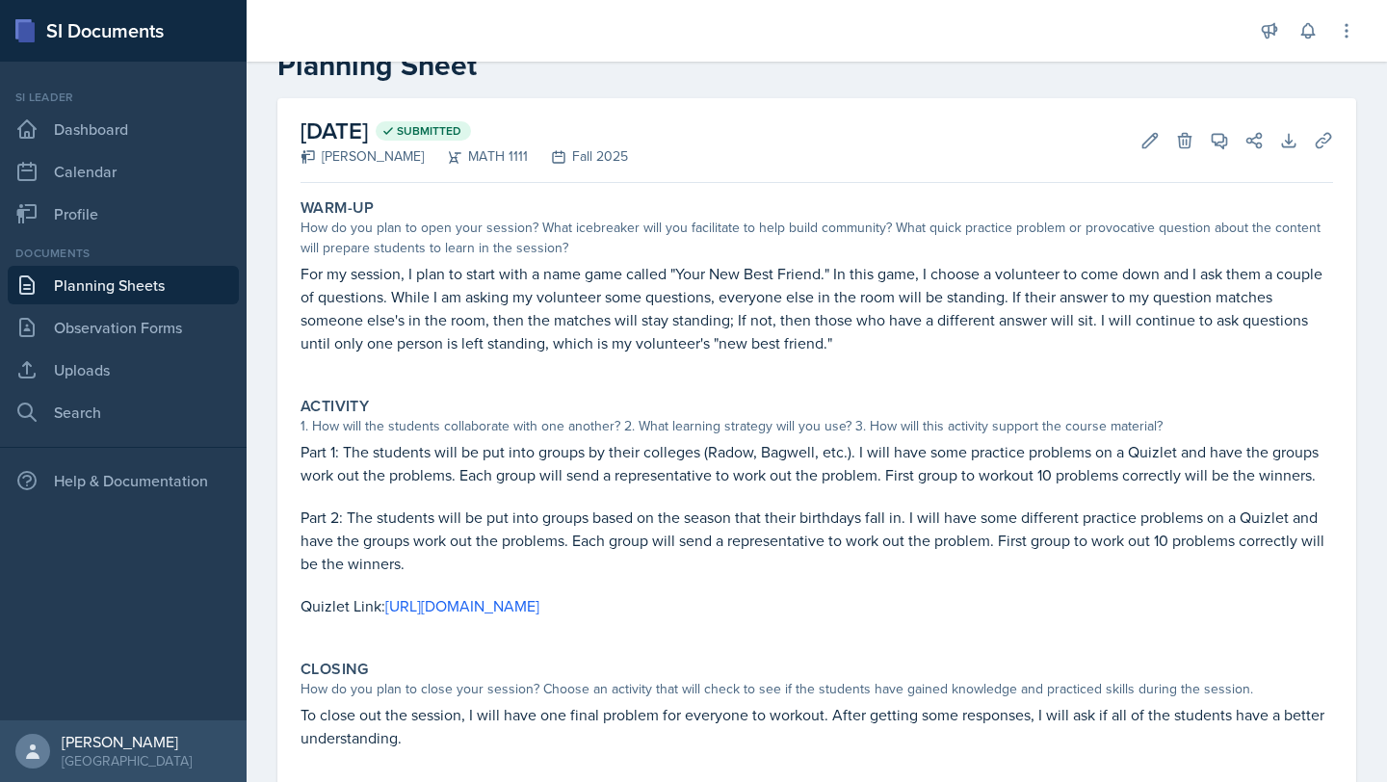
scroll to position [0, 0]
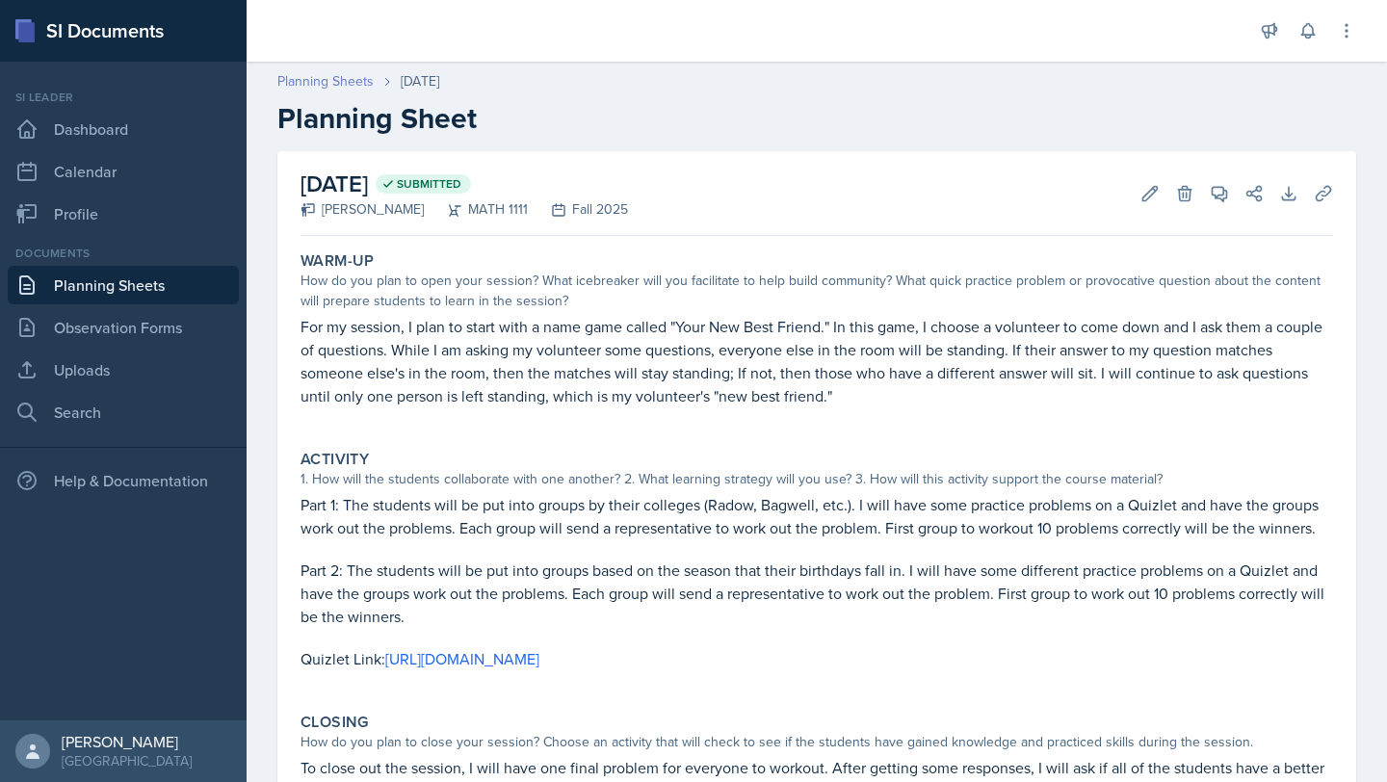
click at [337, 78] on link "Planning Sheets" at bounding box center [325, 81] width 96 height 20
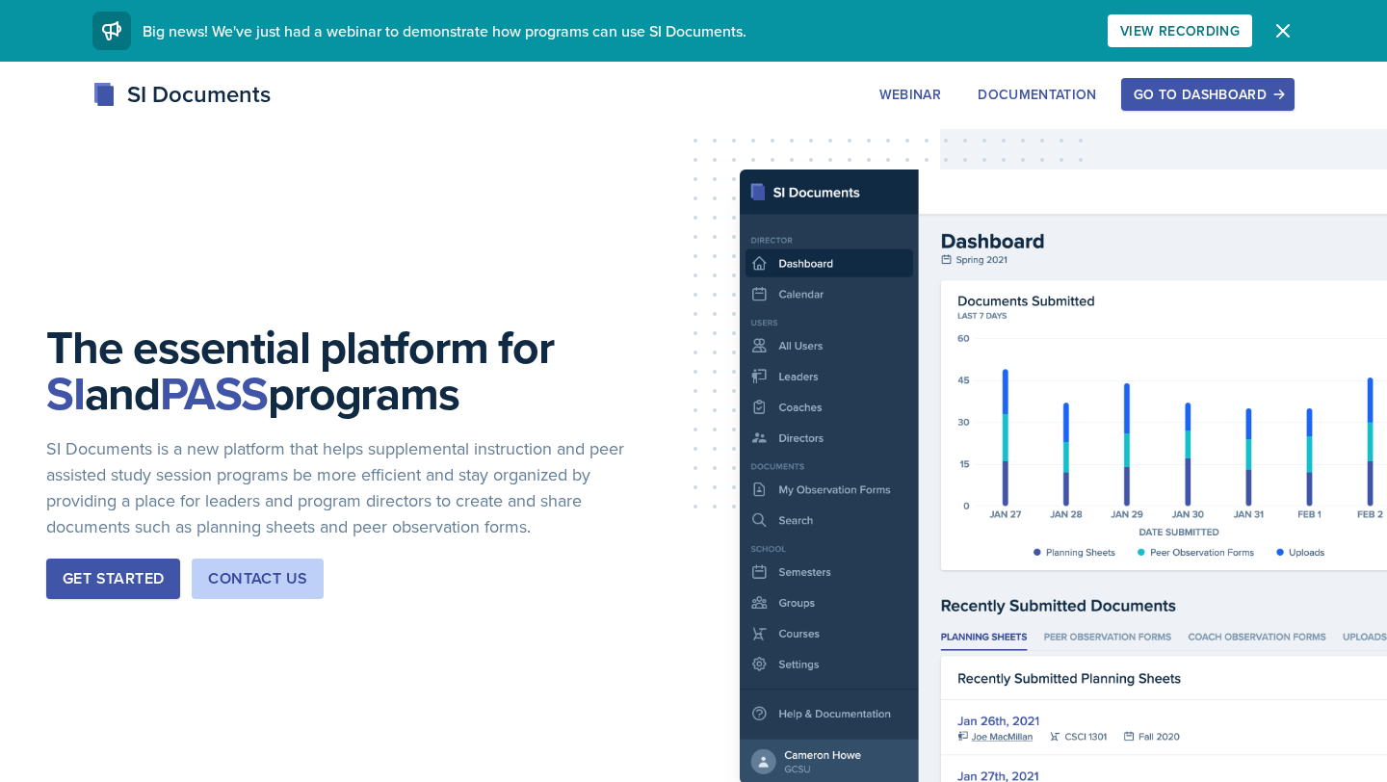
click at [1160, 87] on div "Go to Dashboard" at bounding box center [1208, 94] width 148 height 15
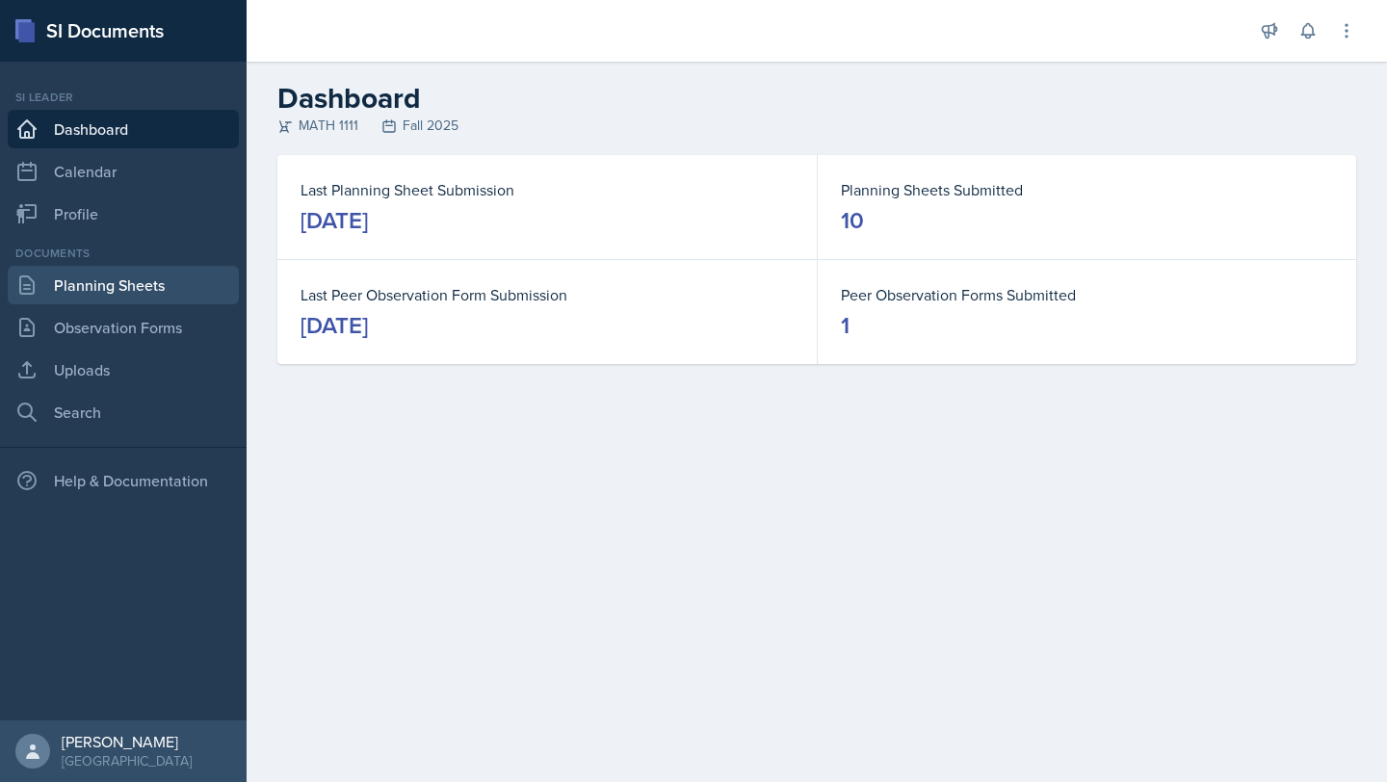
click at [155, 283] on link "Planning Sheets" at bounding box center [123, 285] width 231 height 39
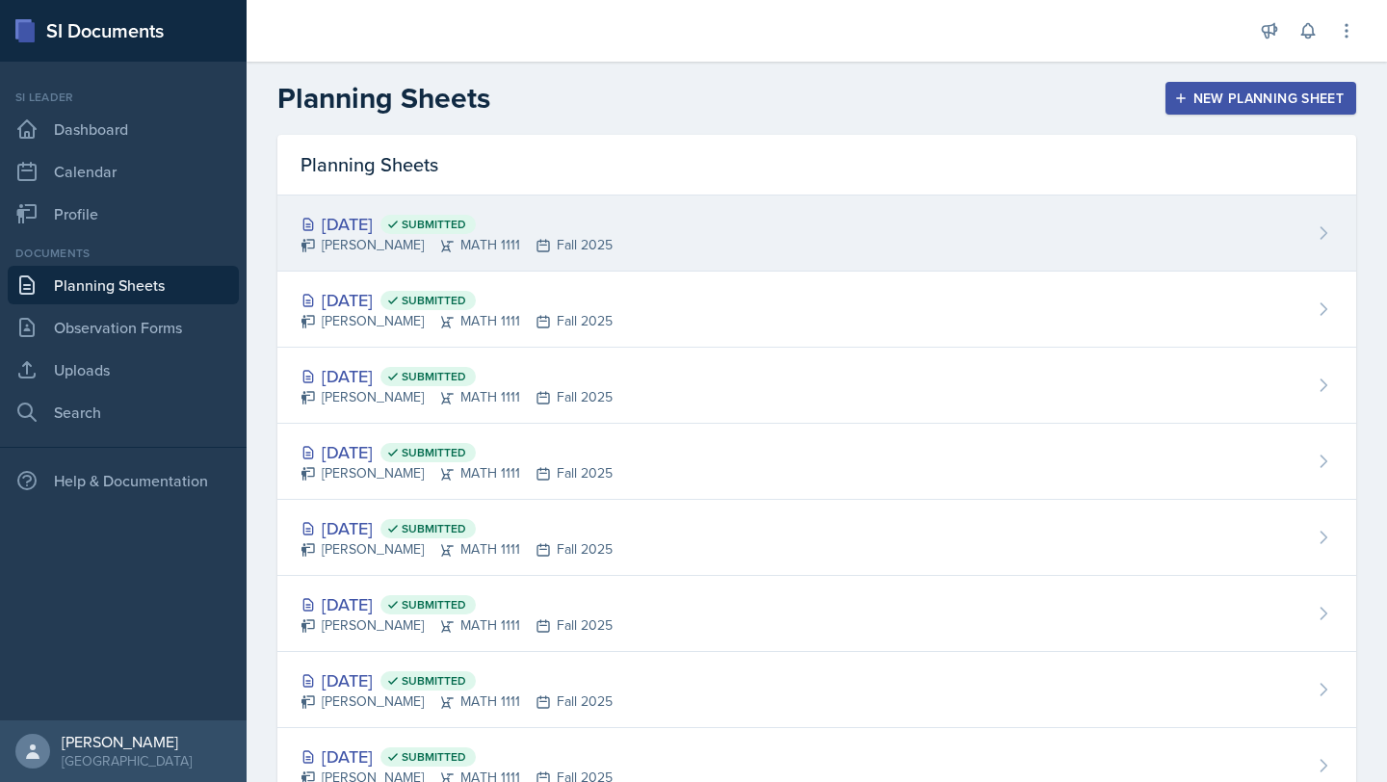
click at [1092, 218] on div "[DATE] Submitted [PERSON_NAME] MATH 1111 Fall 2025" at bounding box center [816, 234] width 1079 height 76
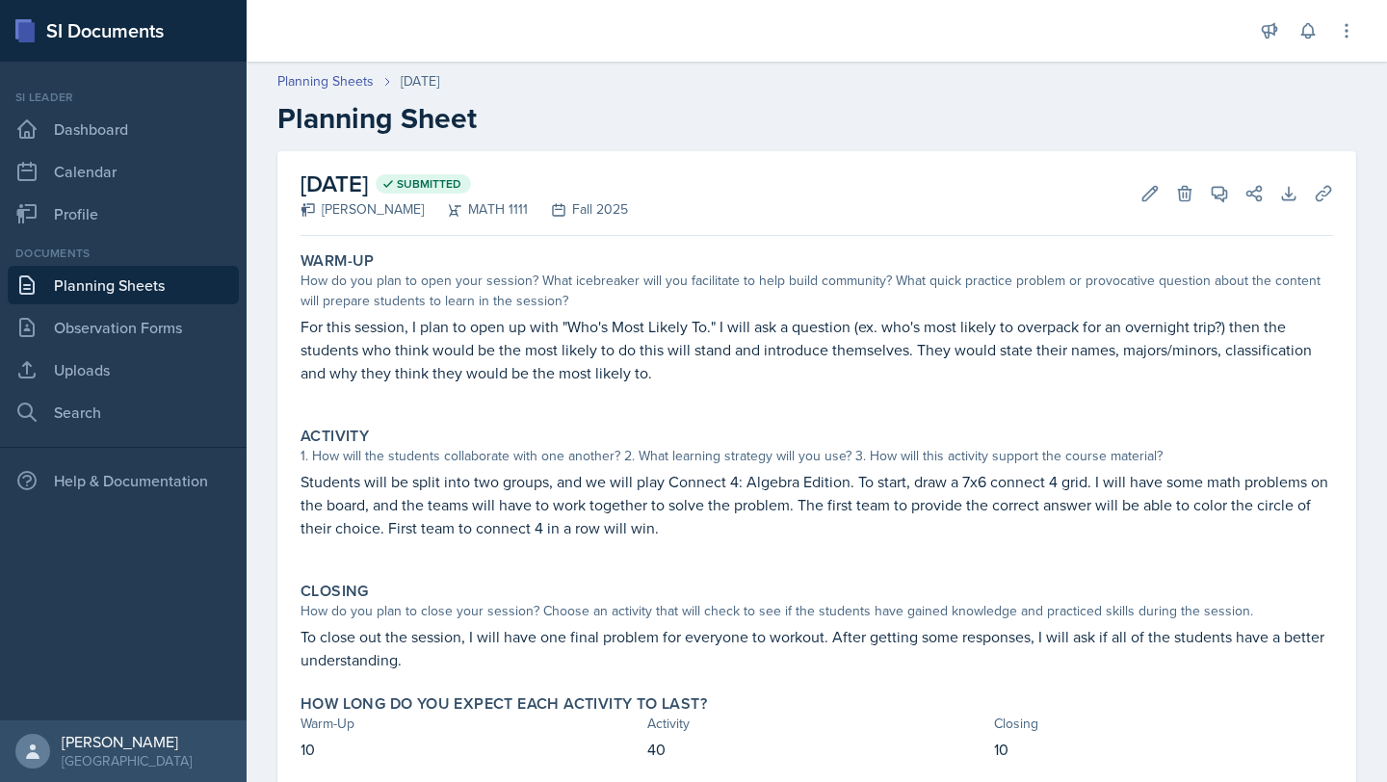
click at [736, 347] on p "For this session, I plan to open up with "Who's Most Likely To." I will ask a q…" at bounding box center [817, 349] width 1033 height 69
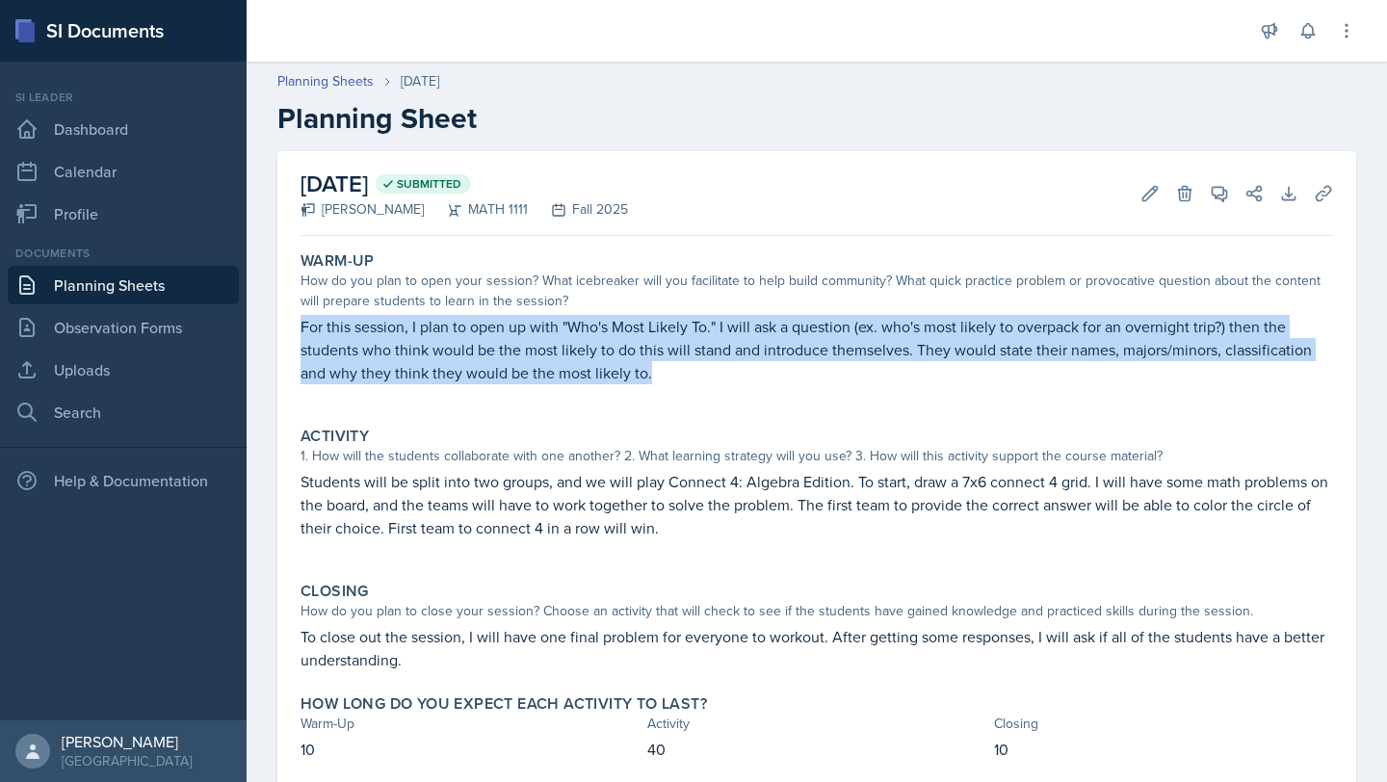
click at [736, 347] on p "For this session, I plan to open up with "Who's Most Likely To." I will ask a q…" at bounding box center [817, 349] width 1033 height 69
copy p "For this session, I plan to open up with "Who's Most Likely To." I will ask a q…"
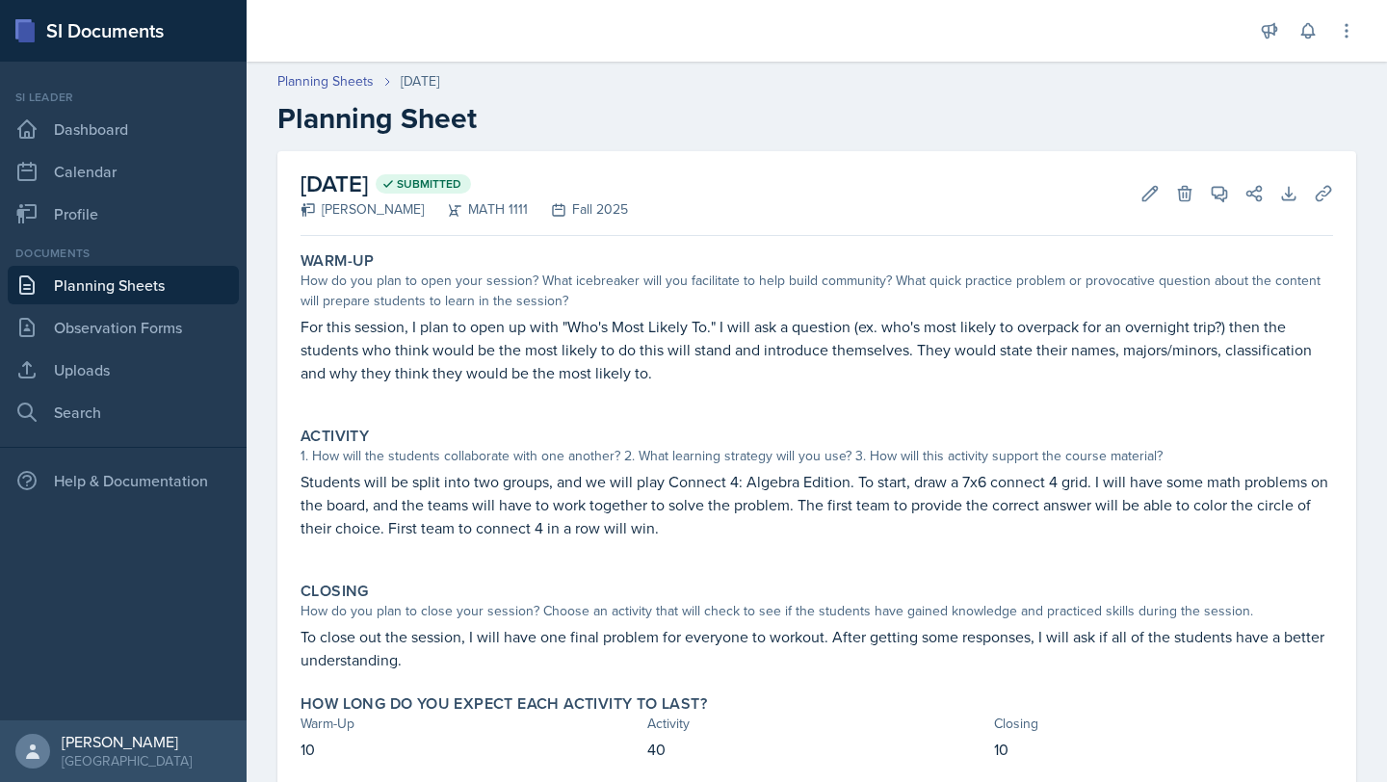
click at [785, 495] on p "Students will be split into two groups, and we will play Connect 4: Algebra Edi…" at bounding box center [817, 504] width 1033 height 69
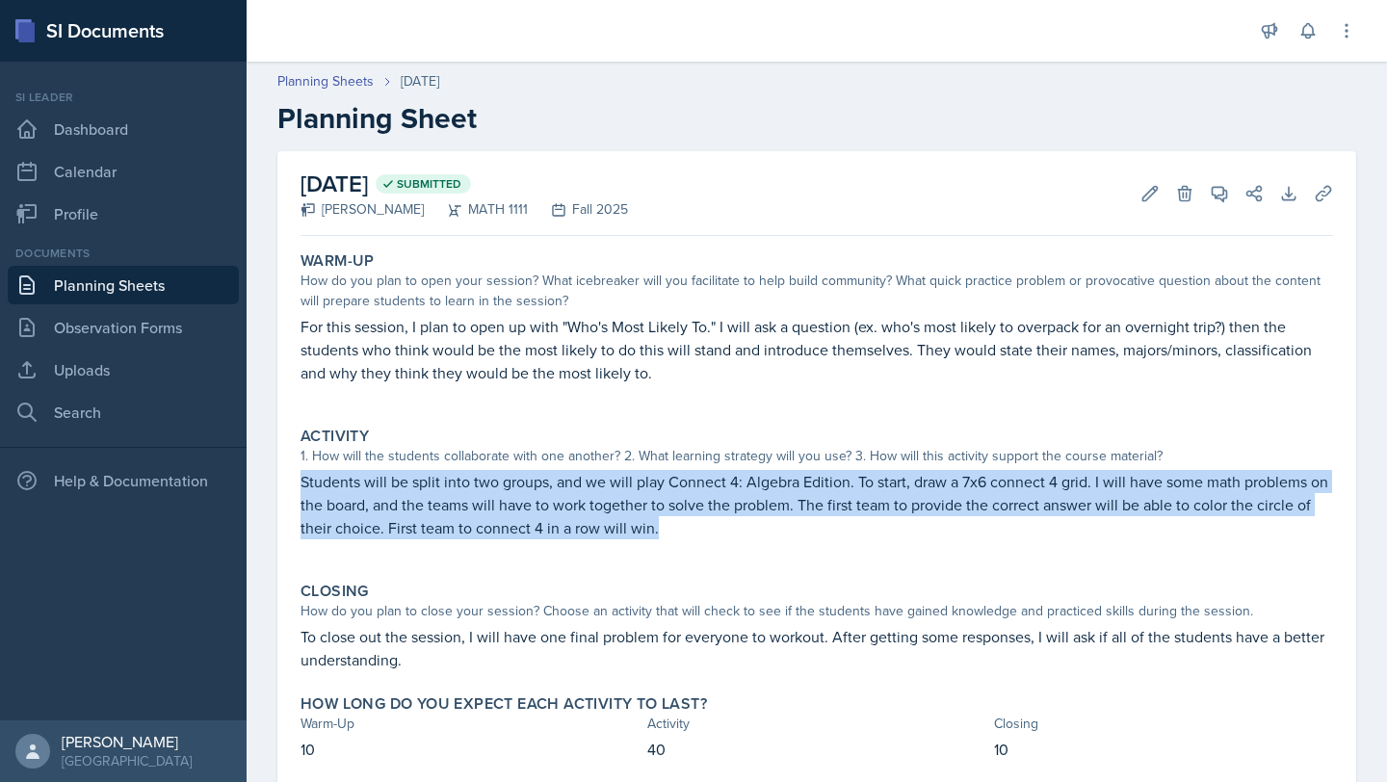
click at [785, 495] on p "Students will be split into two groups, and we will play Connect 4: Algebra Edi…" at bounding box center [817, 504] width 1033 height 69
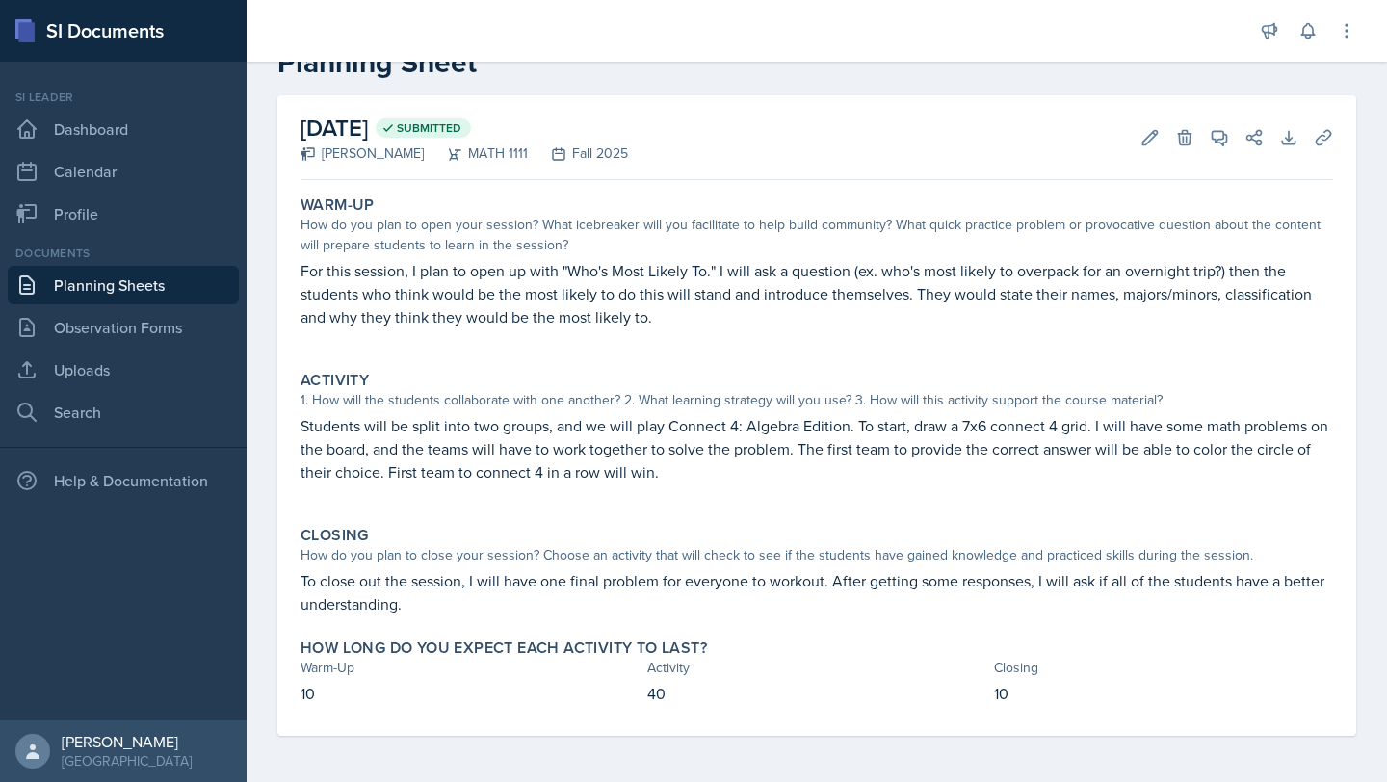
click at [887, 586] on p "To close out the session, I will have one final problem for everyone to workout…" at bounding box center [817, 592] width 1033 height 46
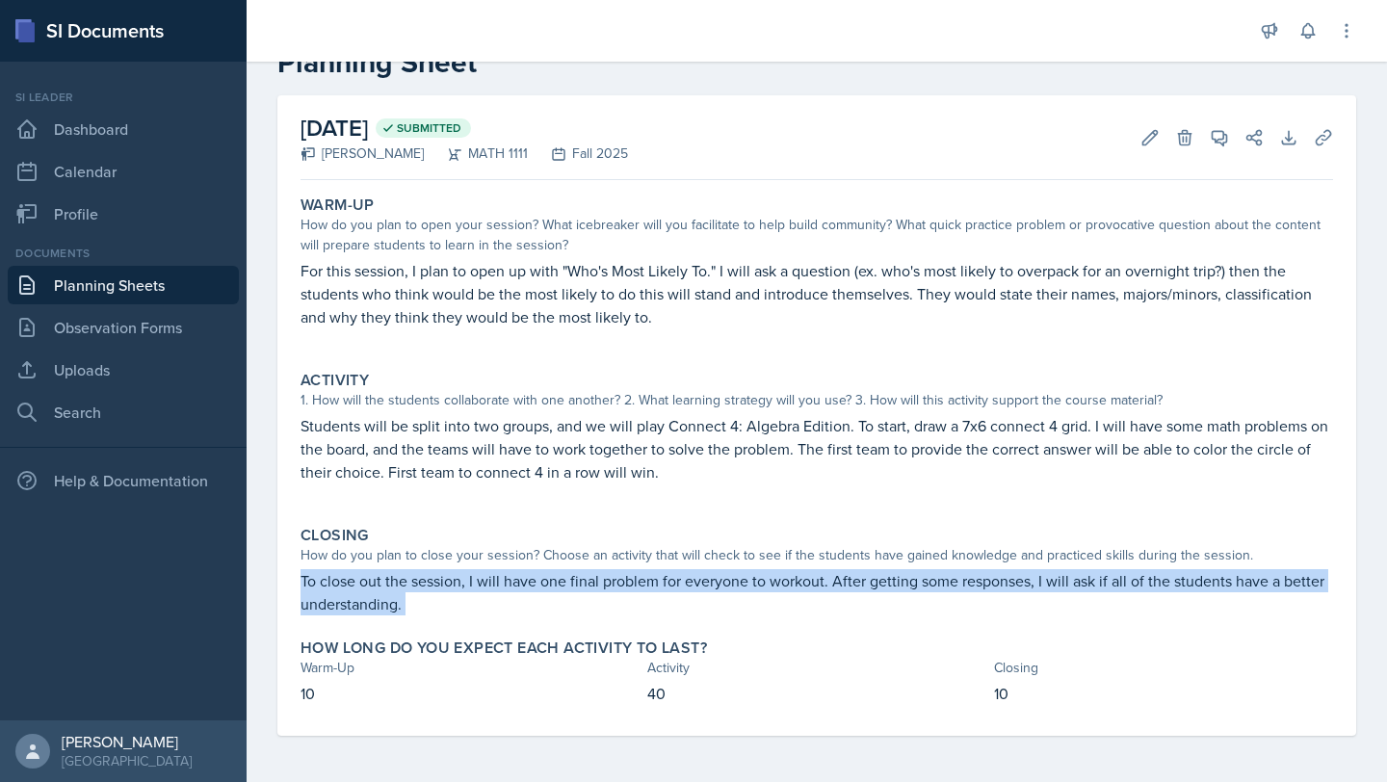
click at [887, 586] on p "To close out the session, I will have one final problem for everyone to workout…" at bounding box center [817, 592] width 1033 height 46
copy div "To close out the session, I will have one final problem for everyone to workout…"
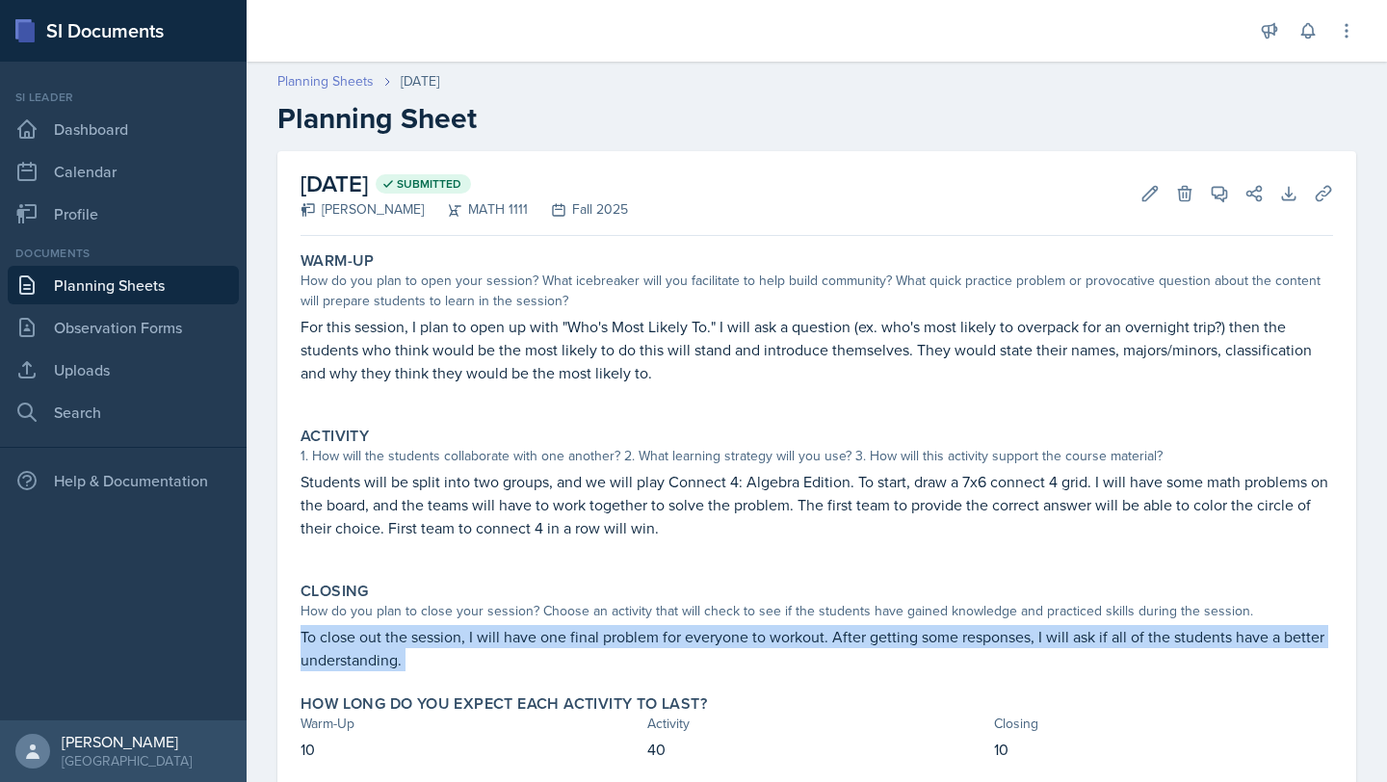
click at [350, 79] on link "Planning Sheets" at bounding box center [325, 81] width 96 height 20
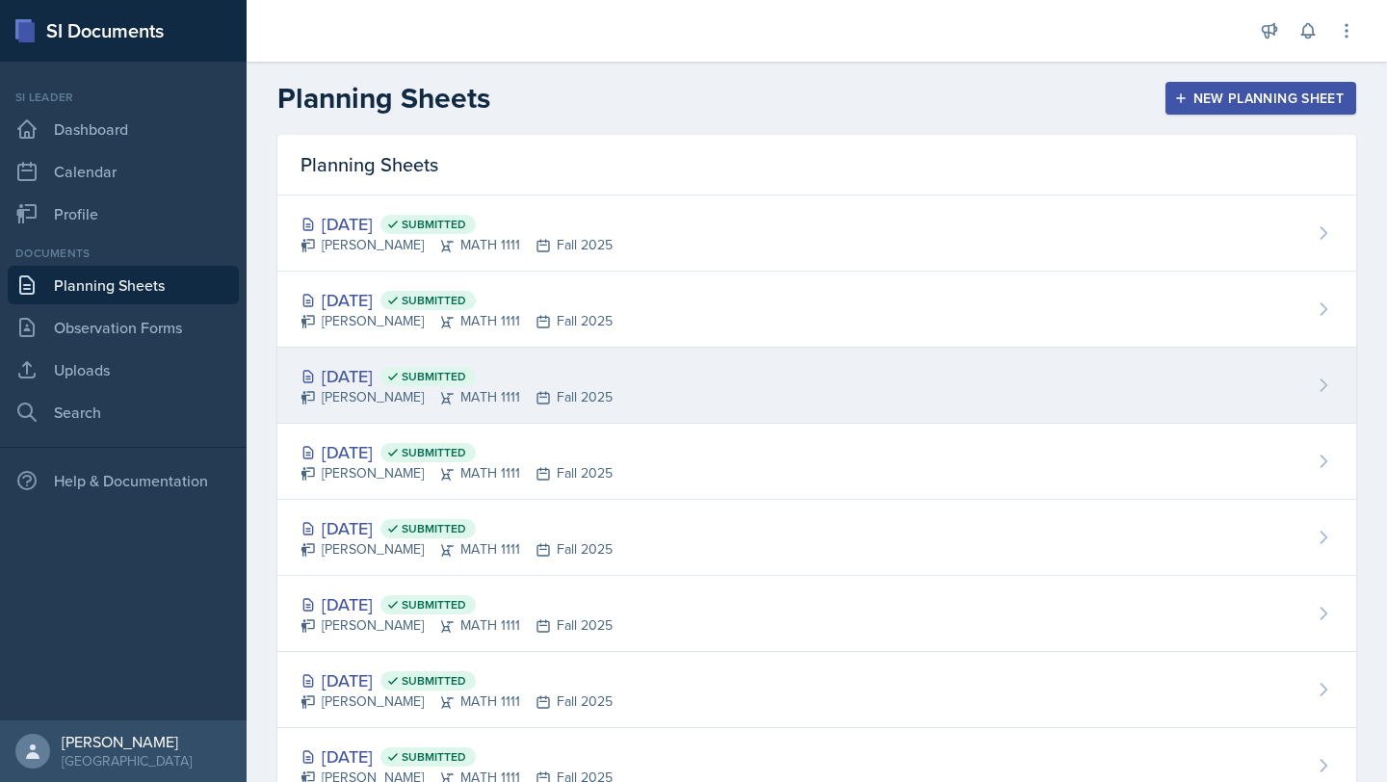
click at [638, 389] on div "[DATE] Submitted [PERSON_NAME] MATH 1111 Fall 2025" at bounding box center [816, 386] width 1079 height 76
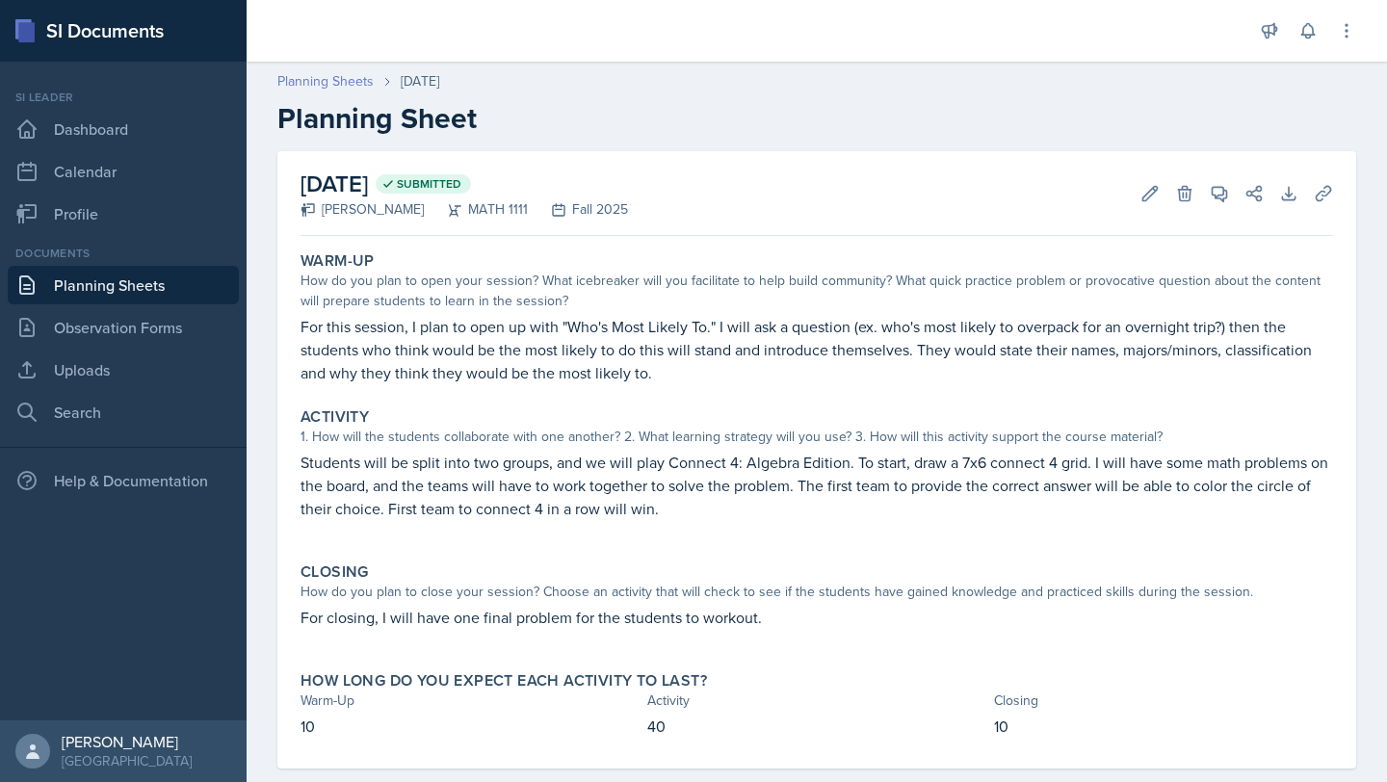
click at [364, 75] on link "Planning Sheets" at bounding box center [325, 81] width 96 height 20
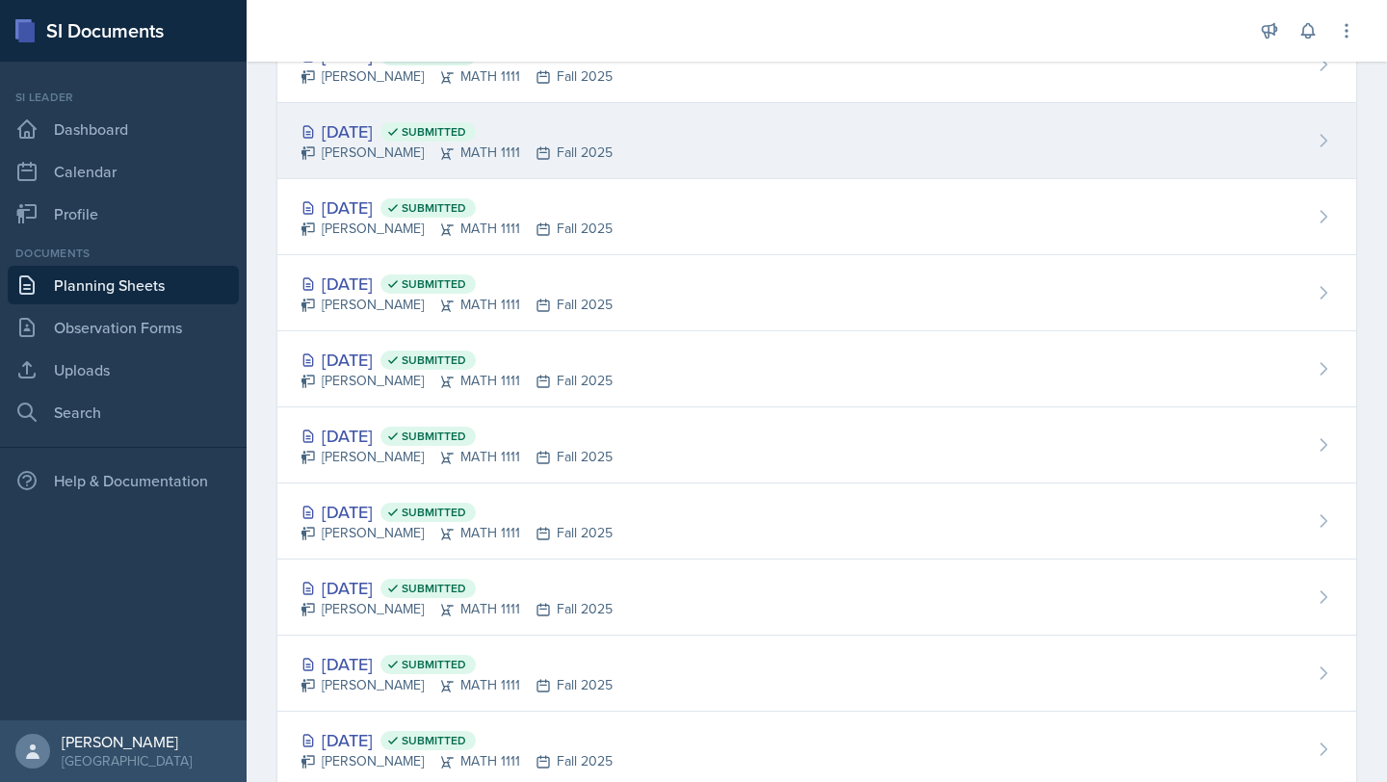
scroll to position [174, 0]
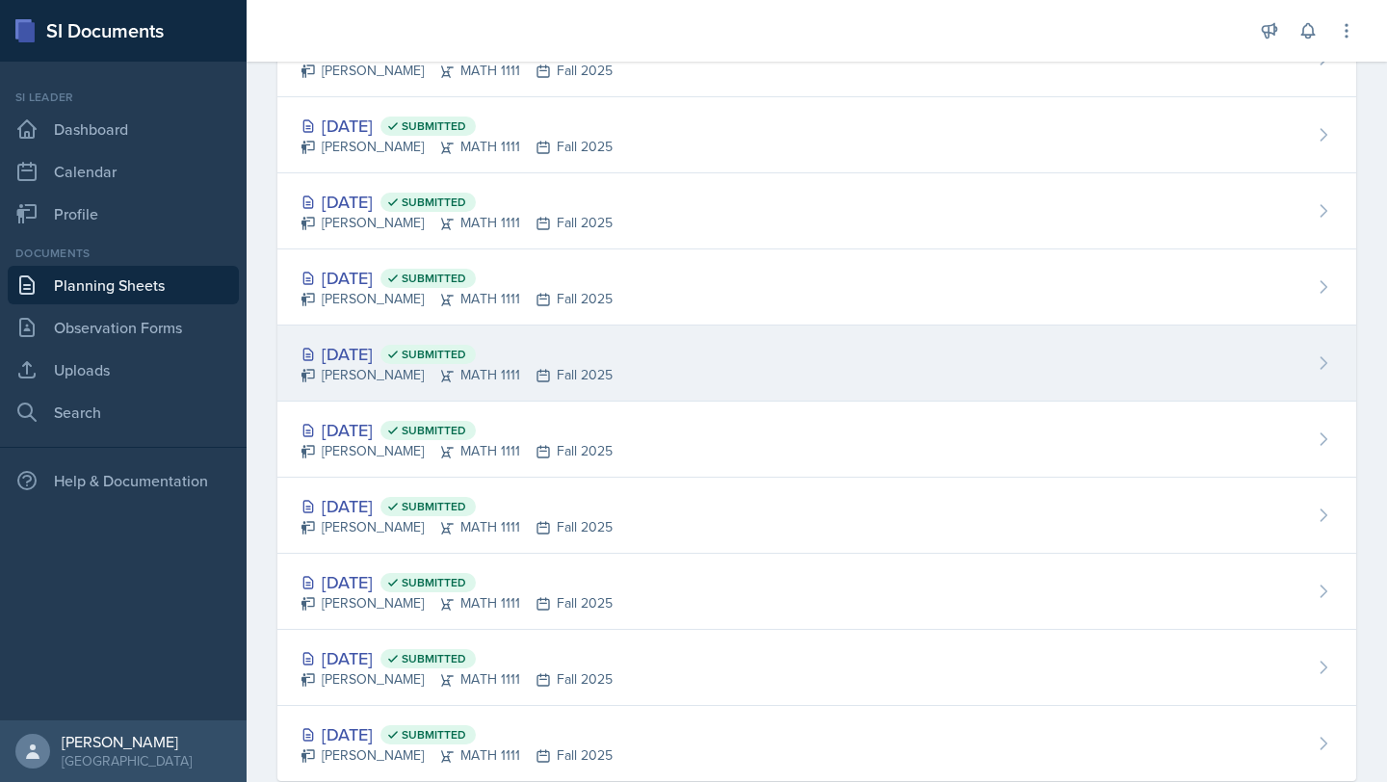
click at [467, 341] on div "Sep 10th, 2025 Submitted" at bounding box center [457, 354] width 312 height 26
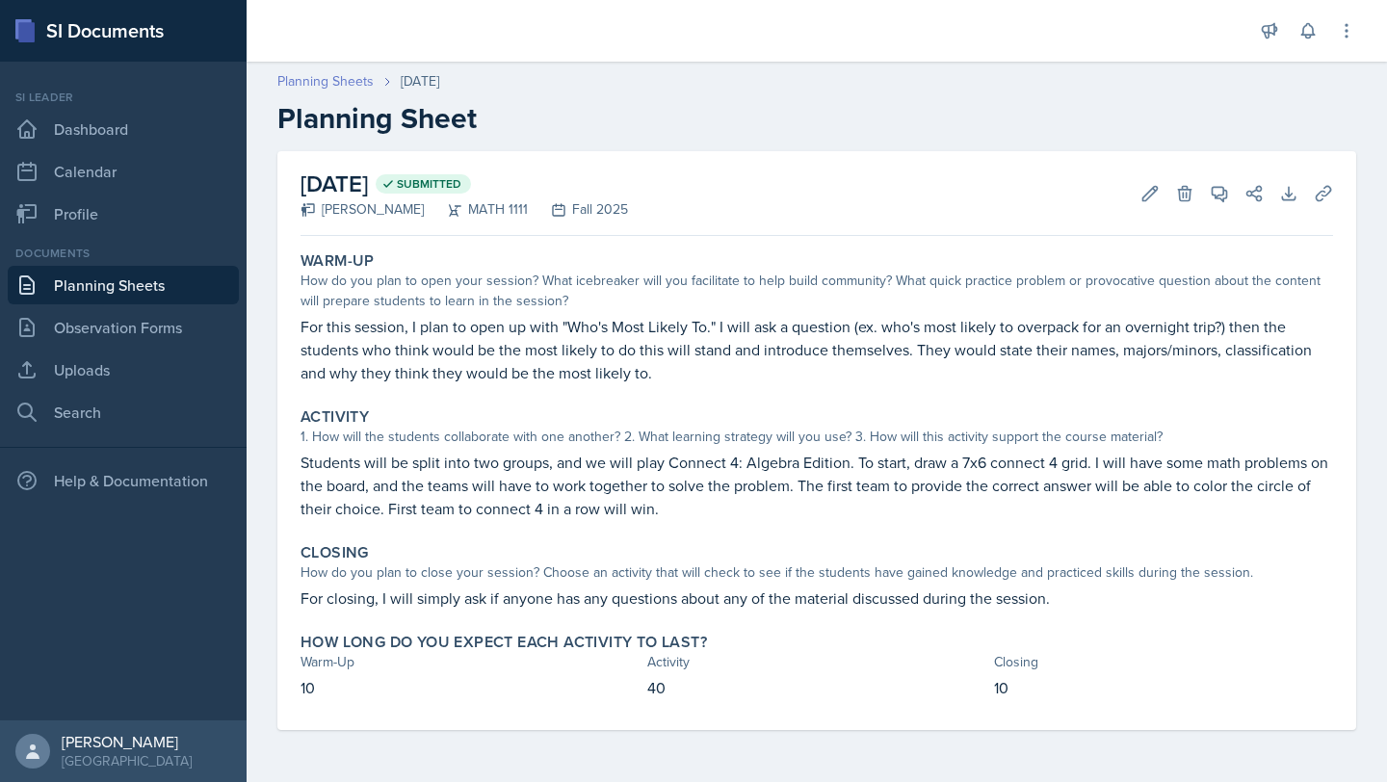
click at [354, 82] on link "Planning Sheets" at bounding box center [325, 81] width 96 height 20
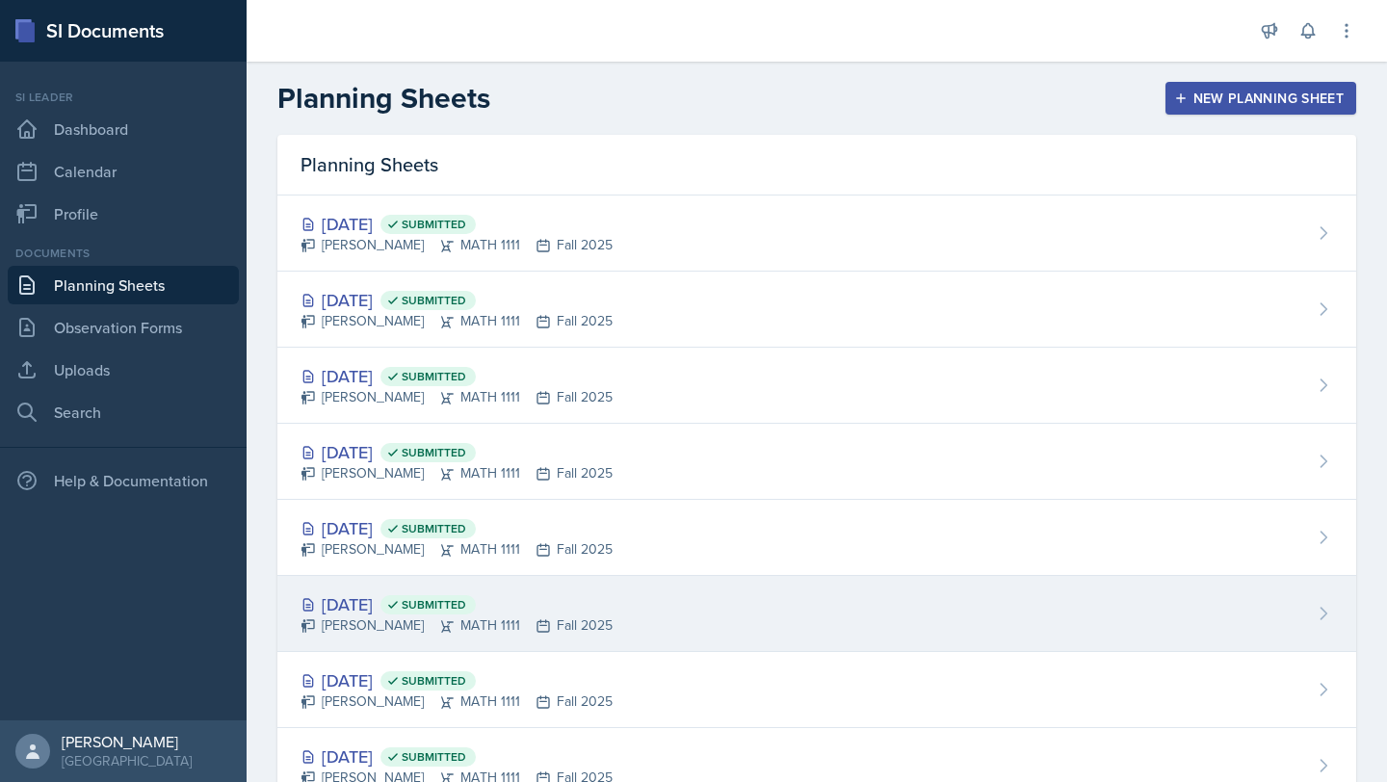
click at [423, 595] on div "Sep 8th, 2025 Submitted" at bounding box center [457, 605] width 312 height 26
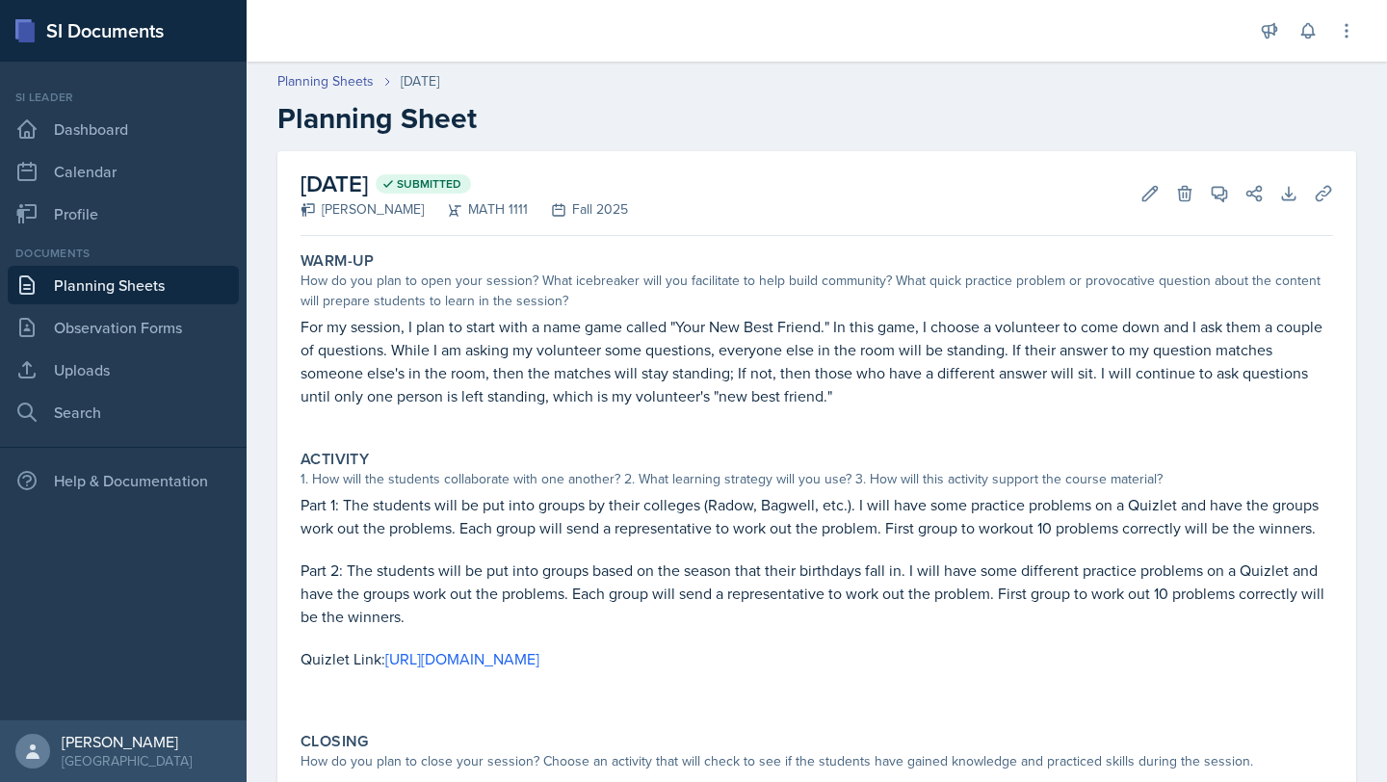
click at [498, 354] on p "For my session, I plan to start with a name game called "Your New Best Friend."…" at bounding box center [817, 361] width 1033 height 92
click at [873, 360] on p "For my session, I plan to start with a name game called "Your New Best Friend."…" at bounding box center [817, 361] width 1033 height 92
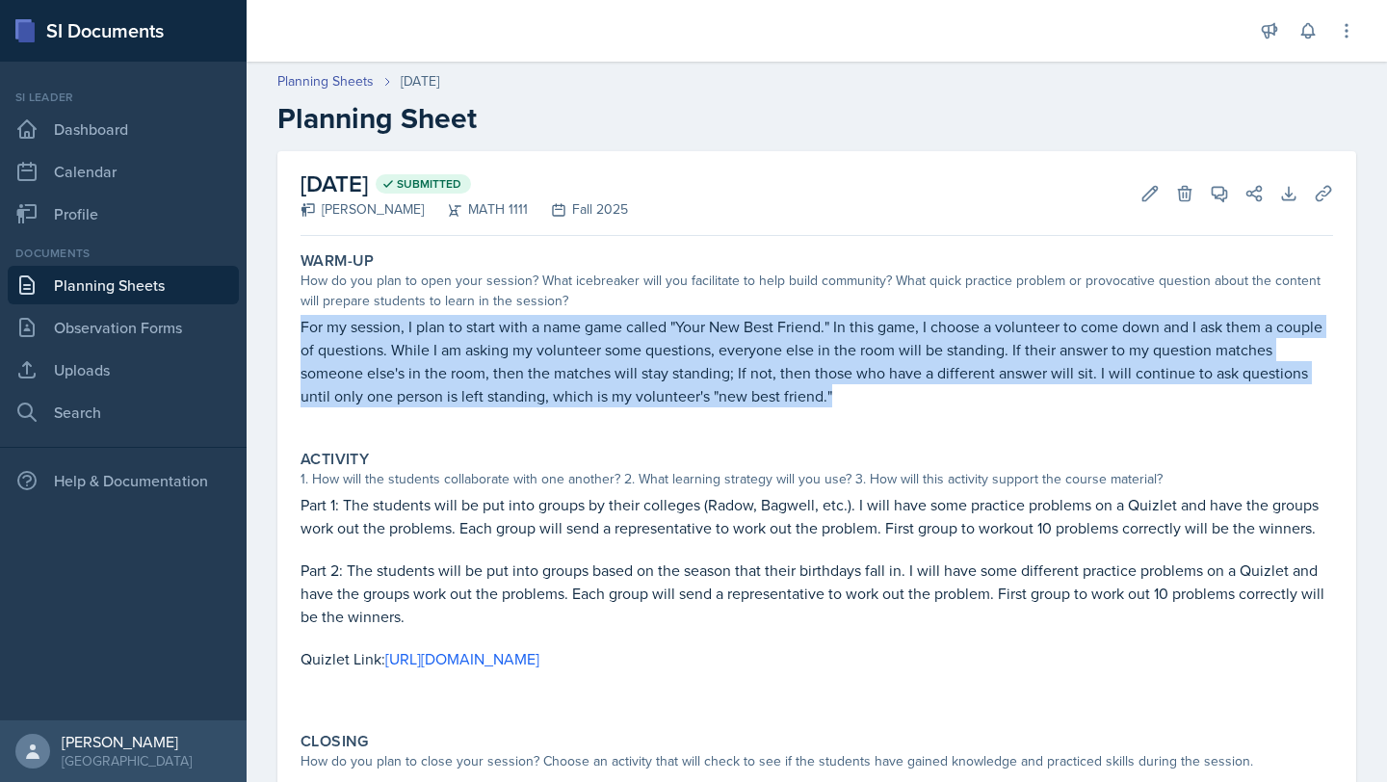
click at [873, 360] on p "For my session, I plan to start with a name game called "Your New Best Friend."…" at bounding box center [817, 361] width 1033 height 92
copy p "For my session, I plan to start with a name game called "Your New Best Friend."…"
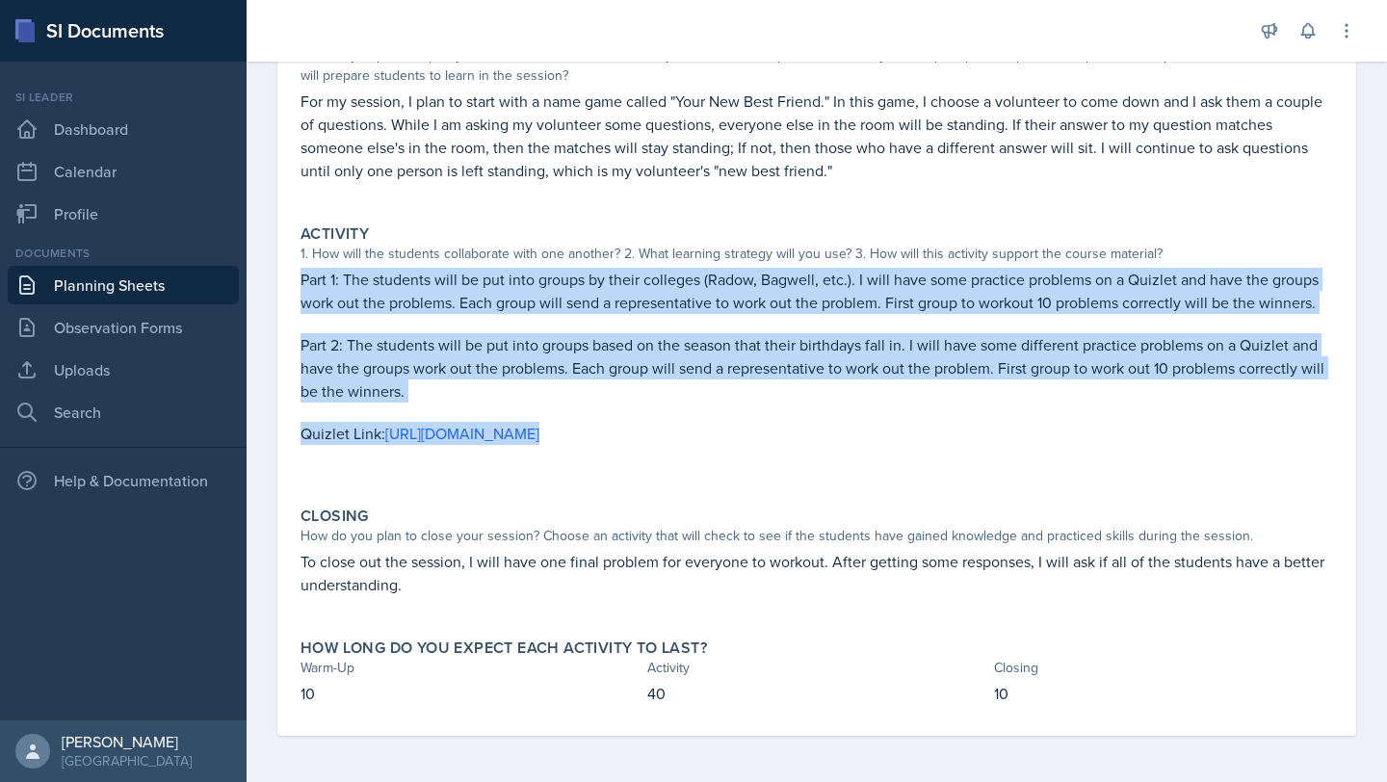
drag, startPoint x: 300, startPoint y: 275, endPoint x: 1273, endPoint y: 458, distance: 990.2
click at [1275, 459] on div "Activity 1. How will the students collaborate with one another? 2. What learnin…" at bounding box center [817, 354] width 1048 height 275
copy div "Part 1: The students will be put into groups by their colleges (Radow, Bagwell,…"
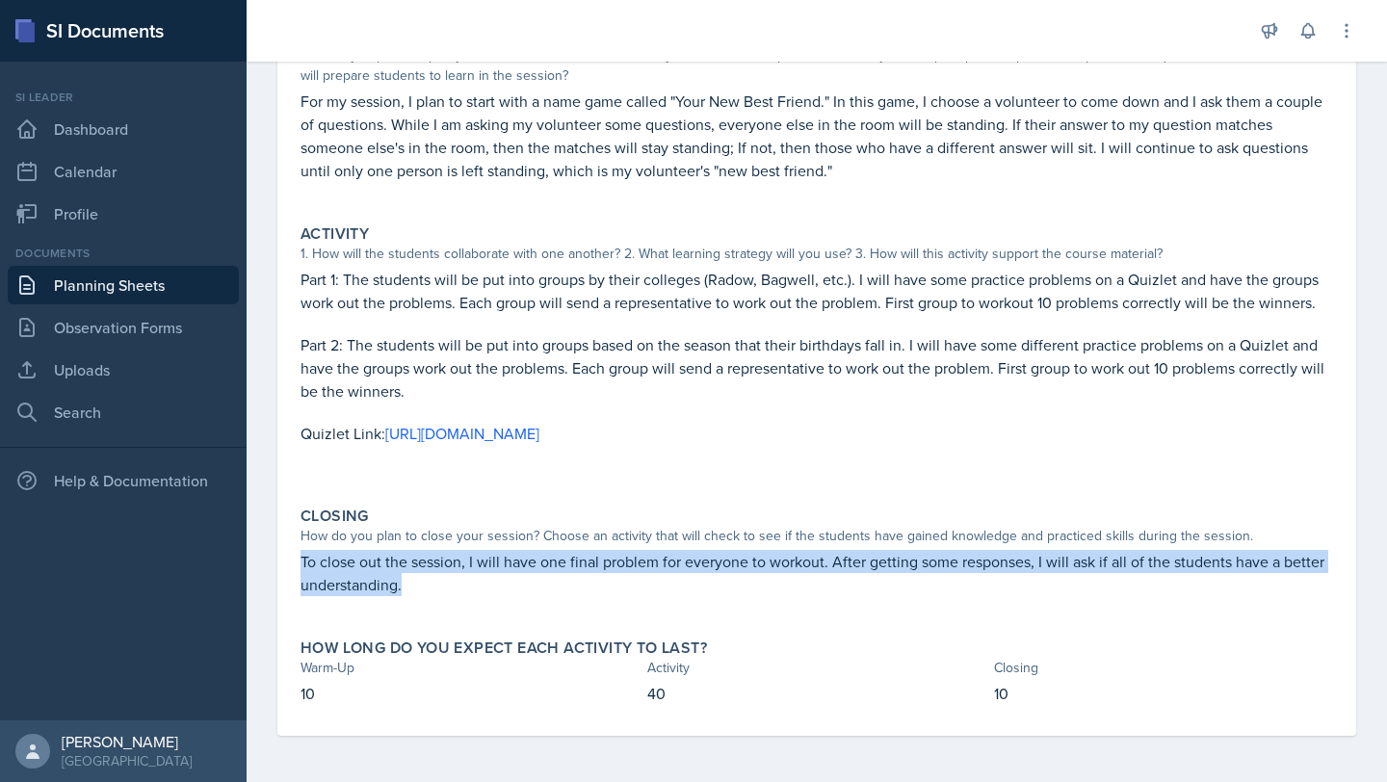
drag, startPoint x: 297, startPoint y: 557, endPoint x: 513, endPoint y: 582, distance: 217.3
click at [513, 582] on div "Closing How do you plan to close your session? Choose an activity that will che…" at bounding box center [817, 561] width 1048 height 124
copy p "To close out the session, I will have one final problem for everyone to workout…"
